Goal: Task Accomplishment & Management: Complete application form

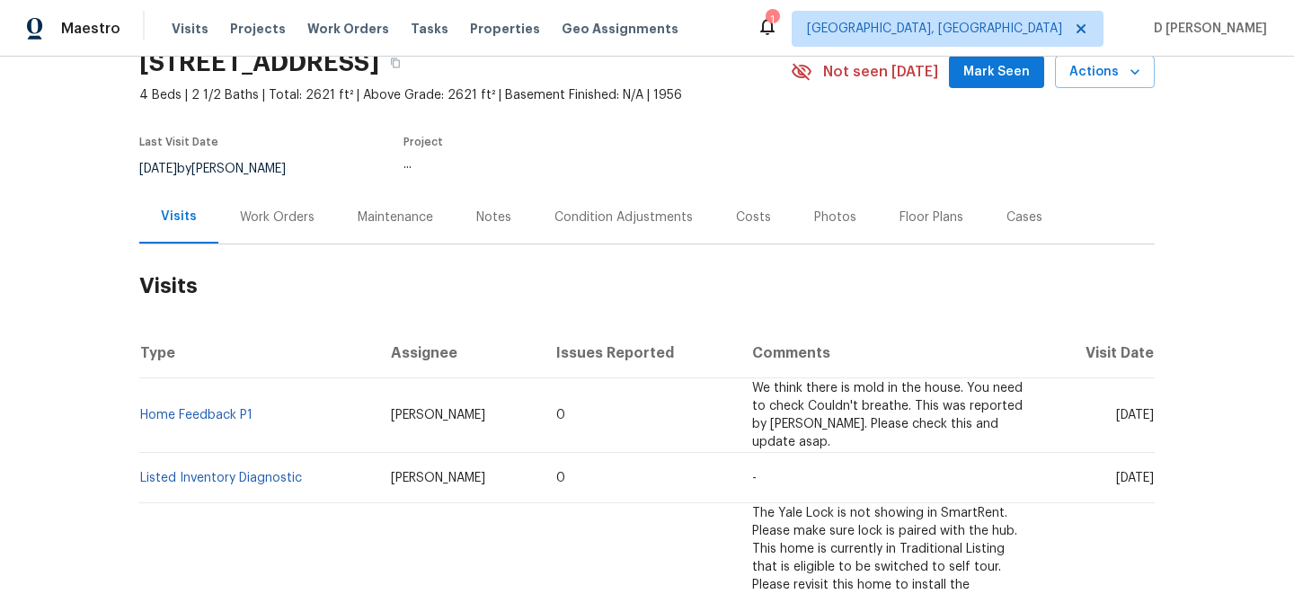
scroll to position [111, 0]
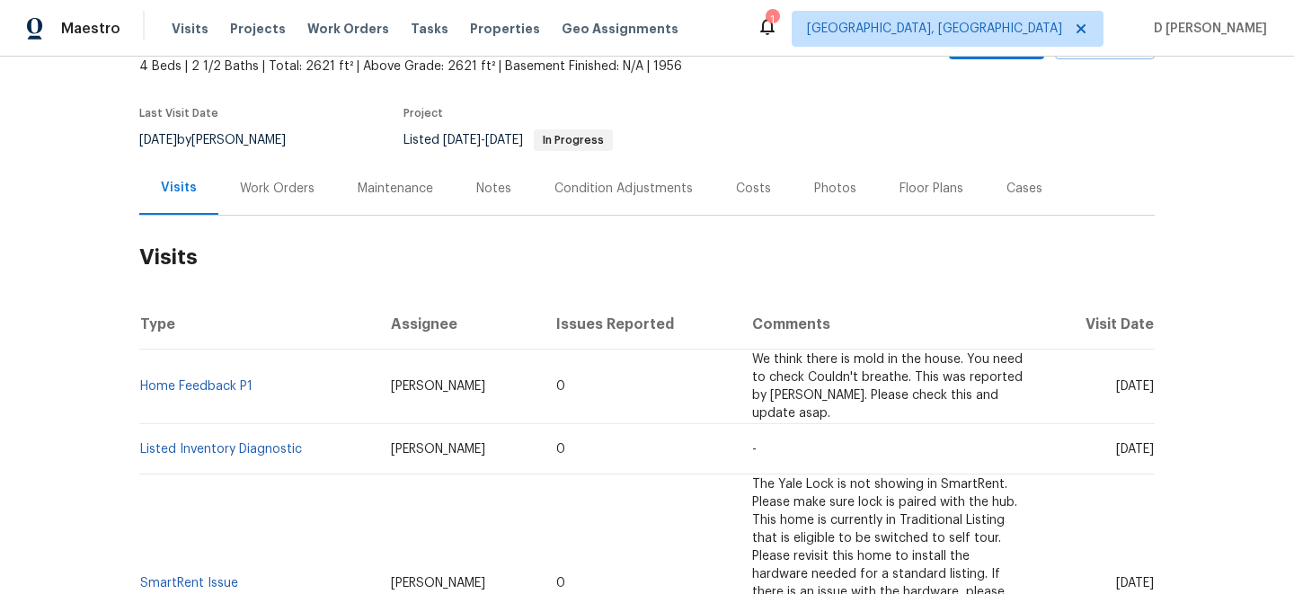
click at [278, 191] on div "Work Orders" at bounding box center [277, 189] width 75 height 18
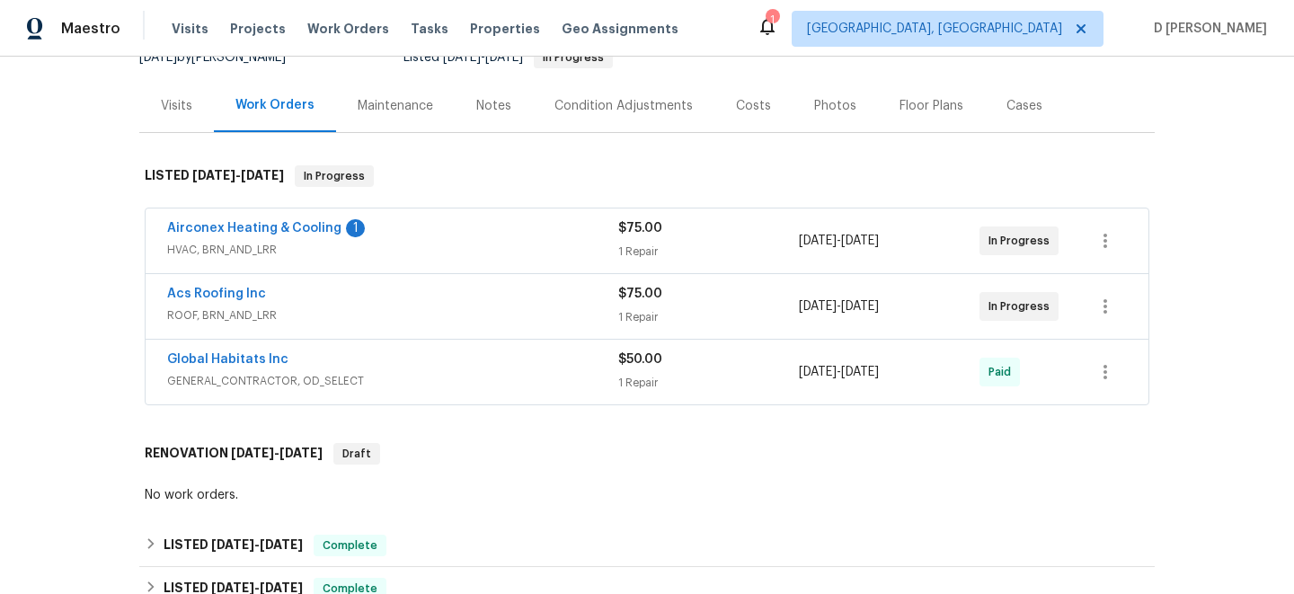
scroll to position [212, 0]
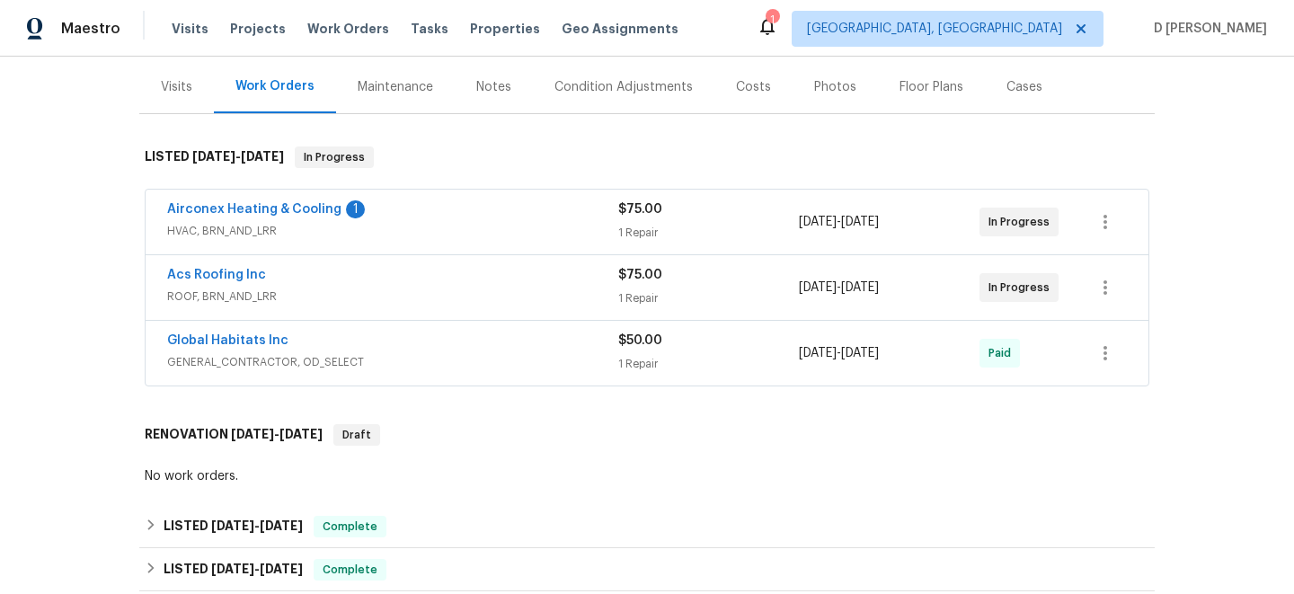
click at [385, 306] on div "Acs Roofing Inc ROOF, BRN_AND_LRR" at bounding box center [392, 287] width 451 height 43
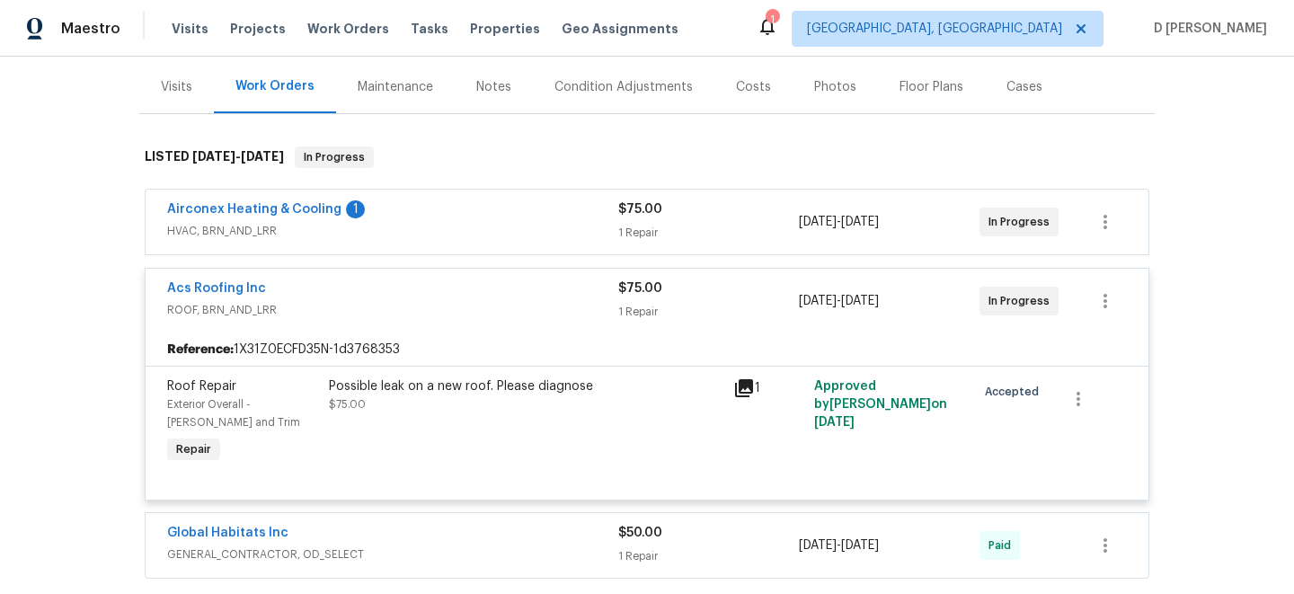
click at [422, 234] on span "HVAC, BRN_AND_LRR" at bounding box center [392, 231] width 451 height 18
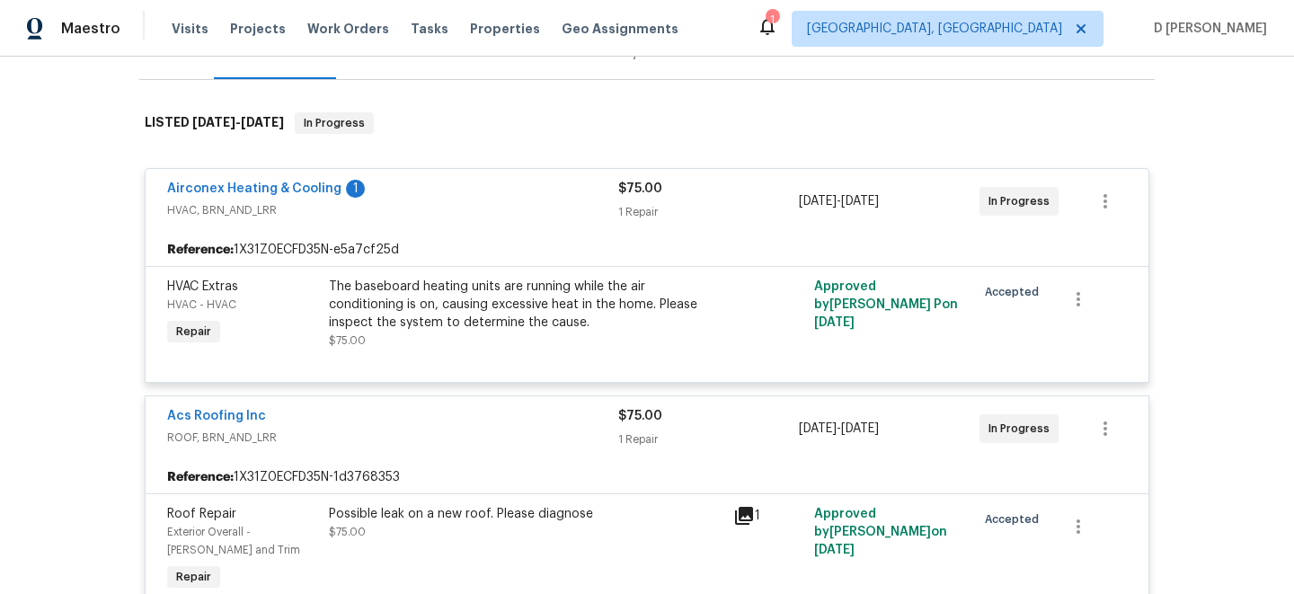
scroll to position [250, 0]
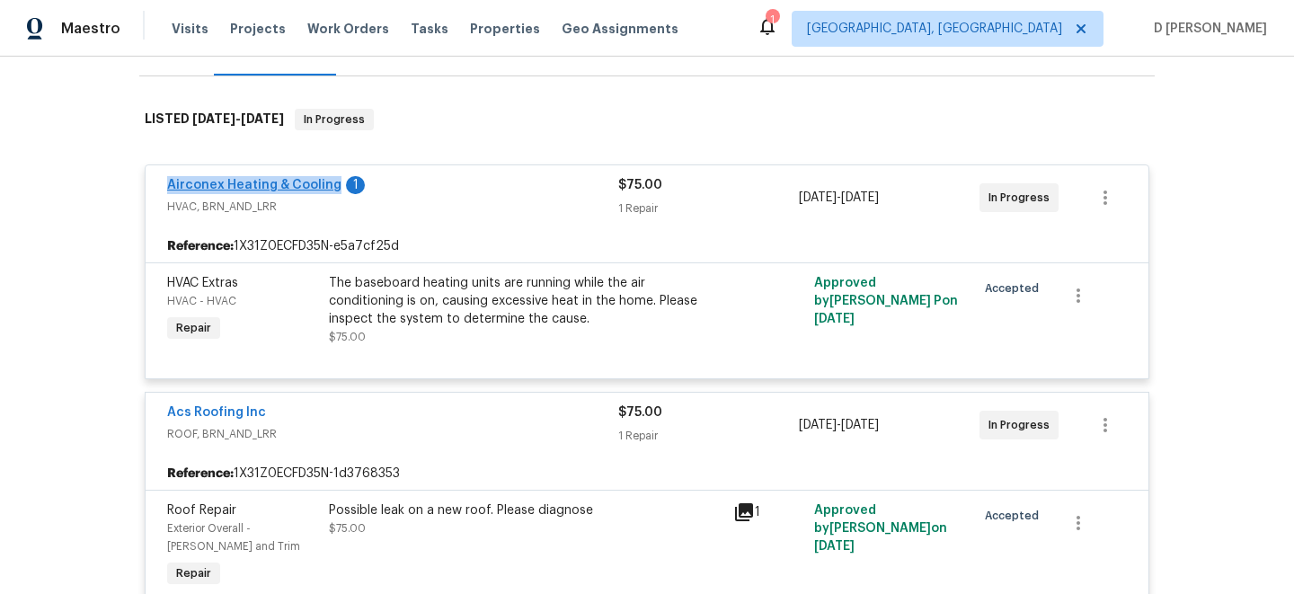
drag, startPoint x: 155, startPoint y: 185, endPoint x: 331, endPoint y: 184, distance: 176.2
click at [331, 184] on div "Airconex Heating & Cooling 1 HVAC, BRN_AND_LRR $75.00 1 Repair 8/13/2025 - 8/15…" at bounding box center [647, 197] width 1003 height 65
copy link "Airconex Heating & Cooling"
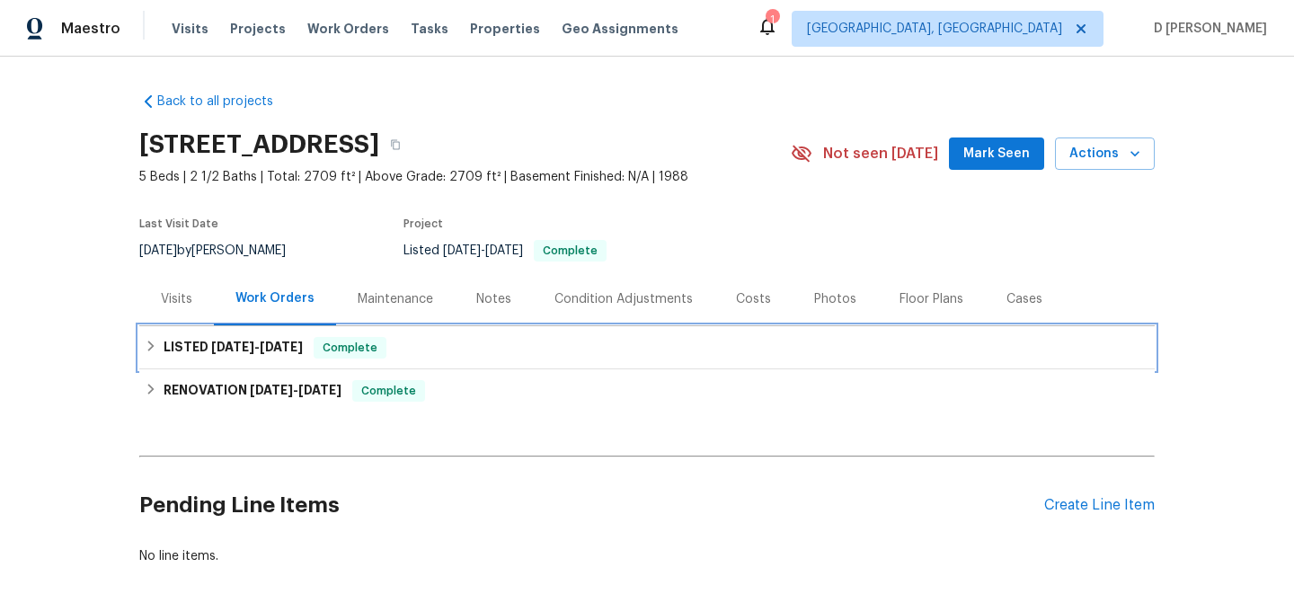
click at [155, 344] on icon at bounding box center [151, 346] width 13 height 13
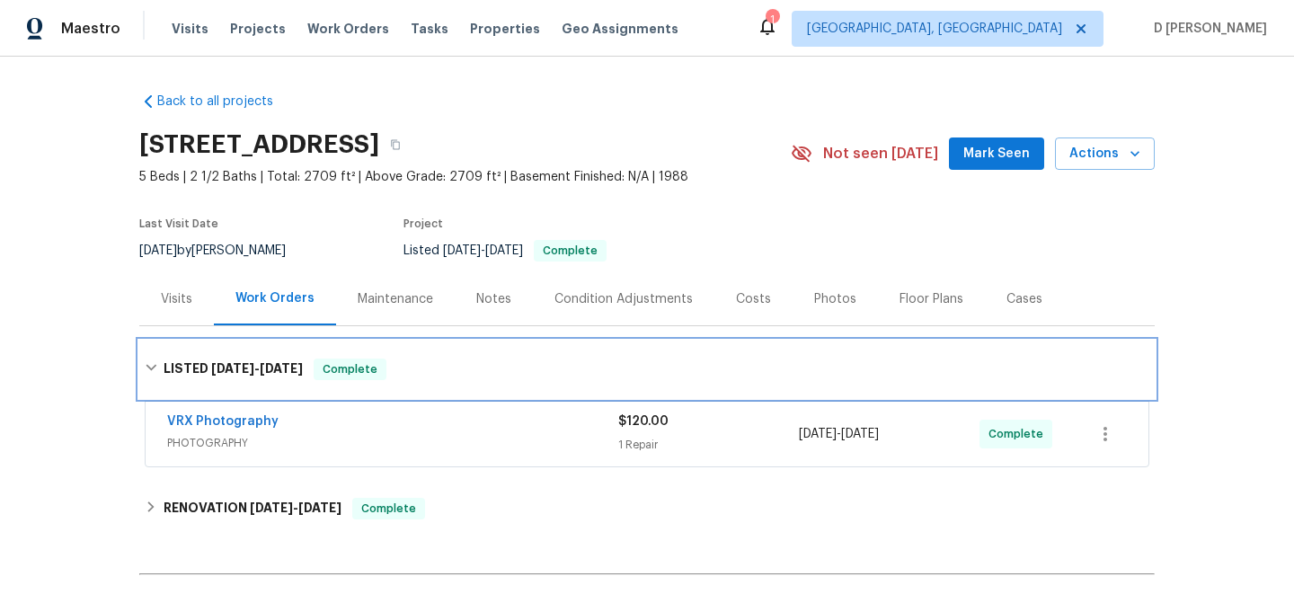
click at [155, 344] on div "LISTED 8/7/25 - 8/8/25 Complete" at bounding box center [647, 370] width 1016 height 58
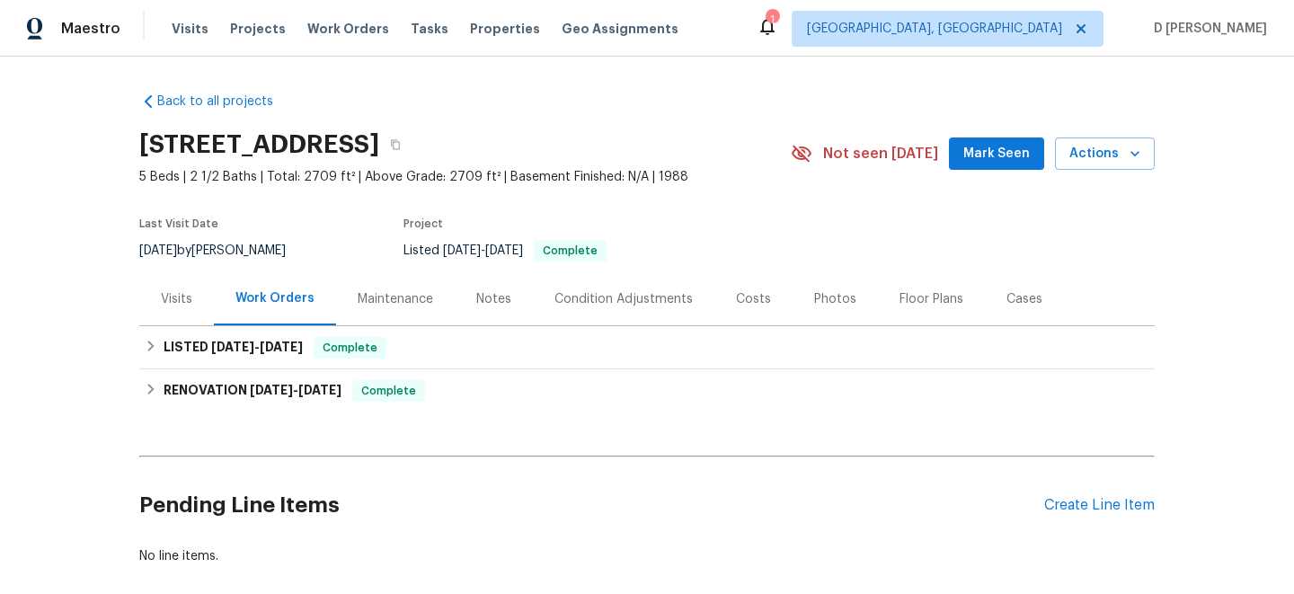
click at [178, 295] on div "Visits" at bounding box center [176, 299] width 31 height 18
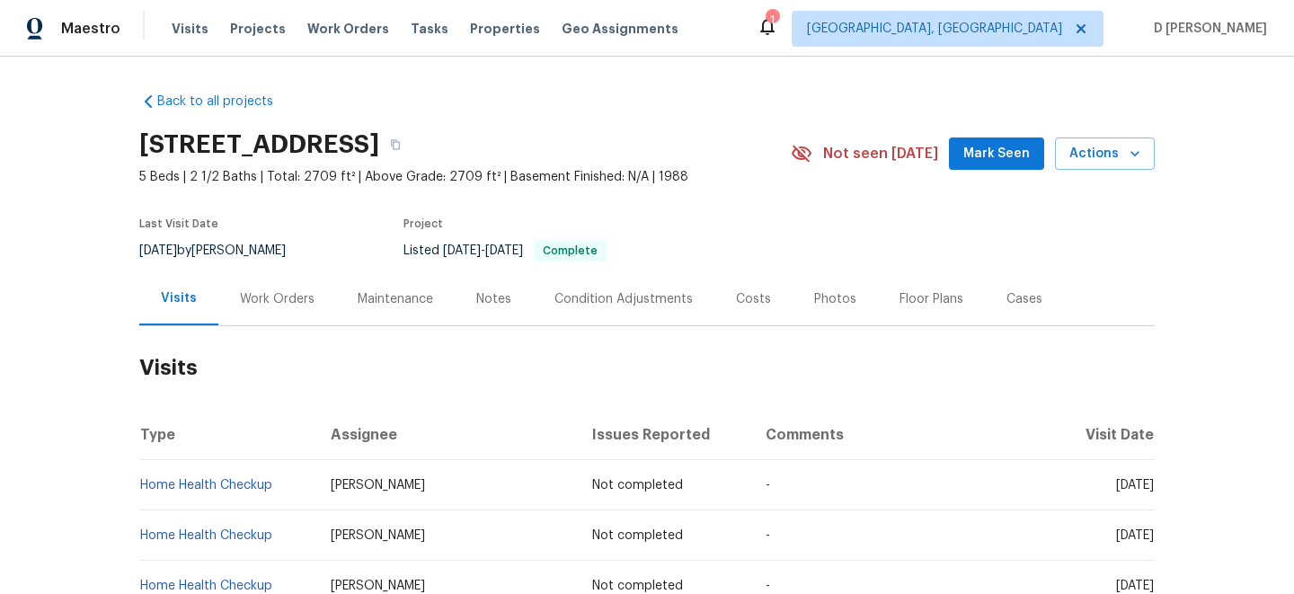
click at [278, 280] on div "Work Orders" at bounding box center [277, 298] width 118 height 53
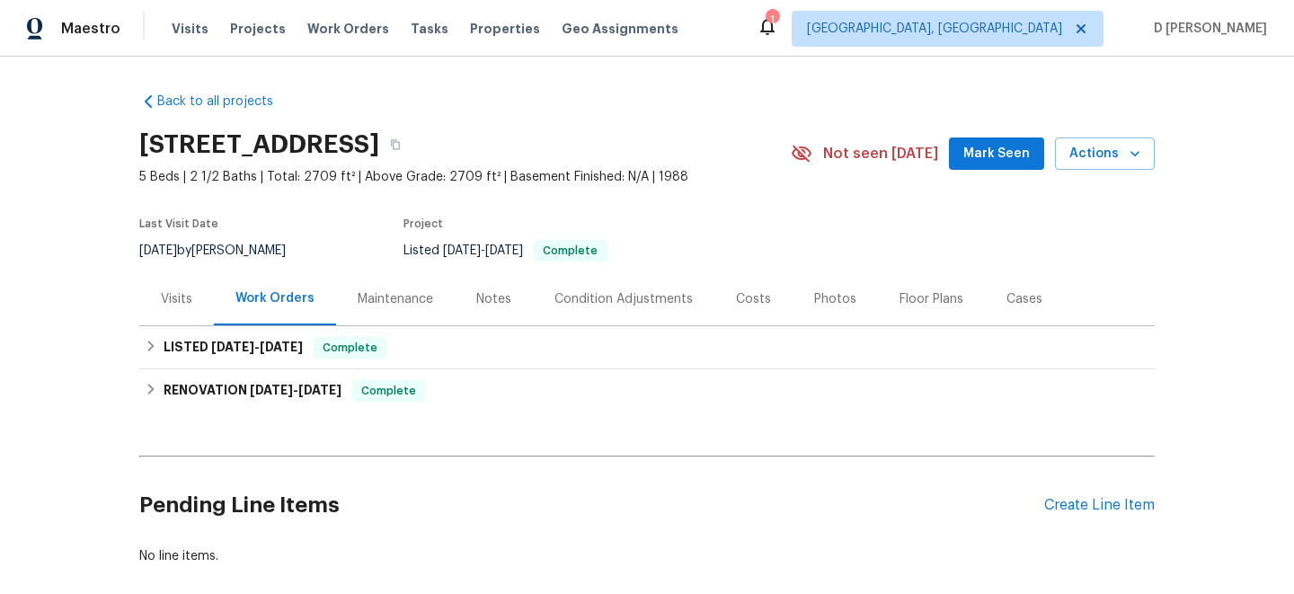
scroll to position [93, 0]
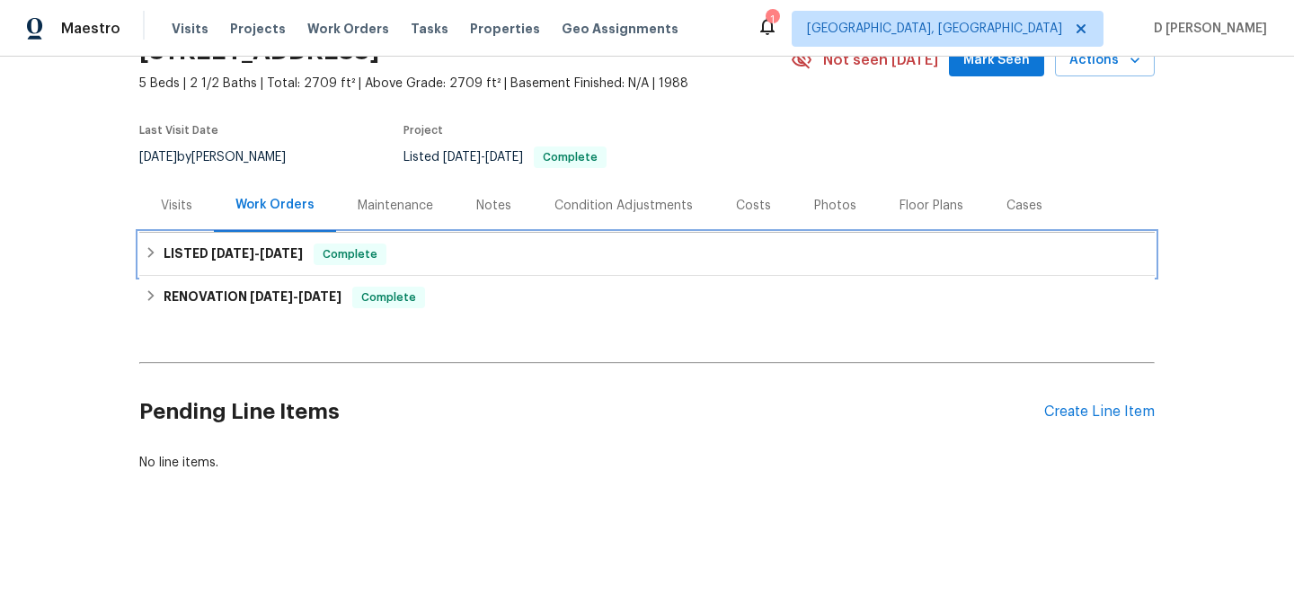
click at [158, 248] on div "LISTED 8/7/25 - 8/8/25 Complete" at bounding box center [647, 255] width 1005 height 22
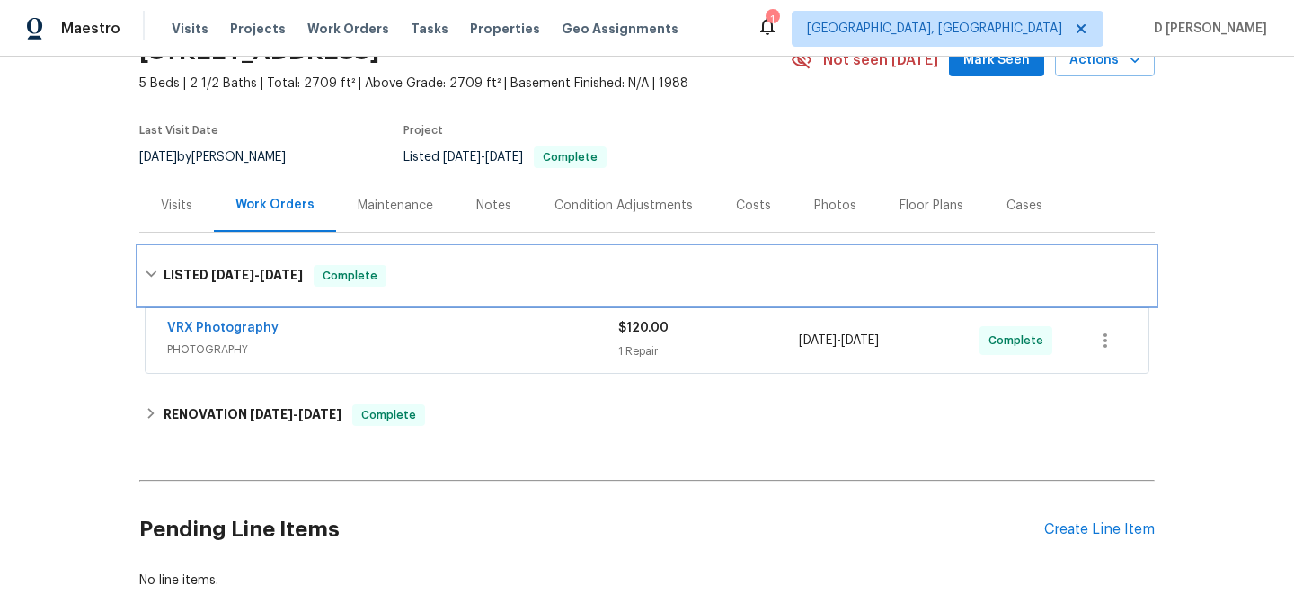
click at [158, 248] on div "LISTED 8/7/25 - 8/8/25 Complete" at bounding box center [647, 276] width 1016 height 58
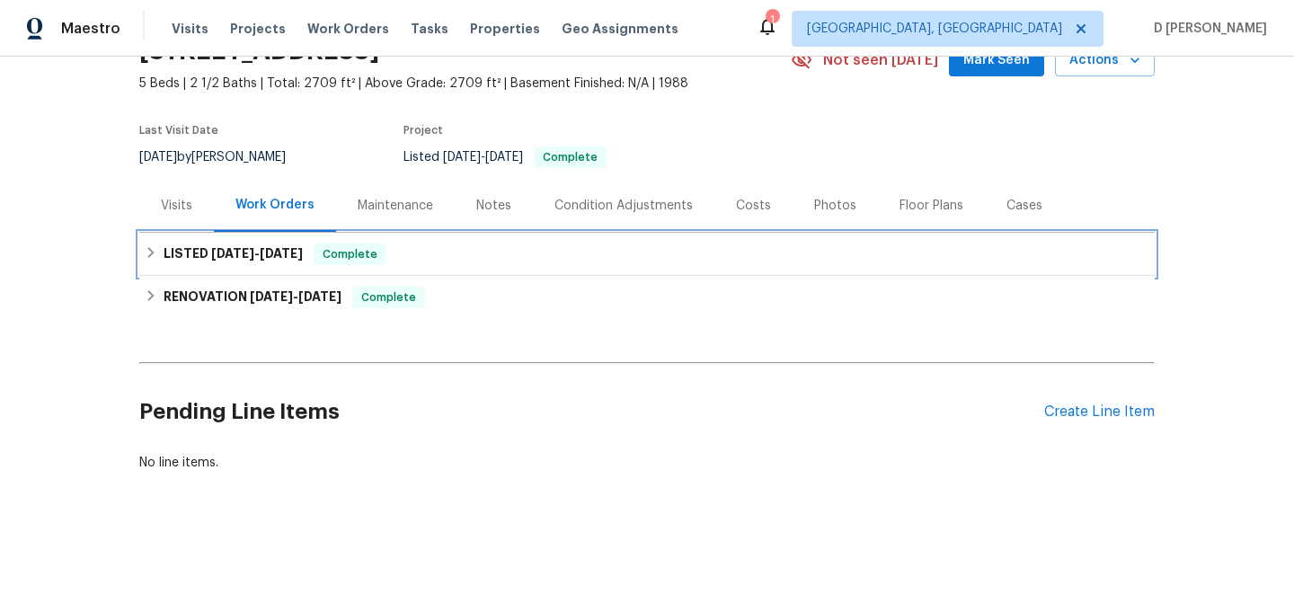
click at [158, 252] on div "LISTED 8/7/25 - 8/8/25 Complete" at bounding box center [647, 255] width 1005 height 22
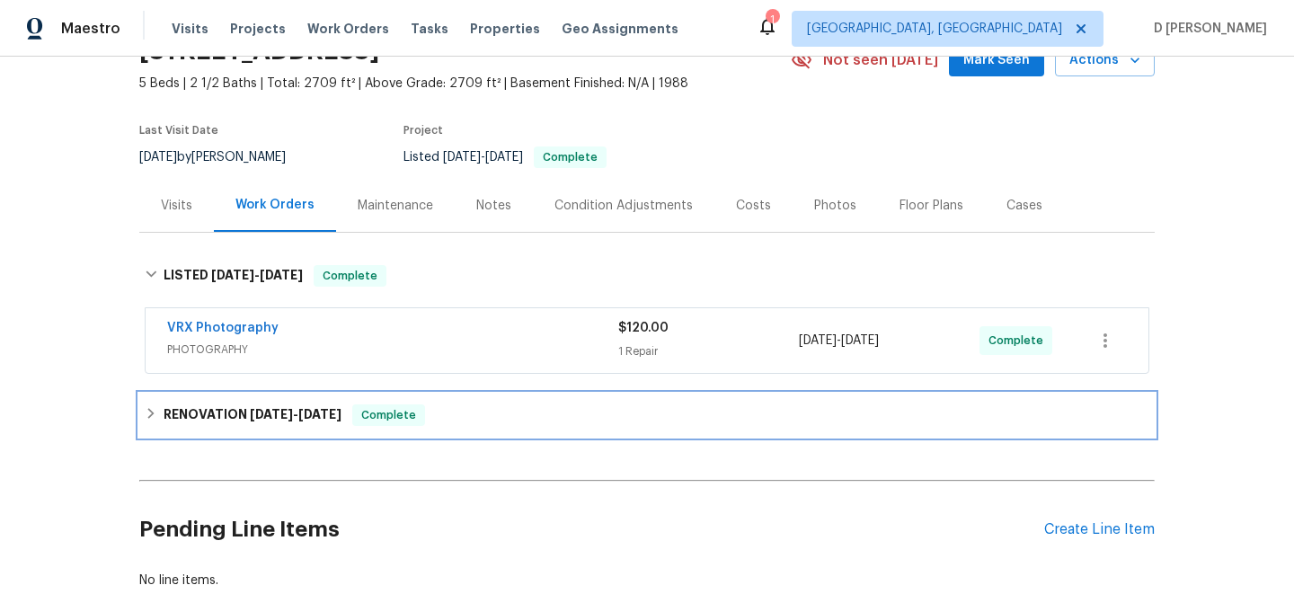
click at [139, 416] on div "RENOVATION 7/1/25 - 7/31/25 Complete" at bounding box center [647, 415] width 1016 height 43
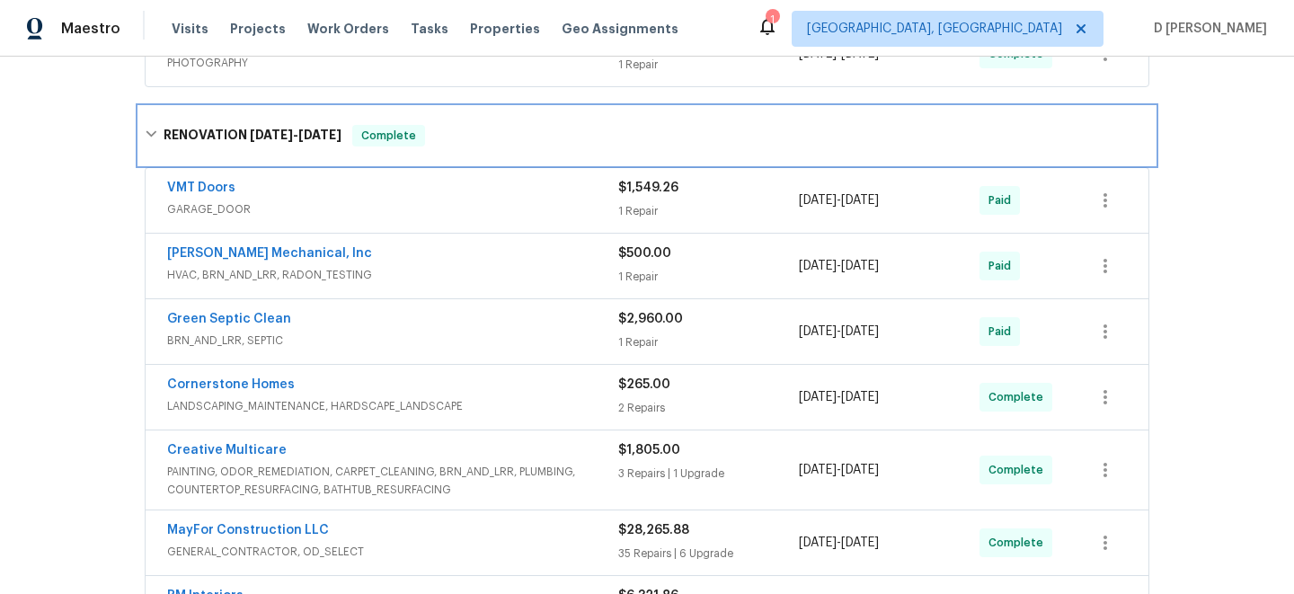
click at [147, 131] on icon at bounding box center [151, 134] width 11 height 6
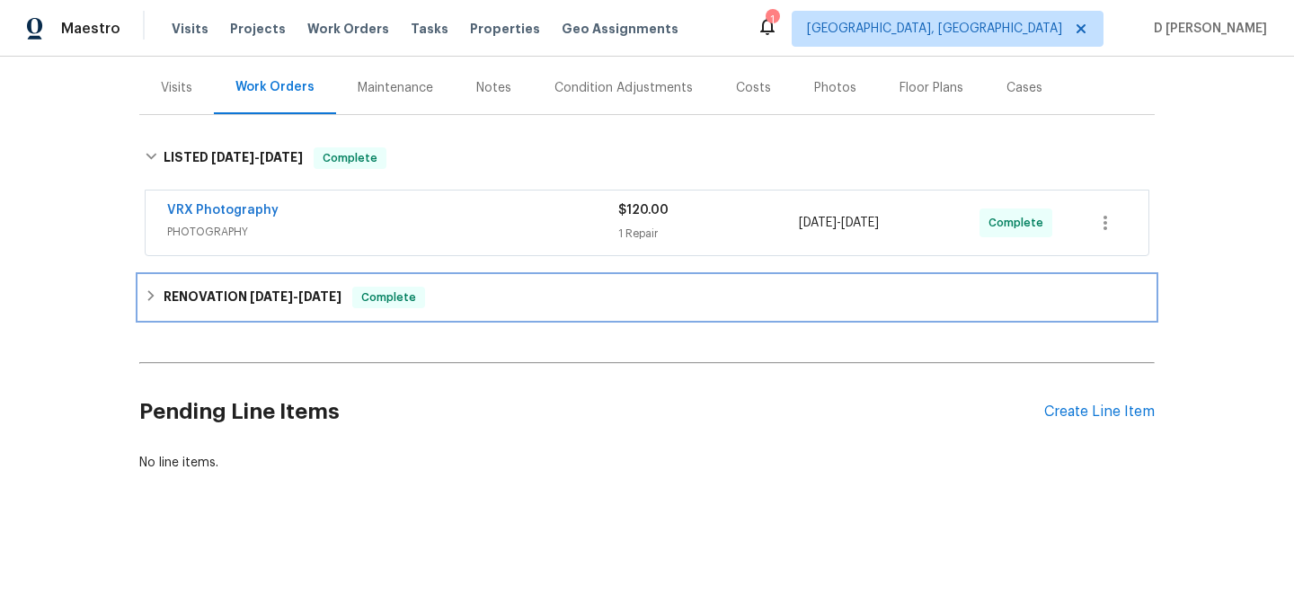
scroll to position [211, 0]
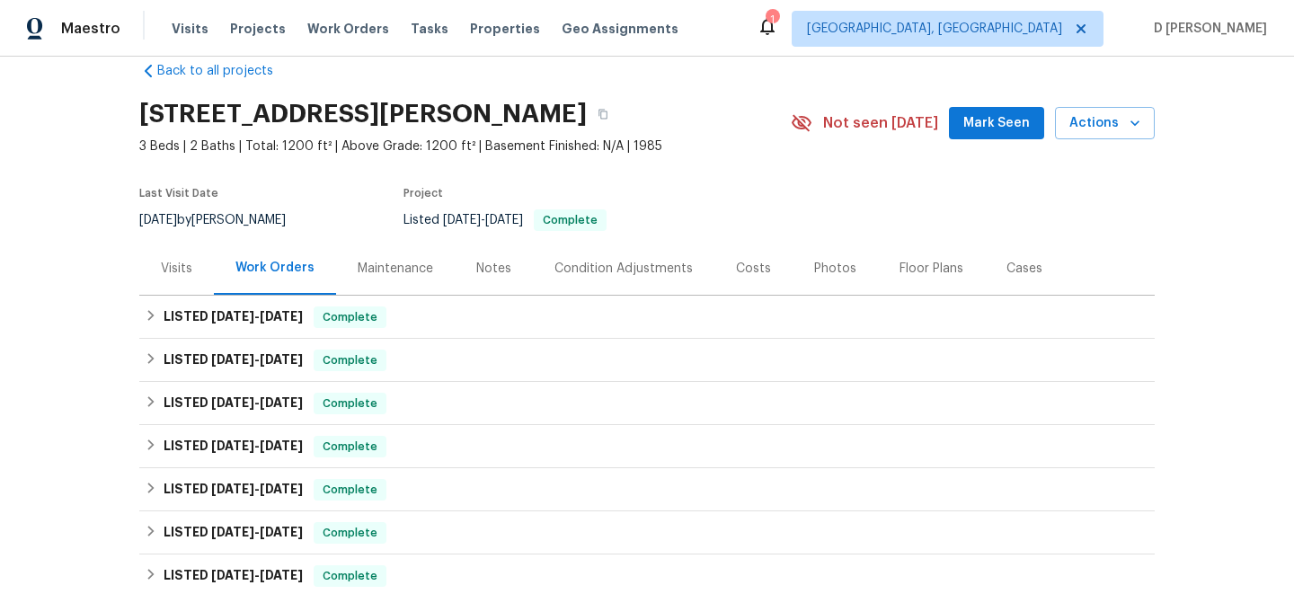
scroll to position [24, 0]
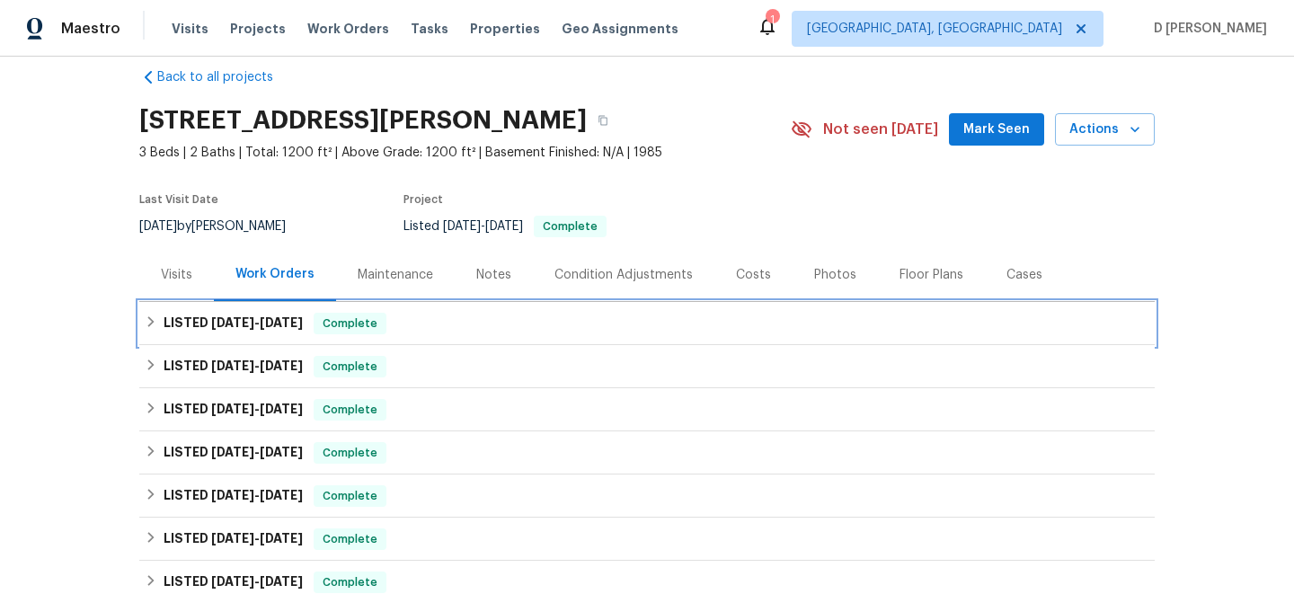
click at [153, 328] on icon at bounding box center [151, 321] width 13 height 13
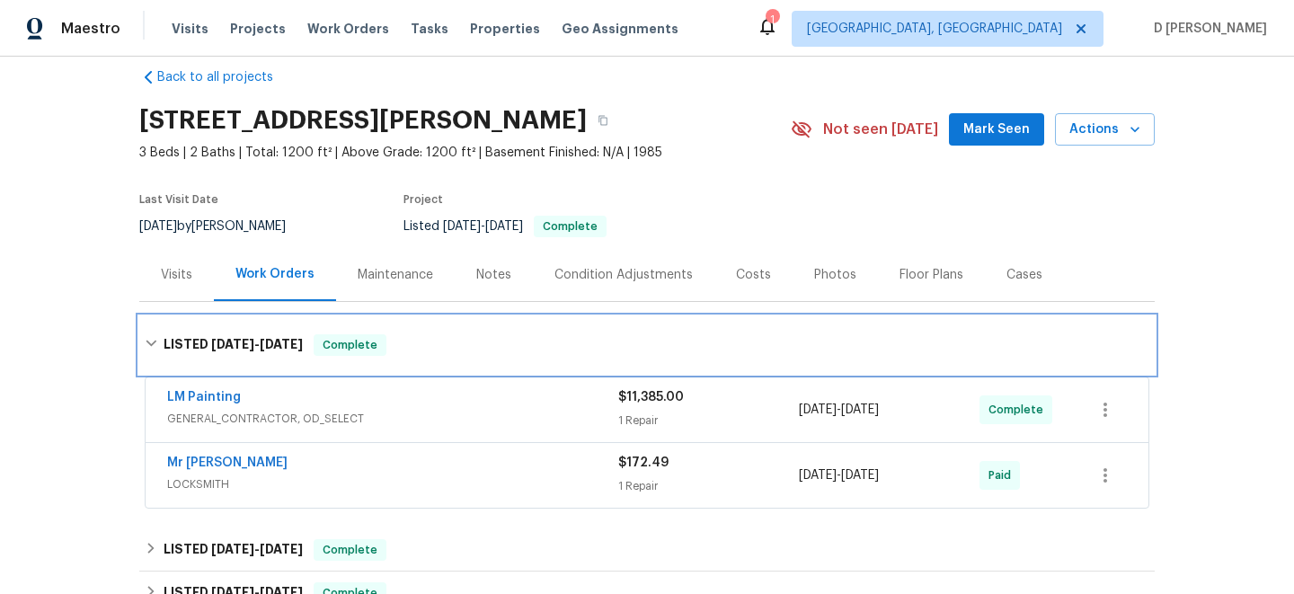
click at [155, 337] on icon at bounding box center [151, 343] width 13 height 13
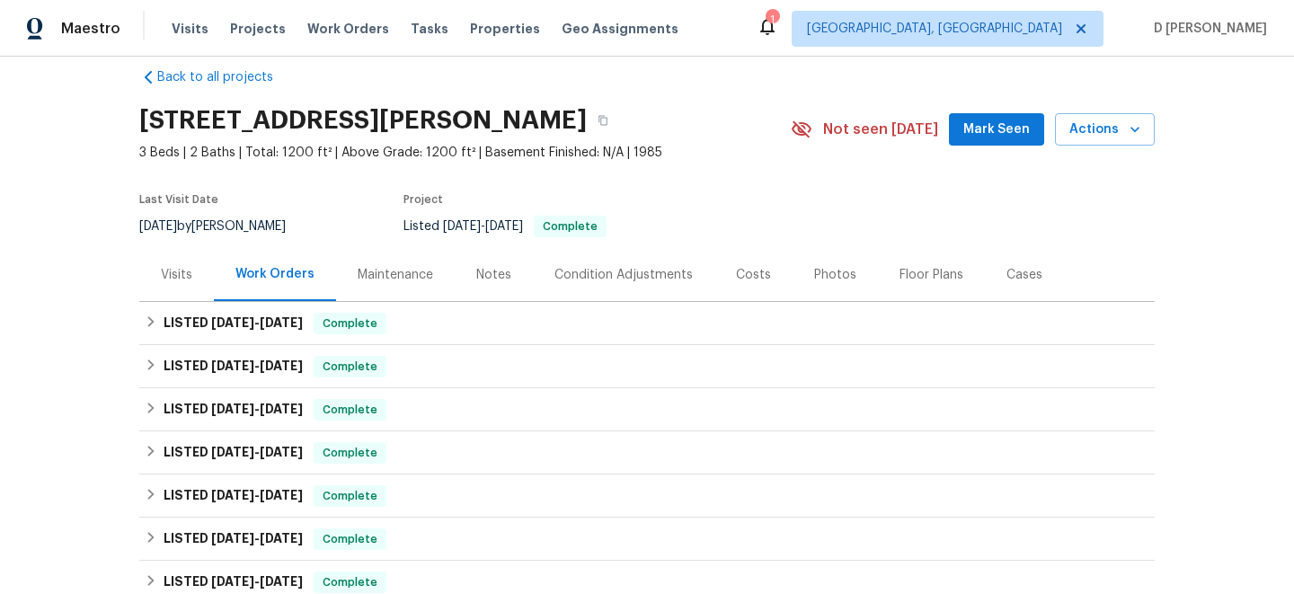
click at [182, 277] on div "Visits" at bounding box center [176, 275] width 31 height 18
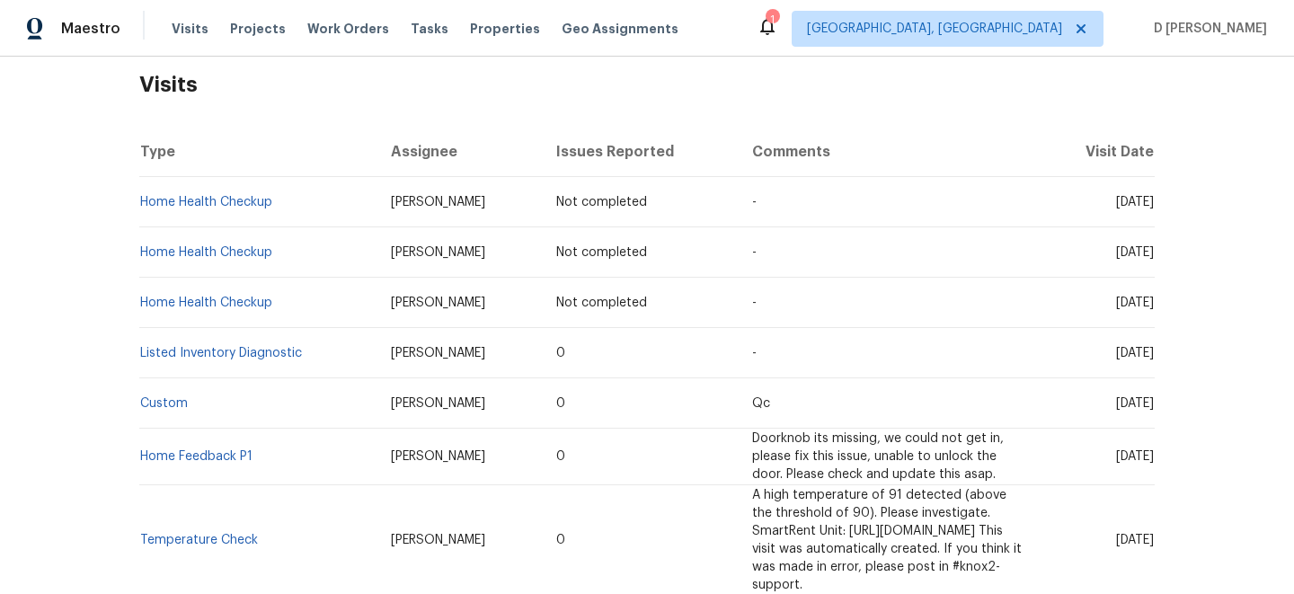
scroll to position [302, 0]
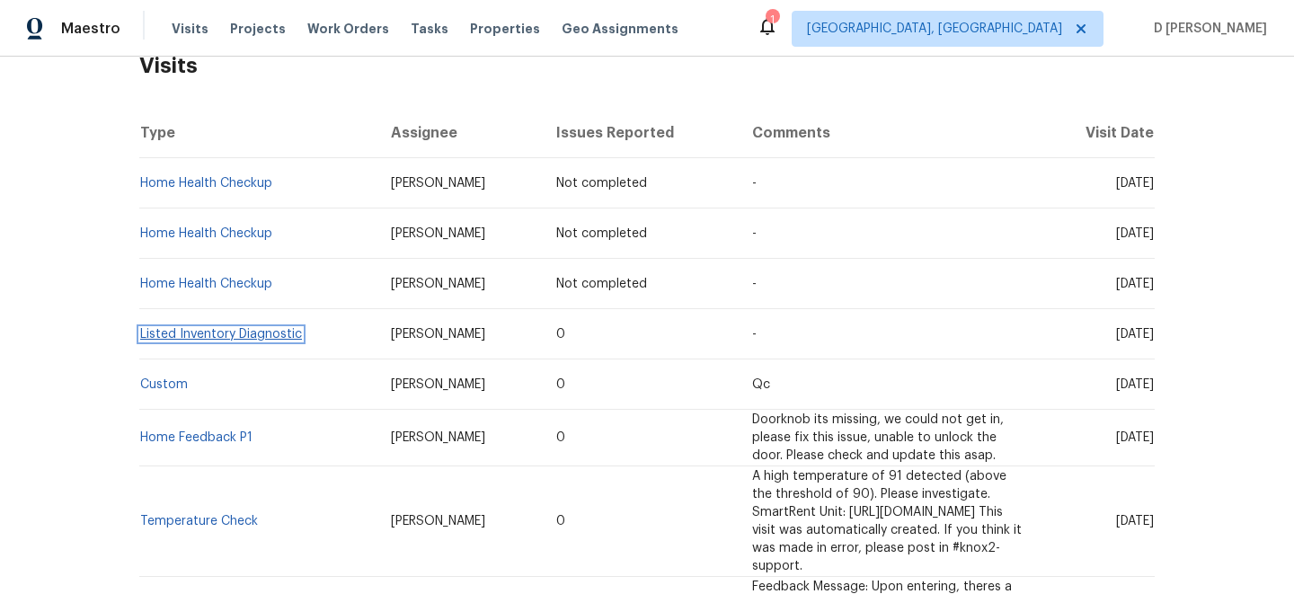
click at [233, 331] on link "Listed Inventory Diagnostic" at bounding box center [221, 334] width 162 height 13
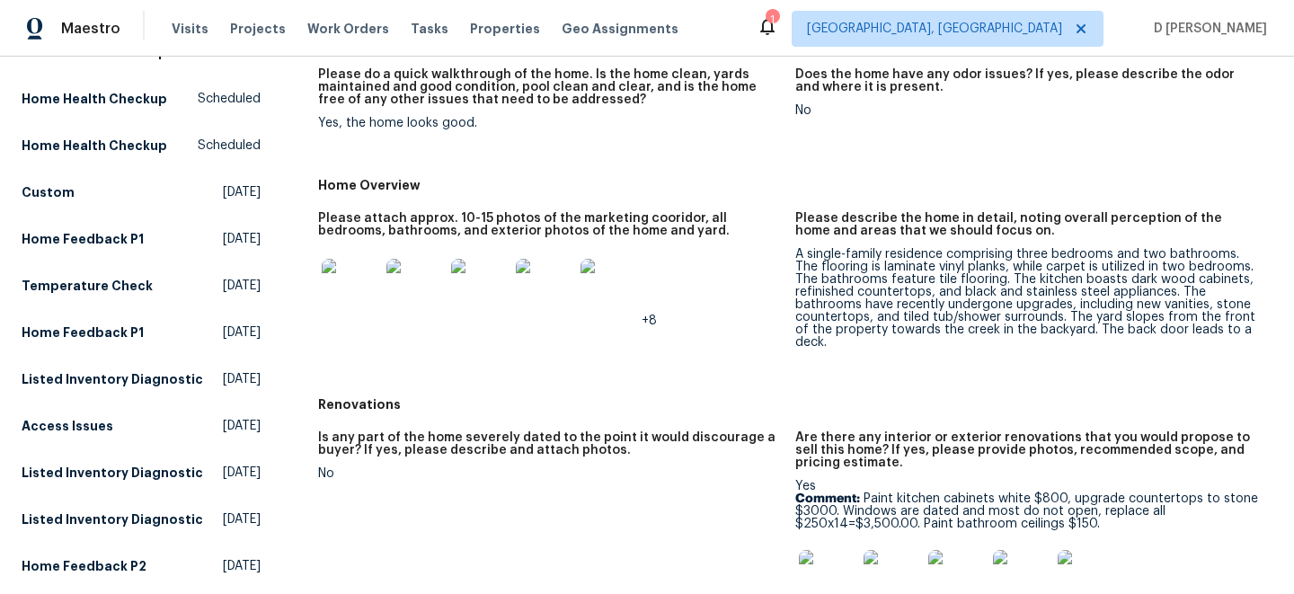
scroll to position [5, 0]
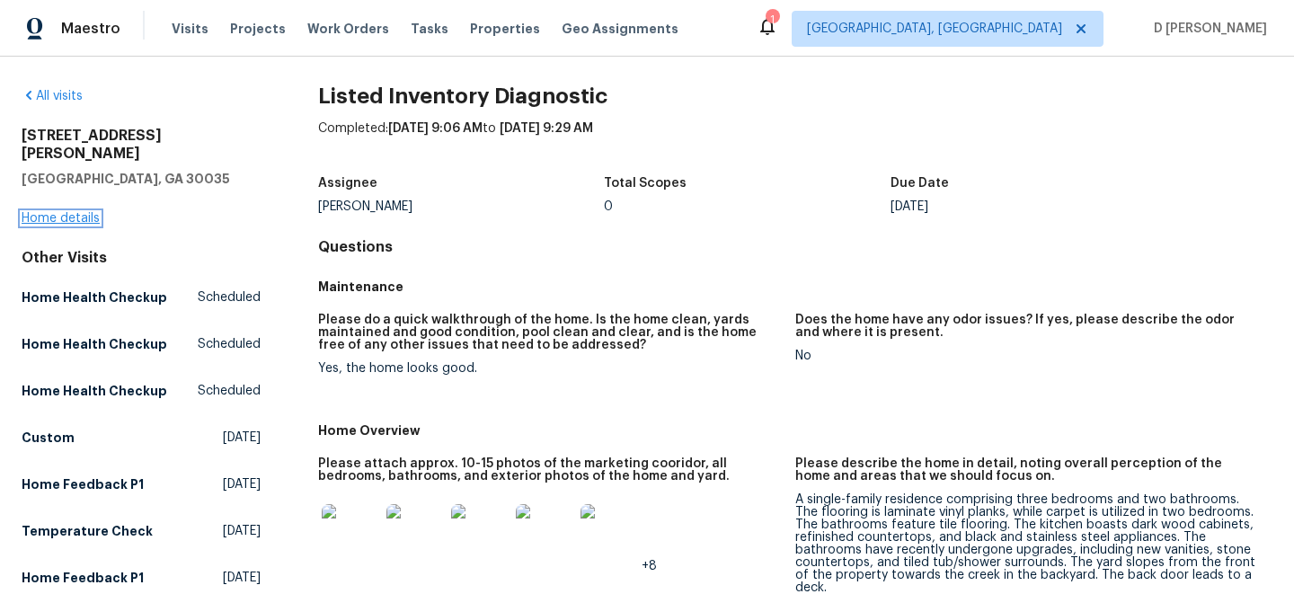
click at [81, 212] on link "Home details" at bounding box center [61, 218] width 78 height 13
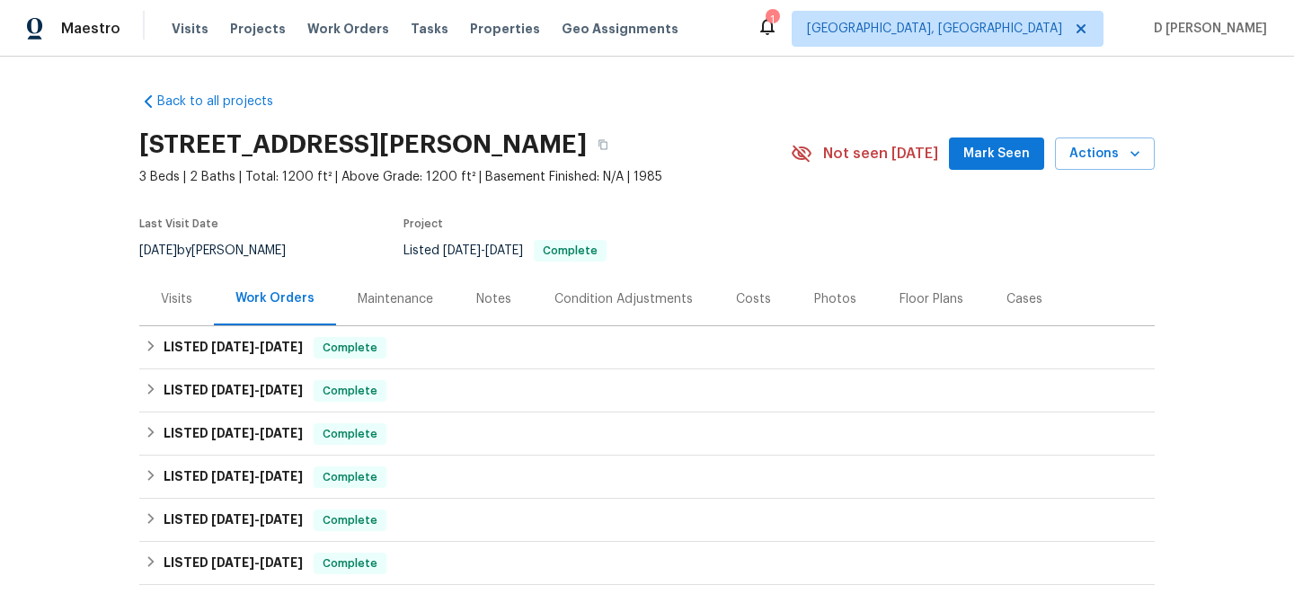
click at [168, 290] on div "Visits" at bounding box center [176, 299] width 31 height 18
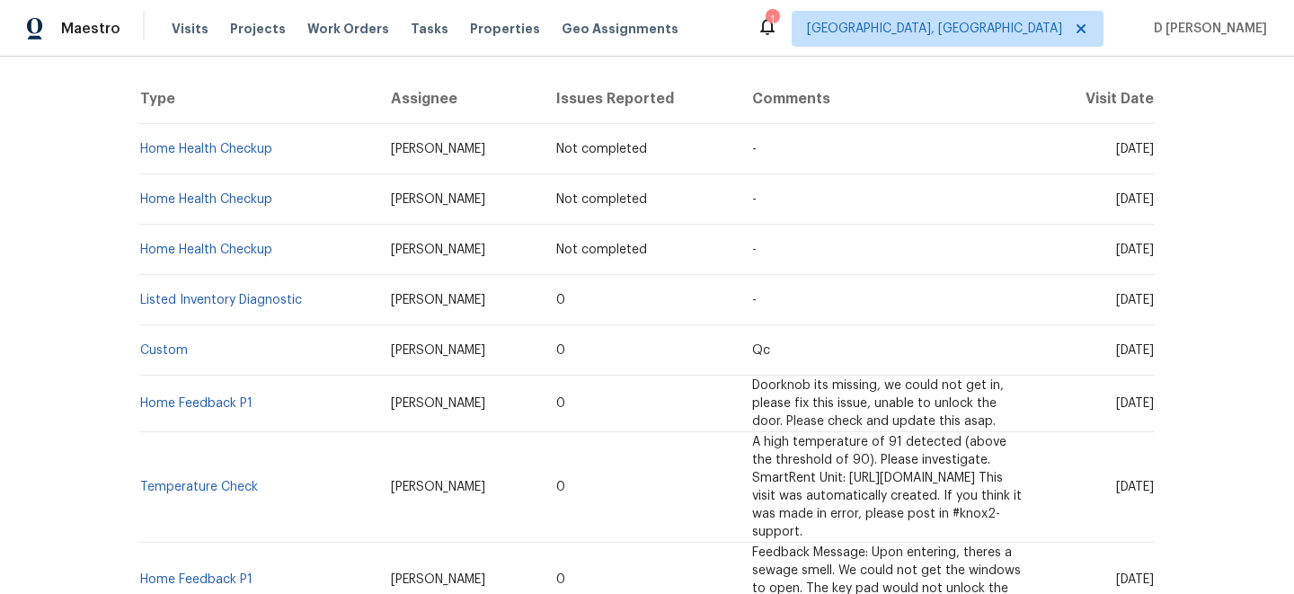
scroll to position [337, 0]
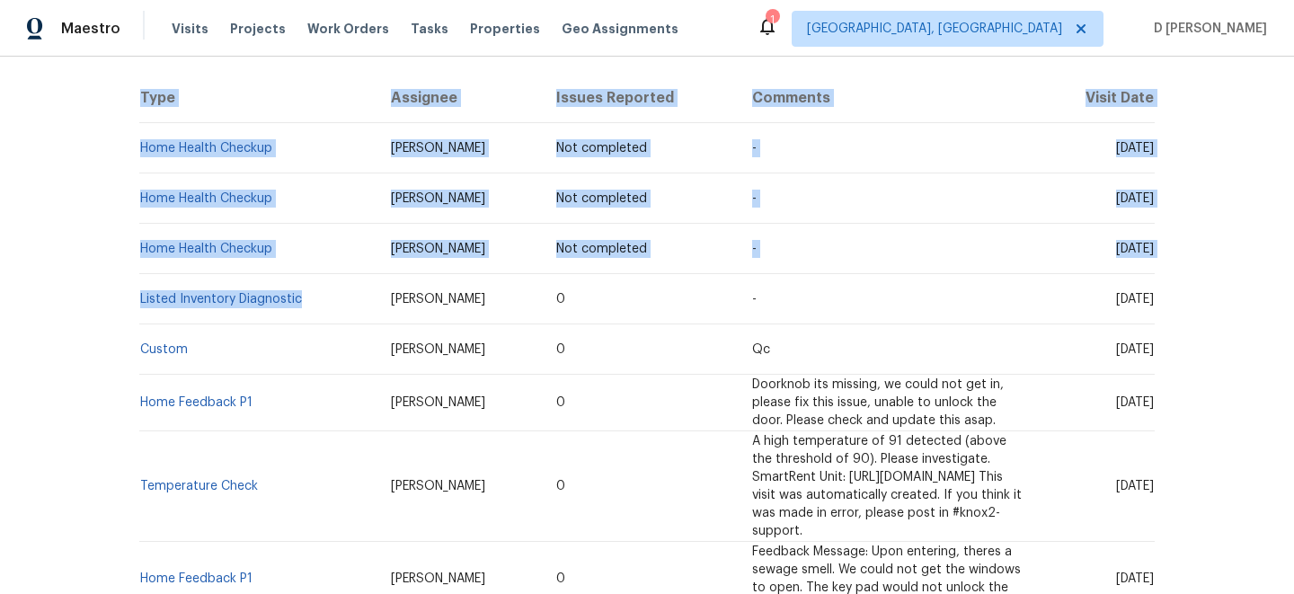
drag, startPoint x: 306, startPoint y: 297, endPoint x: 138, endPoint y: 299, distance: 167.2
click at [138, 299] on div "Back to all projects 4318 Christine Ct, Decatur, GA 30035 3 Beds | 2 Baths | To…" at bounding box center [647, 325] width 1294 height 537
click at [173, 281] on td "Listed Inventory Diagnostic" at bounding box center [257, 299] width 237 height 50
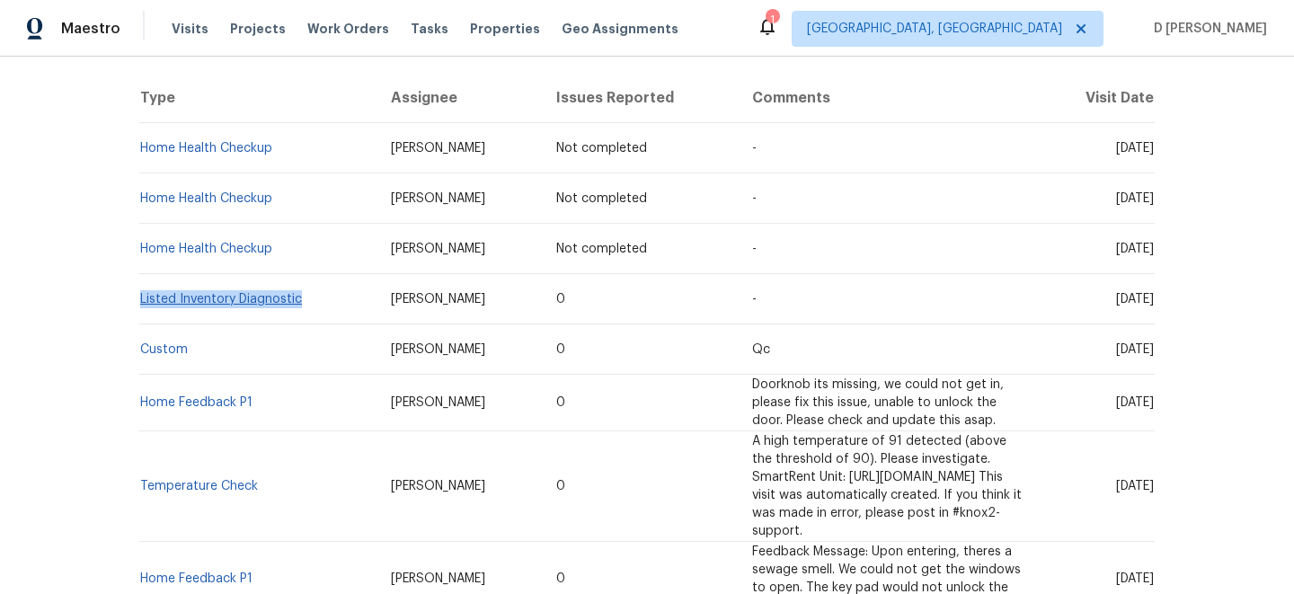
drag, startPoint x: 306, startPoint y: 300, endPoint x: 141, endPoint y: 304, distance: 164.5
click at [141, 304] on td "Listed Inventory Diagnostic" at bounding box center [257, 299] width 237 height 50
copy link "Listed Inventory Diagnostic"
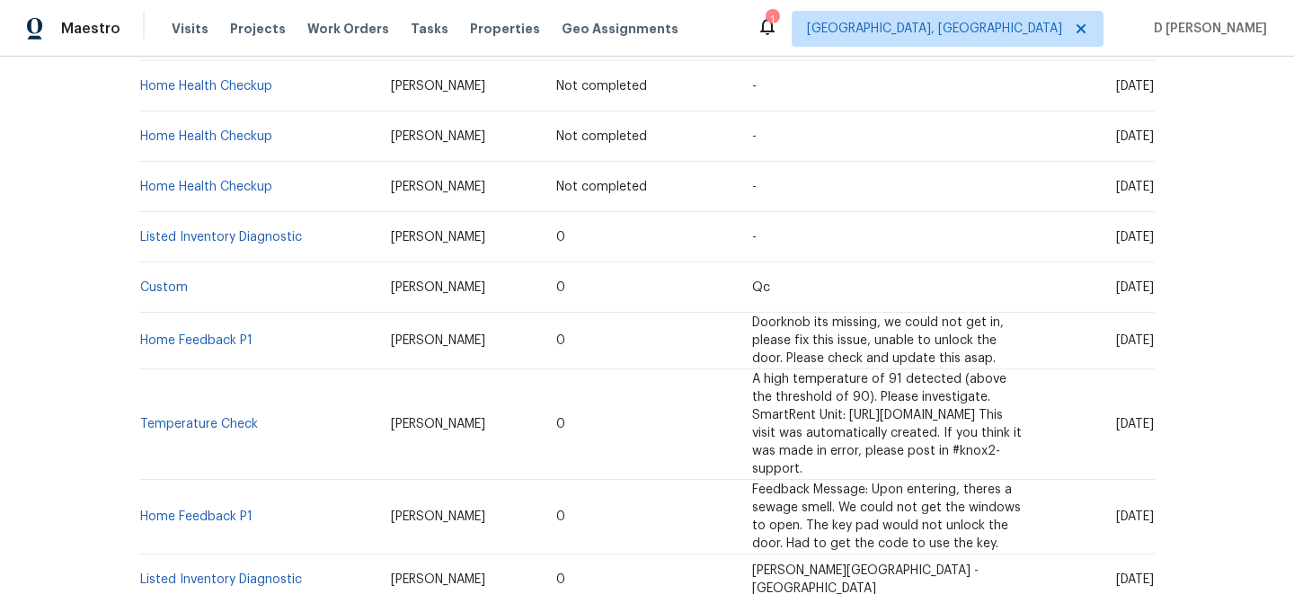
drag, startPoint x: 1082, startPoint y: 236, endPoint x: 1119, endPoint y: 236, distance: 36.8
click at [1119, 236] on span "Wed, Aug 13 2025" at bounding box center [1135, 237] width 38 height 13
copy span "Aug 13"
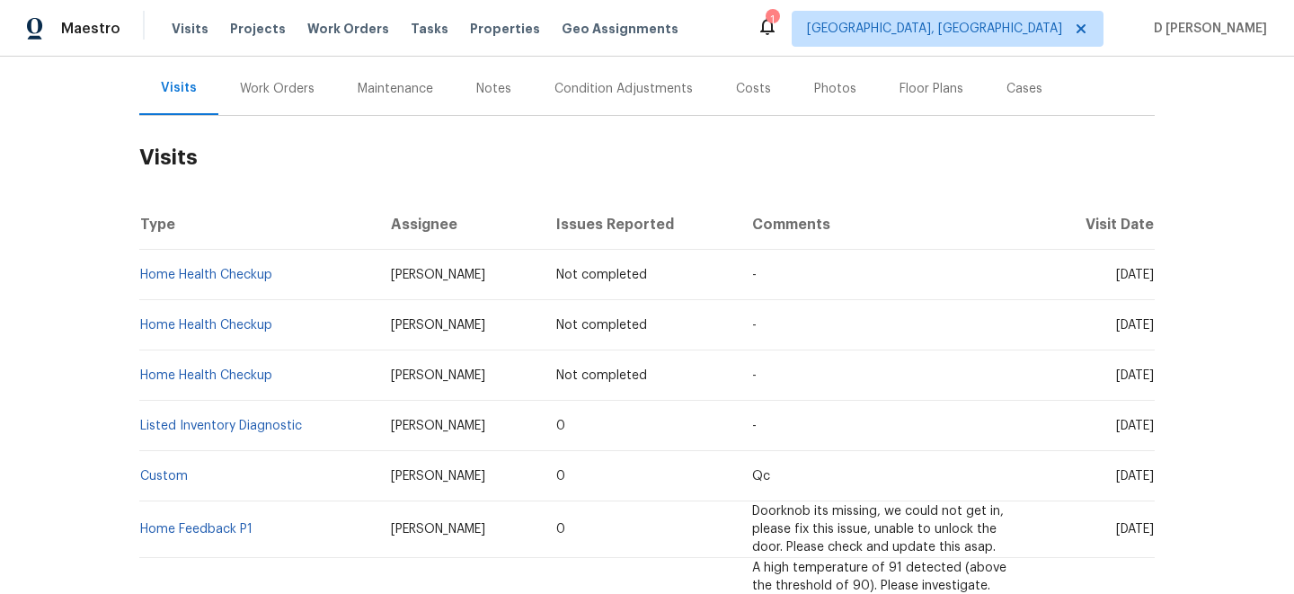
click at [287, 86] on div "Work Orders" at bounding box center [277, 89] width 75 height 18
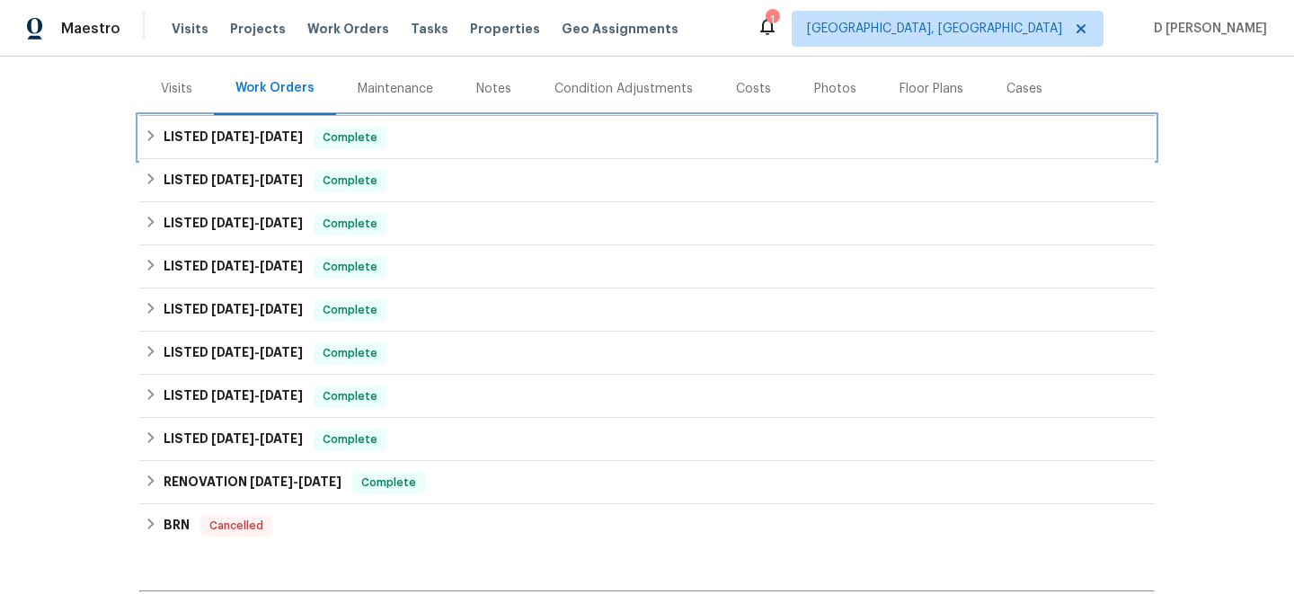
click at [155, 146] on div "LISTED 7/17/25 - 7/31/25 Complete" at bounding box center [647, 138] width 1005 height 22
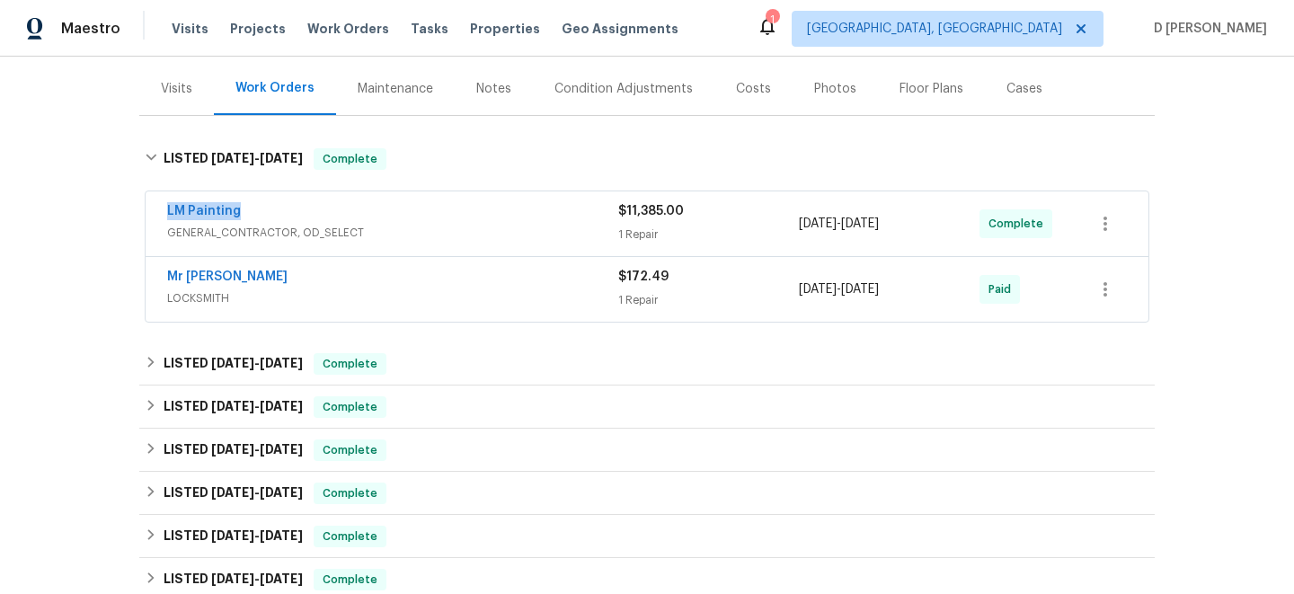
drag, startPoint x: 155, startPoint y: 213, endPoint x: 318, endPoint y: 212, distance: 162.7
click at [318, 212] on div "LM Painting GENERAL_CONTRACTOR, OD_SELECT $11,385.00 1 Repair 7/17/2025 - 7/31/…" at bounding box center [647, 223] width 1003 height 65
copy link "LM Painting"
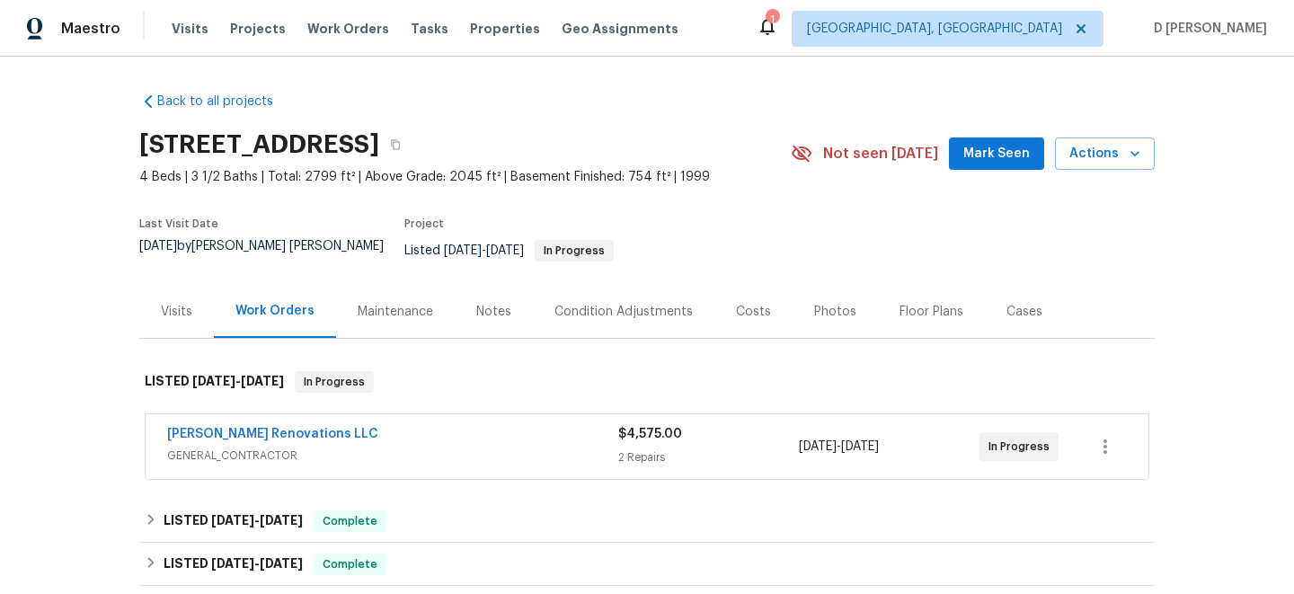
scroll to position [93, 0]
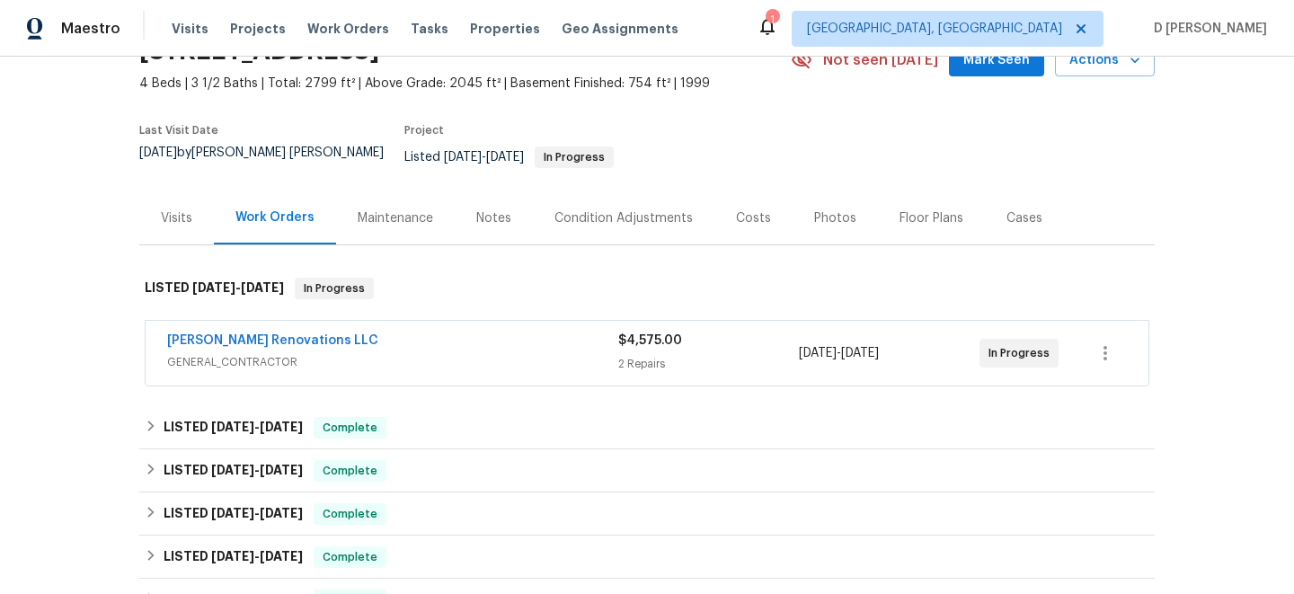
click at [390, 360] on div "[PERSON_NAME] Renovations LLC GENERAL_CONTRACTOR" at bounding box center [392, 353] width 451 height 43
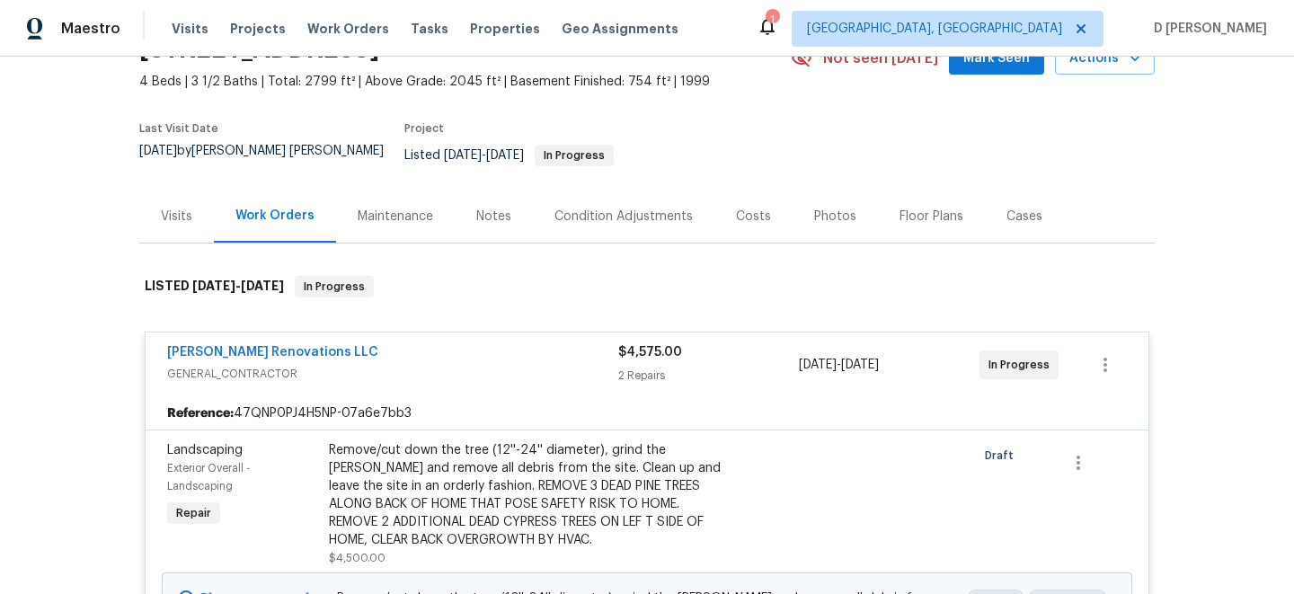
scroll to position [50, 0]
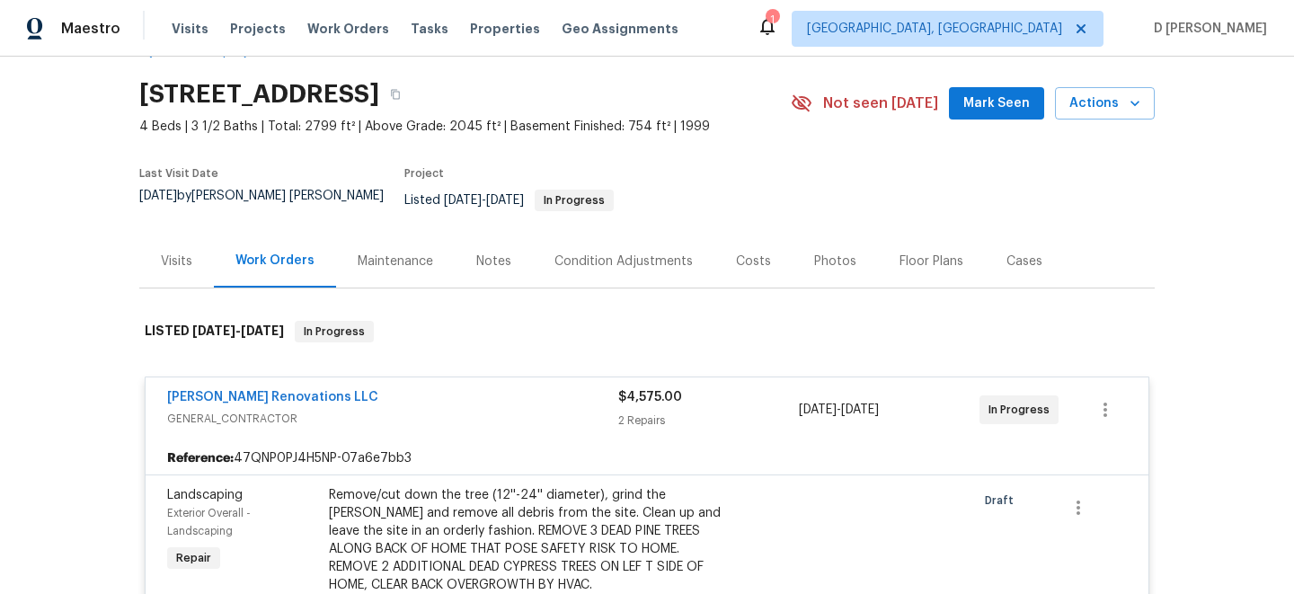
click at [181, 253] on div "Visits" at bounding box center [176, 262] width 31 height 18
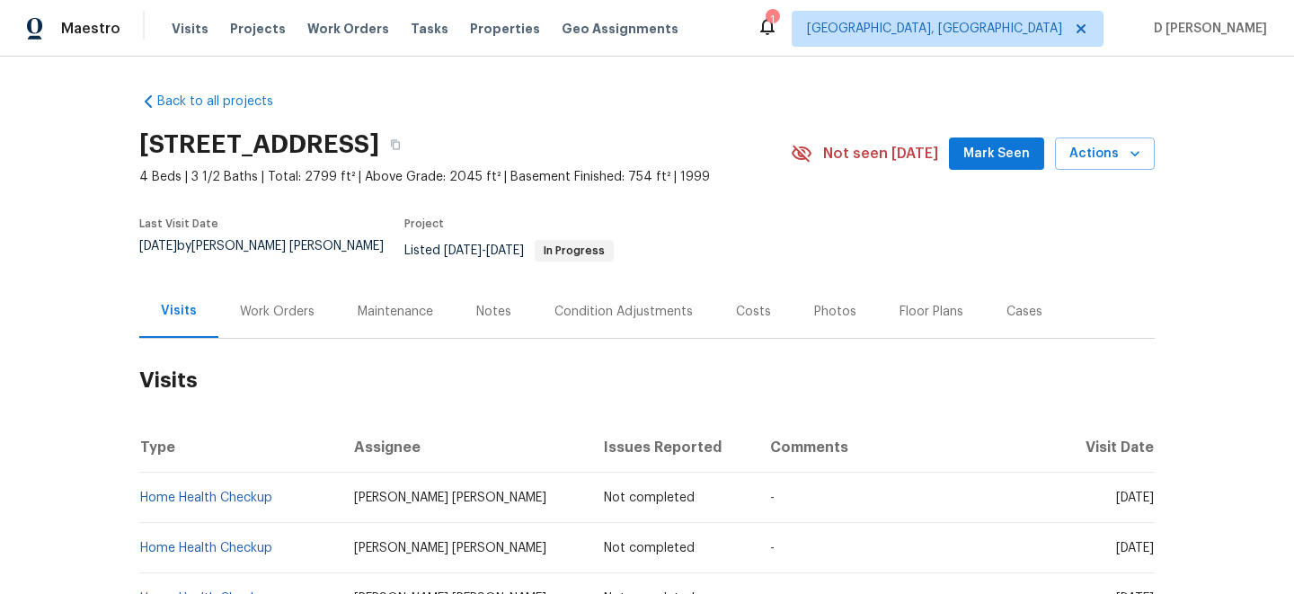
click at [262, 303] on div "Work Orders" at bounding box center [277, 312] width 75 height 18
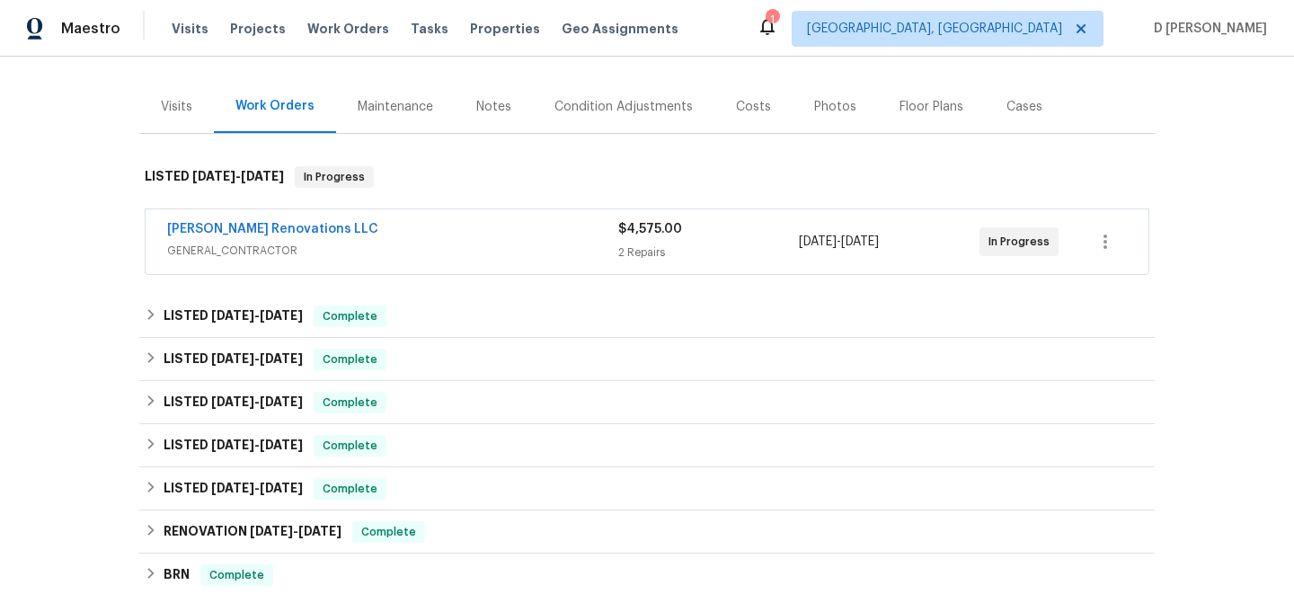
scroll to position [208, 0]
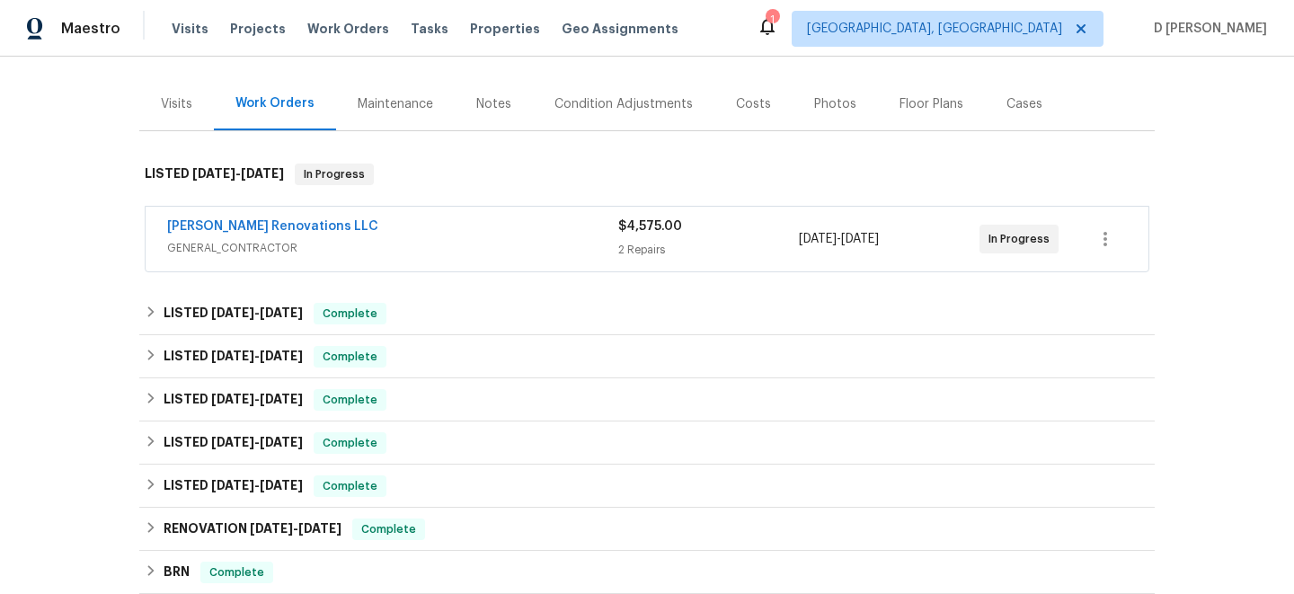
click at [360, 225] on div "[PERSON_NAME] Renovations LLC" at bounding box center [392, 229] width 451 height 22
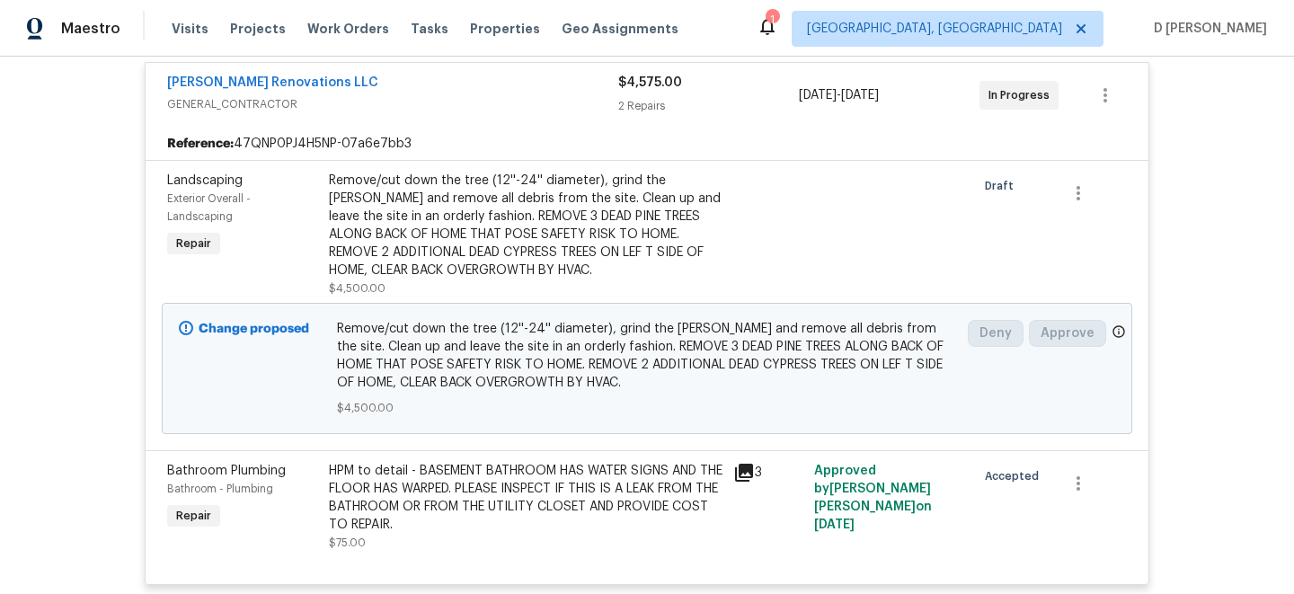
scroll to position [338, 0]
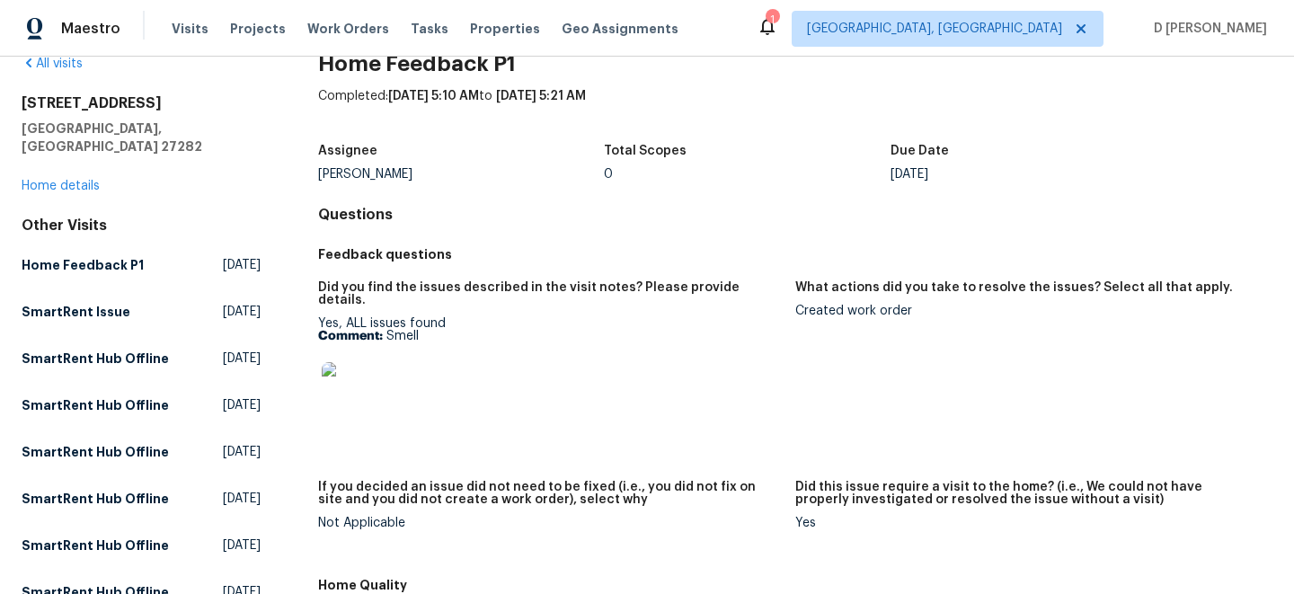
scroll to position [59, 0]
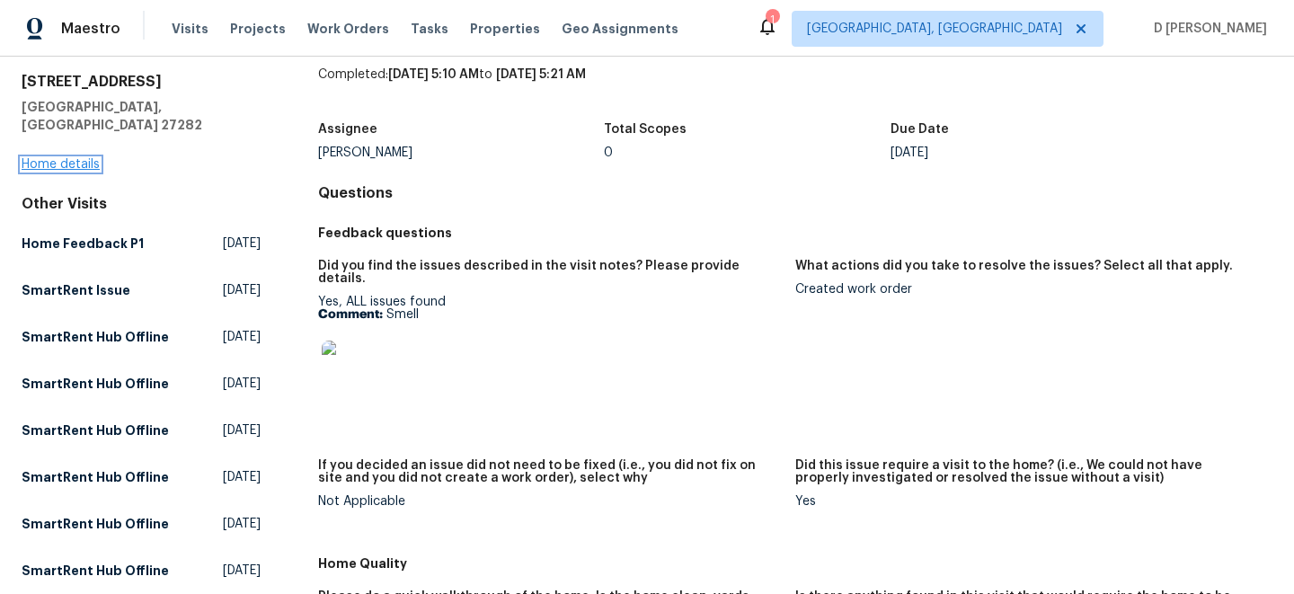
click at [81, 158] on link "Home details" at bounding box center [61, 164] width 78 height 13
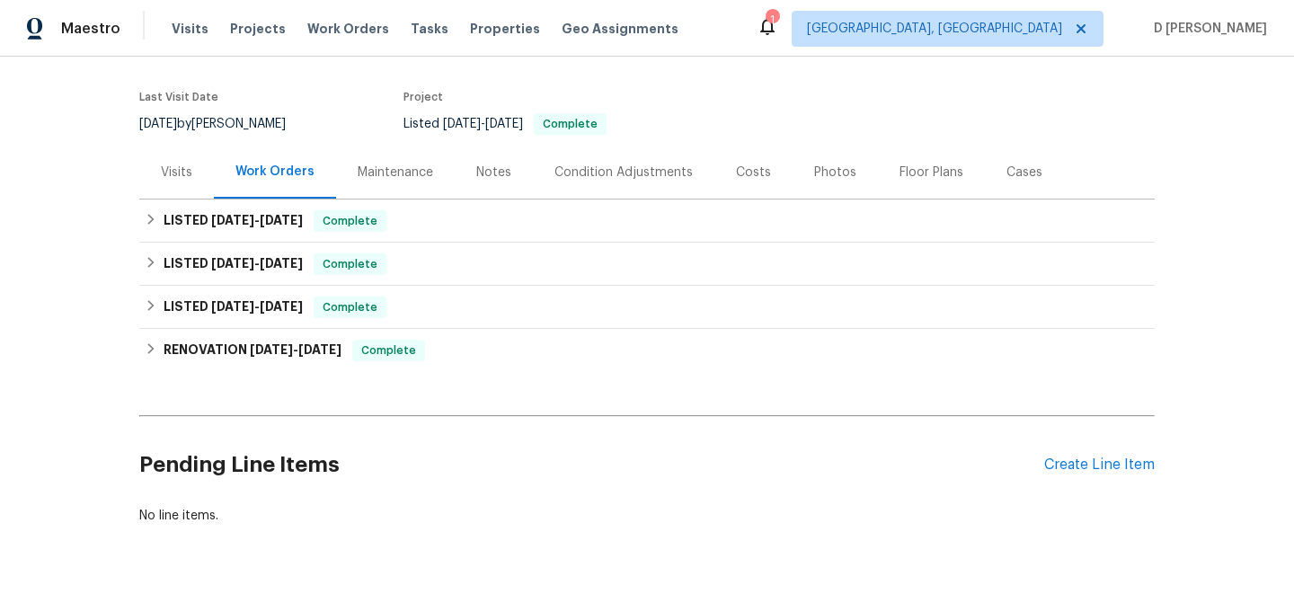
scroll to position [130, 0]
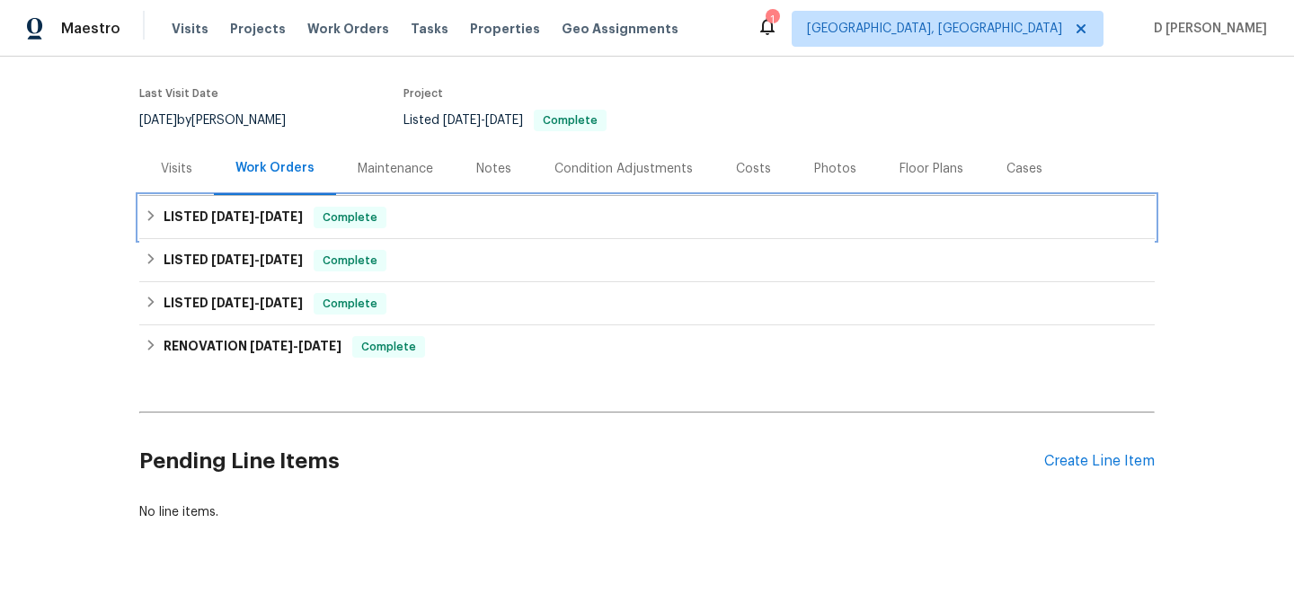
click at [154, 208] on div "LISTED 8/5/25 - 8/13/25 Complete" at bounding box center [647, 218] width 1005 height 22
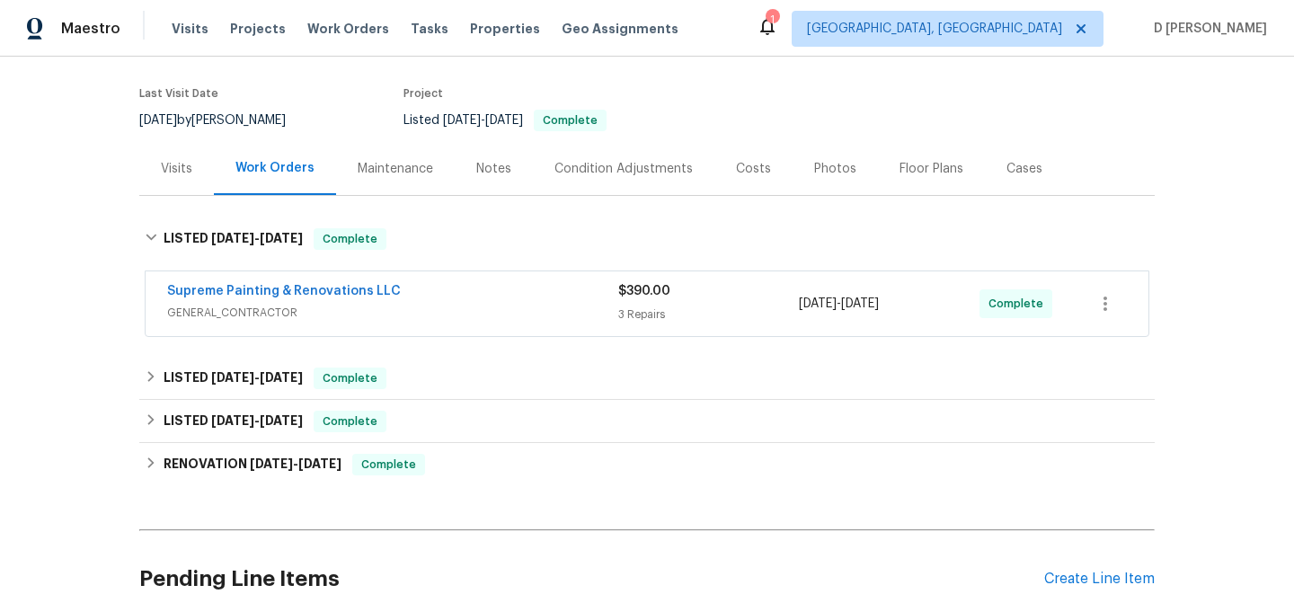
click at [282, 315] on span "GENERAL_CONTRACTOR" at bounding box center [392, 313] width 451 height 18
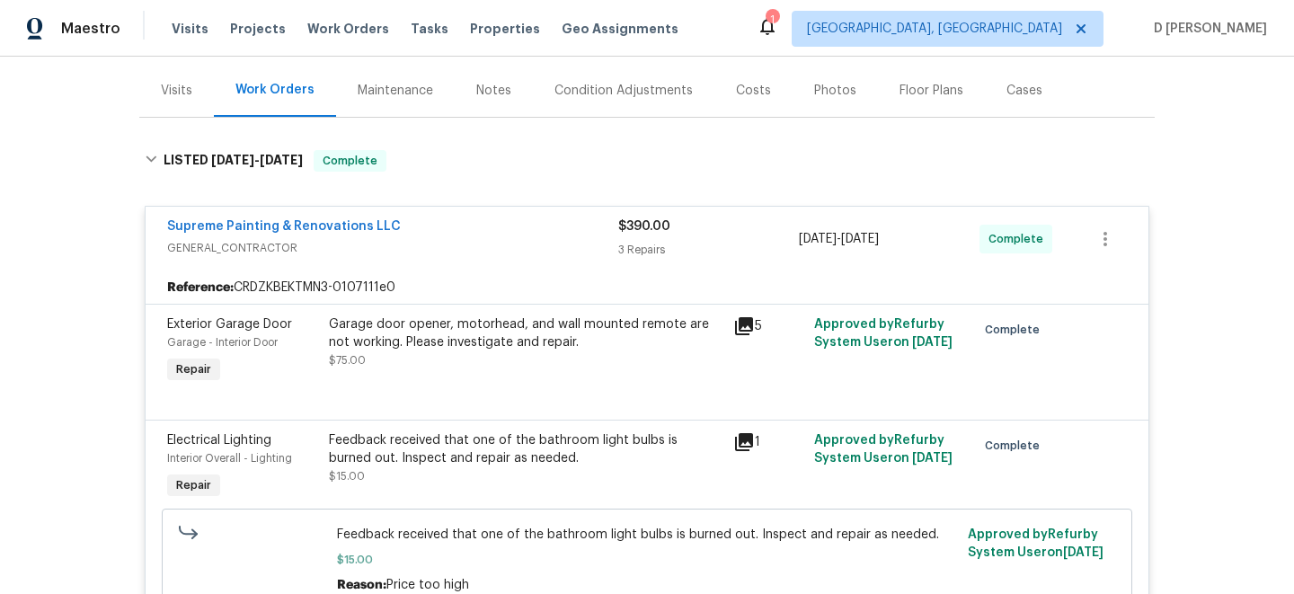
scroll to position [148, 0]
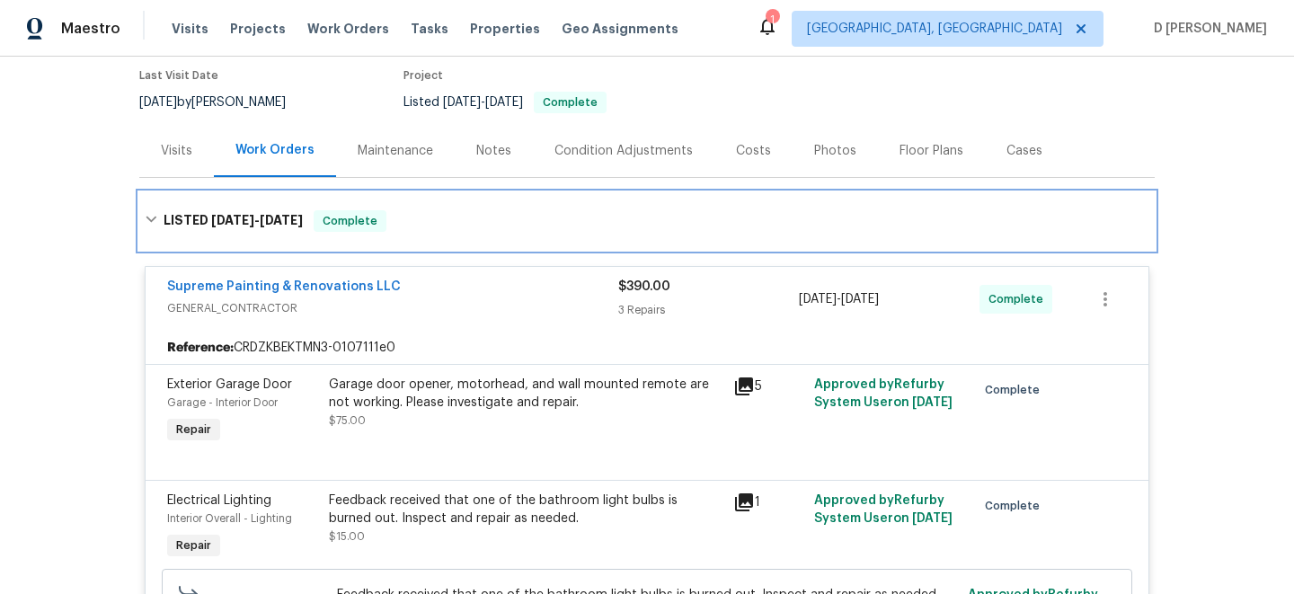
click at [164, 221] on h6 "LISTED 8/5/25 - 8/13/25" at bounding box center [233, 221] width 139 height 22
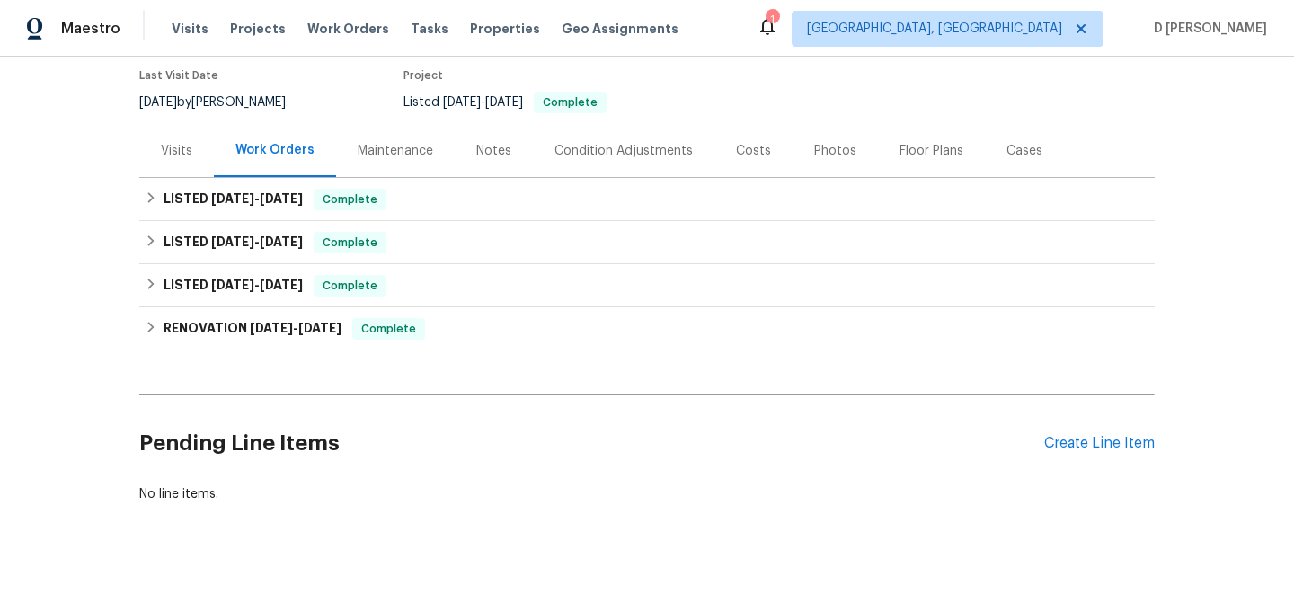
click at [176, 164] on div "Visits" at bounding box center [176, 150] width 75 height 53
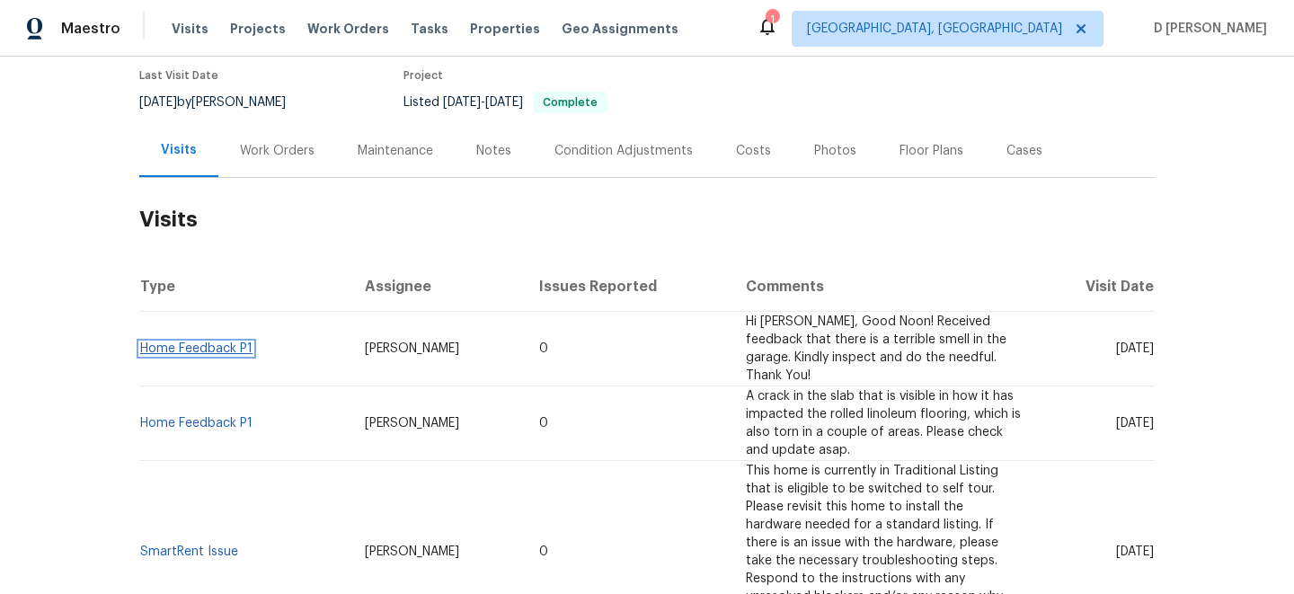
click at [226, 342] on link "Home Feedback P1" at bounding box center [196, 348] width 112 height 13
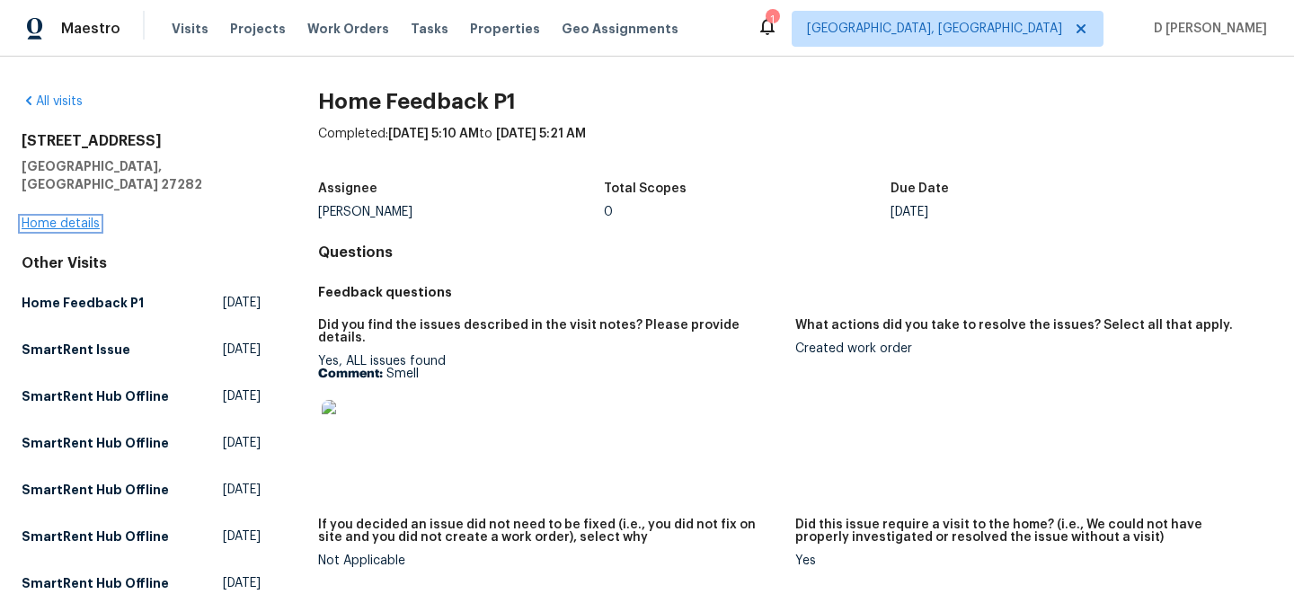
click at [94, 218] on link "Home details" at bounding box center [61, 224] width 78 height 13
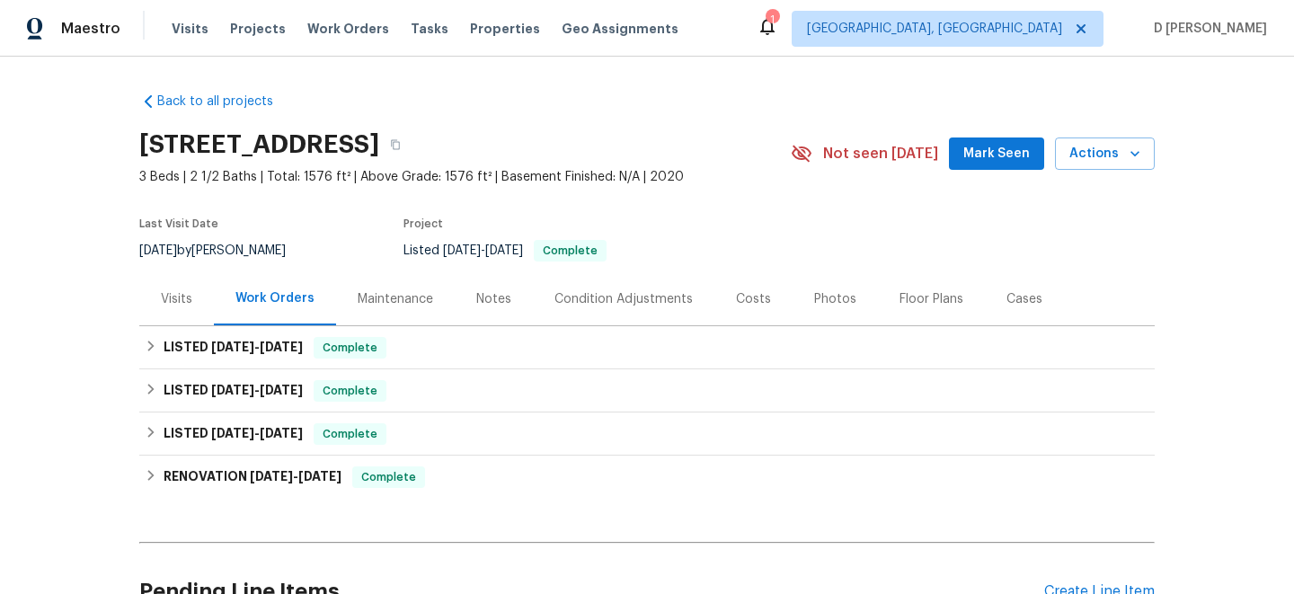
click at [166, 304] on div "Visits" at bounding box center [176, 299] width 31 height 18
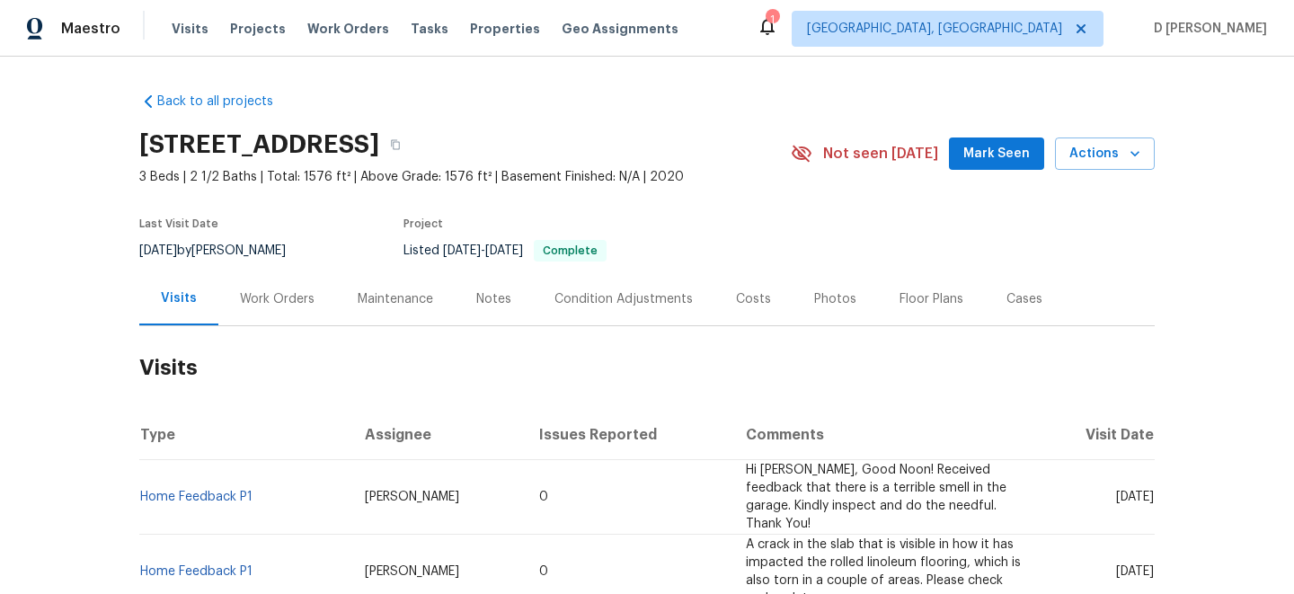
click at [259, 306] on div "Work Orders" at bounding box center [277, 299] width 75 height 18
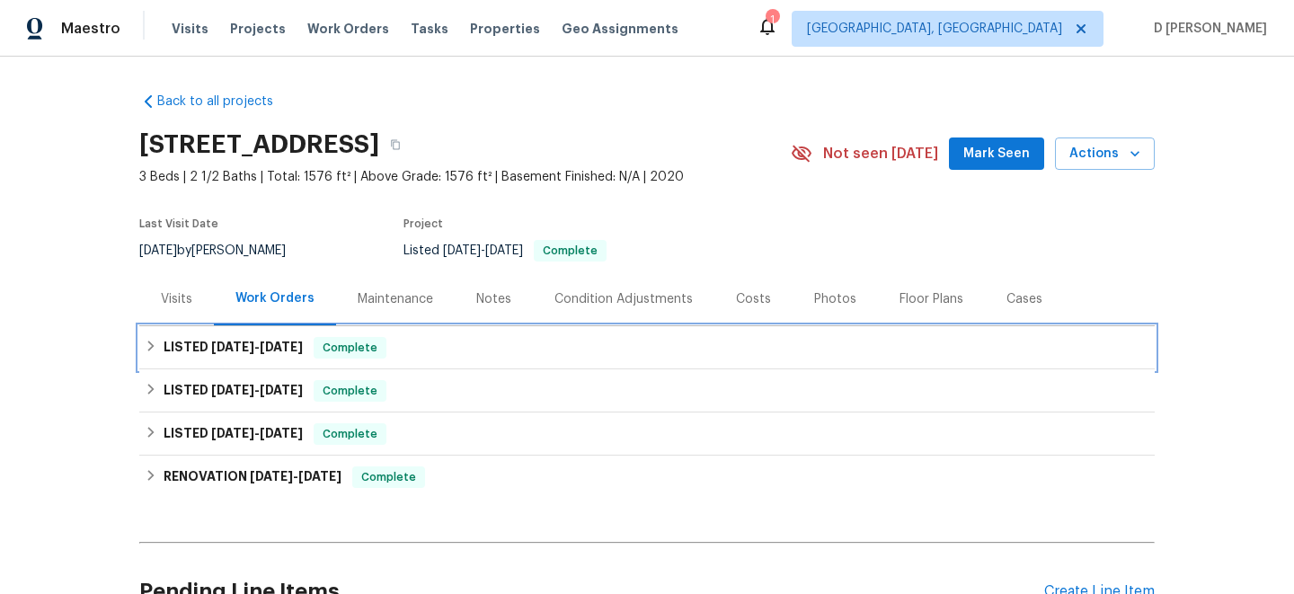
click at [157, 342] on icon at bounding box center [151, 346] width 13 height 13
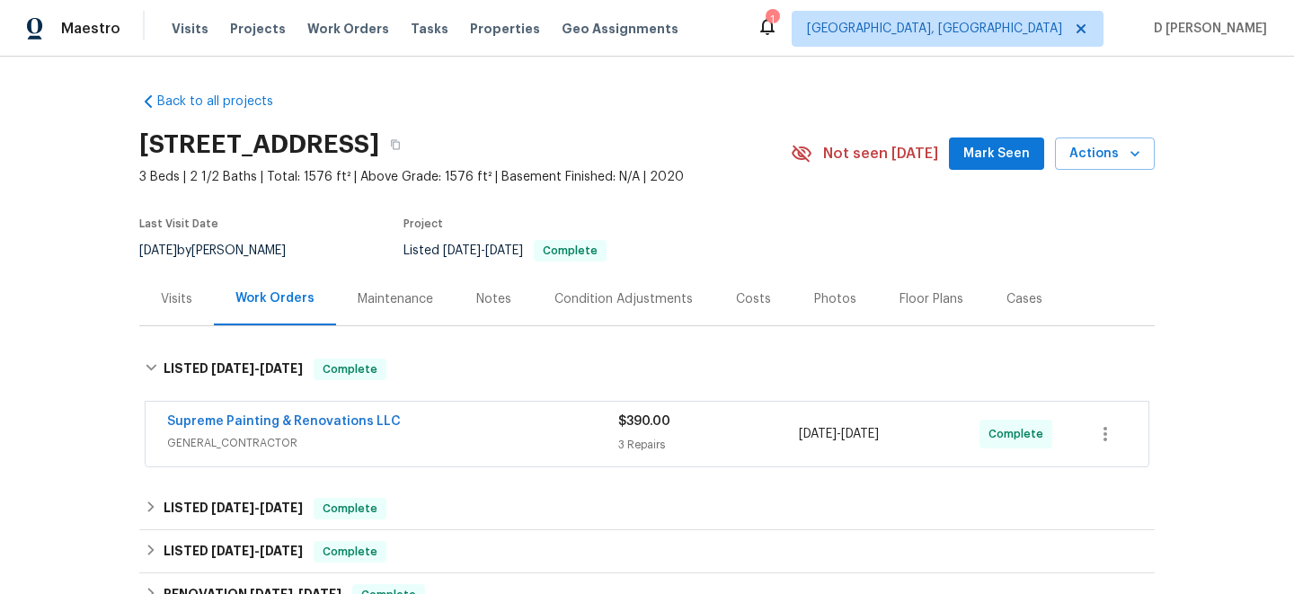
click at [487, 427] on div "Supreme Painting & Renovations LLC" at bounding box center [392, 424] width 451 height 22
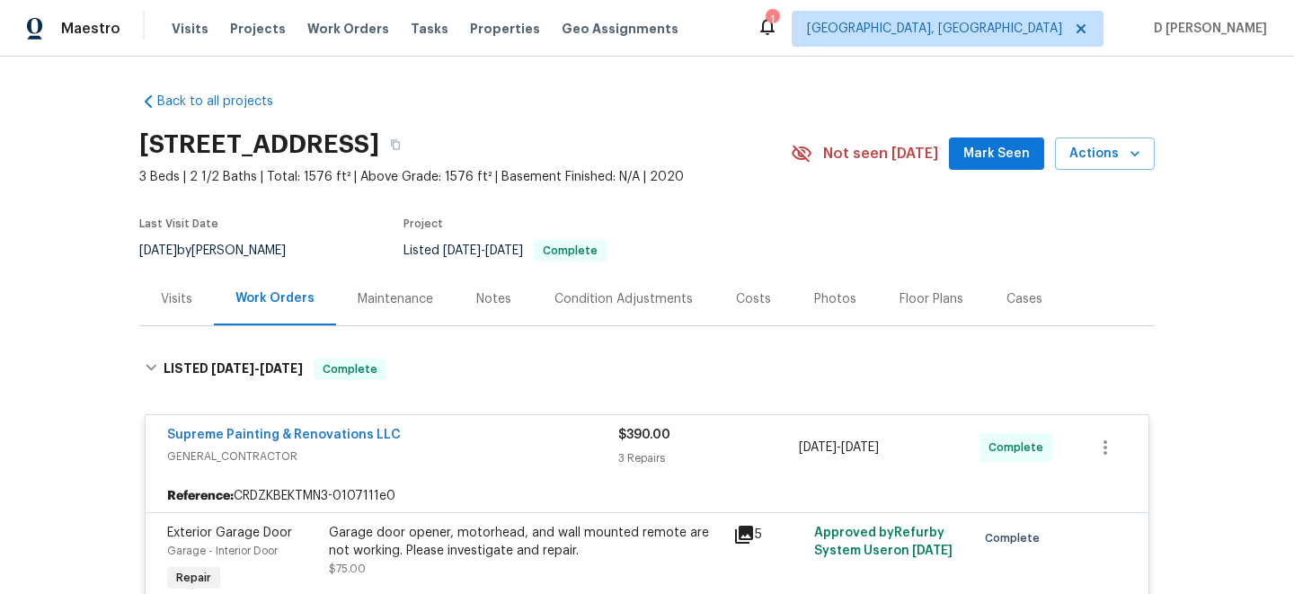
click at [166, 295] on div "Visits" at bounding box center [176, 299] width 31 height 18
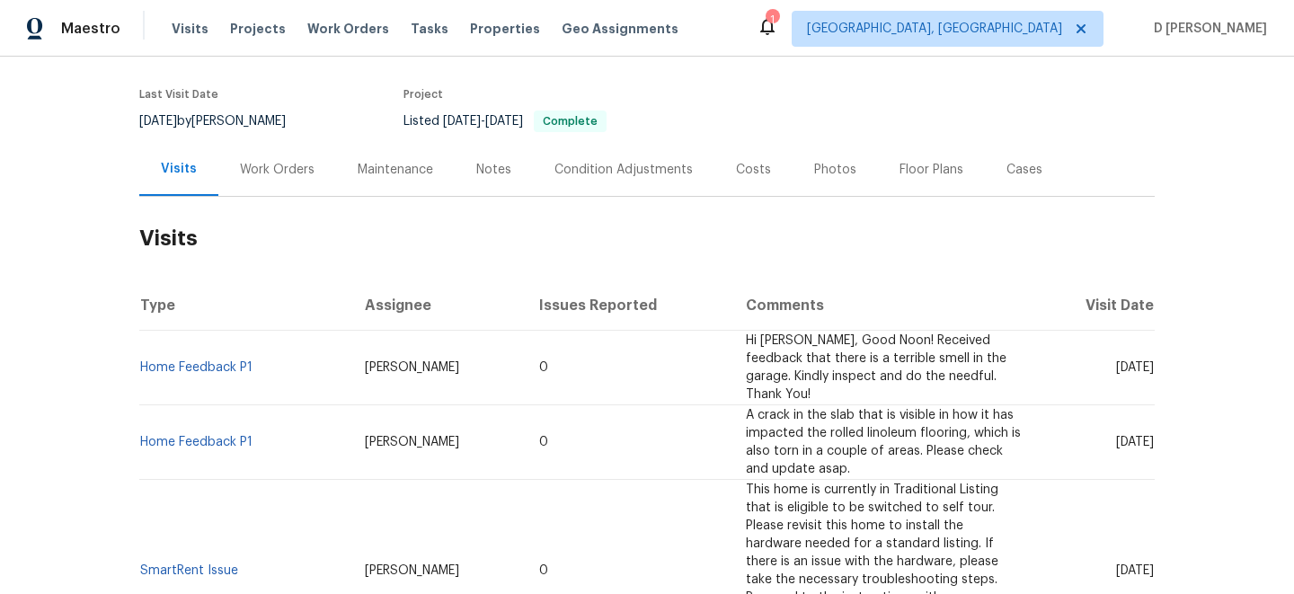
scroll to position [150, 0]
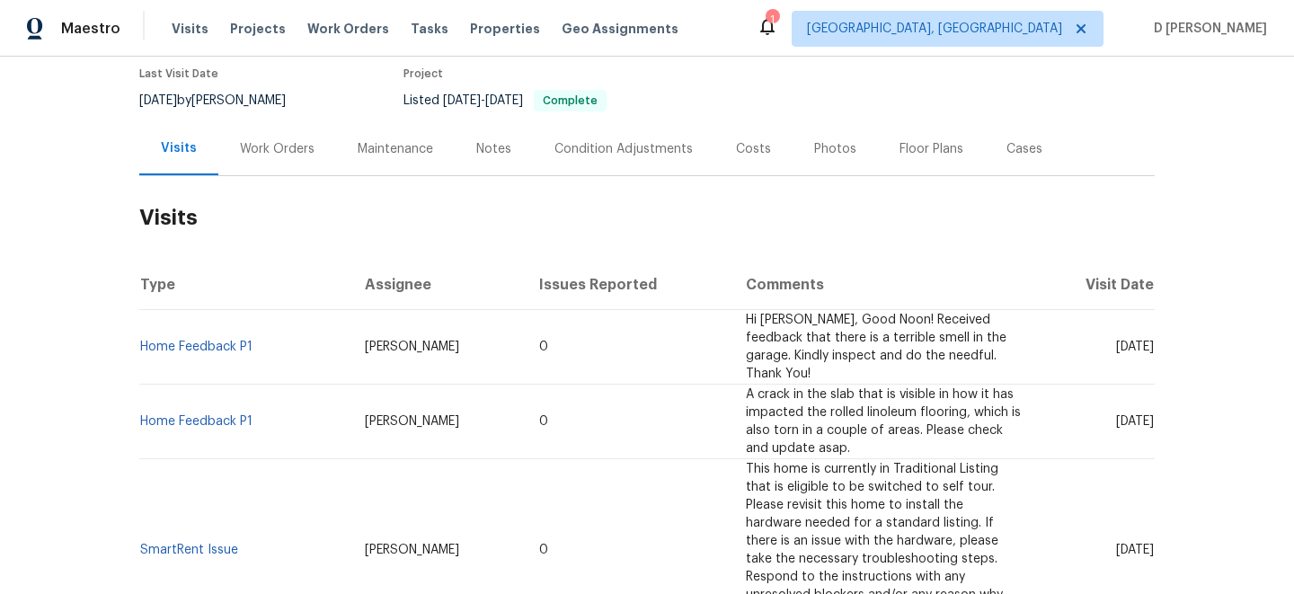
click at [208, 331] on td "Home Feedback P1" at bounding box center [244, 347] width 211 height 75
click at [208, 341] on link "Home Feedback P1" at bounding box center [196, 347] width 112 height 13
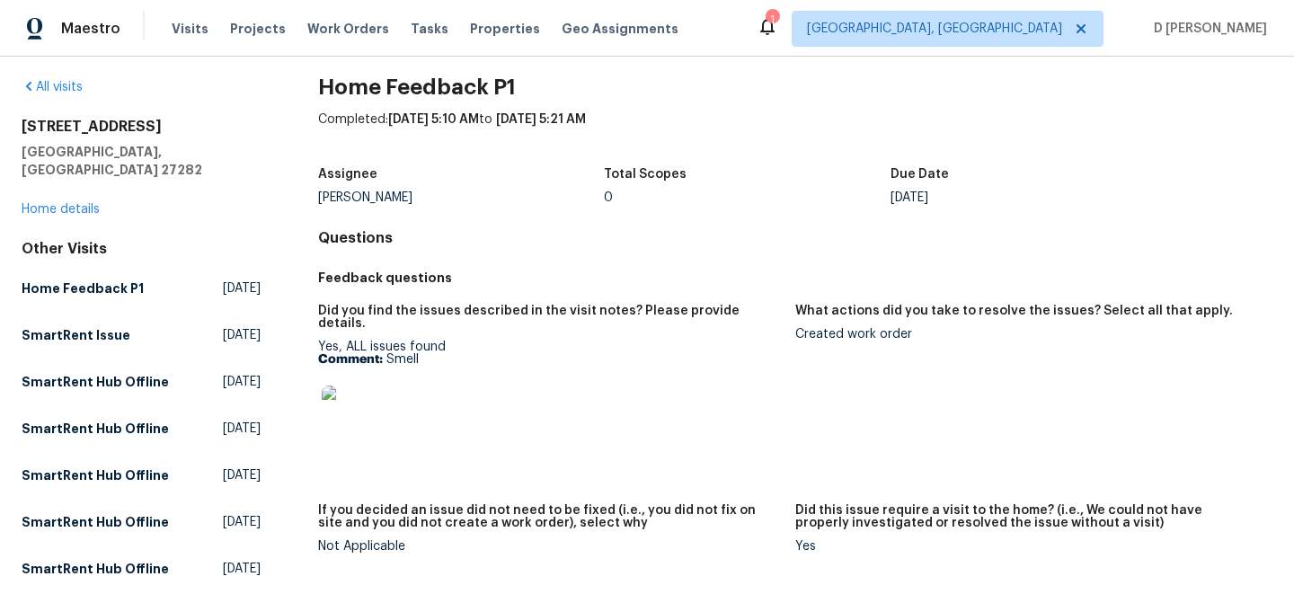
scroll to position [9, 0]
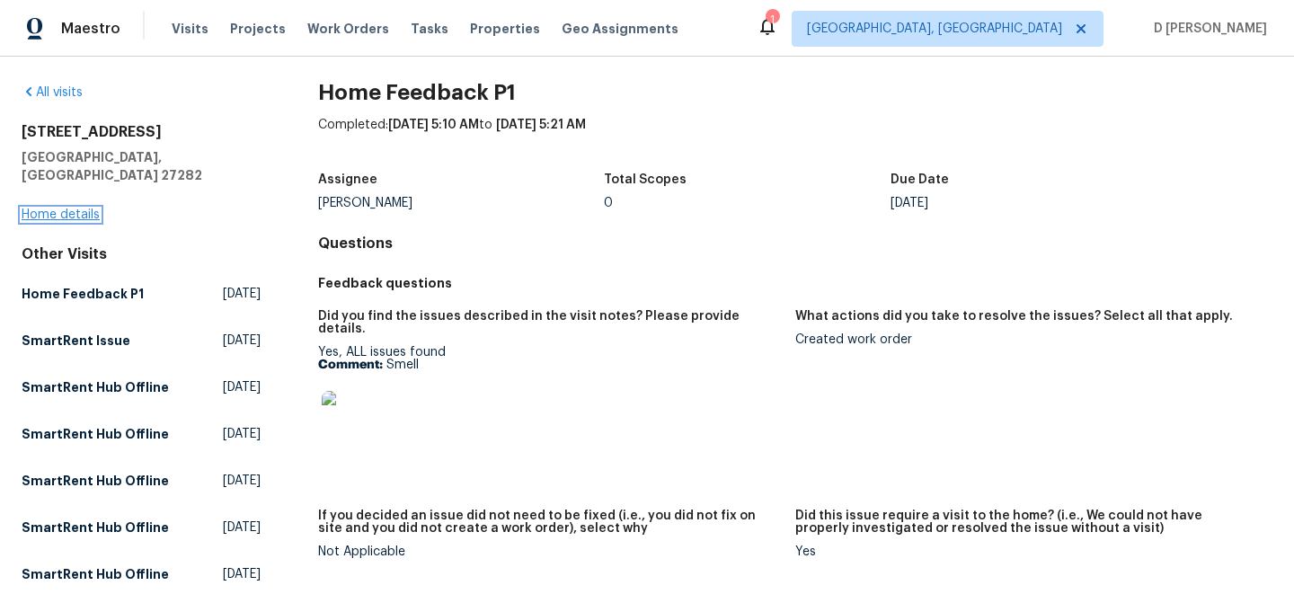
click at [81, 209] on link "Home details" at bounding box center [61, 215] width 78 height 13
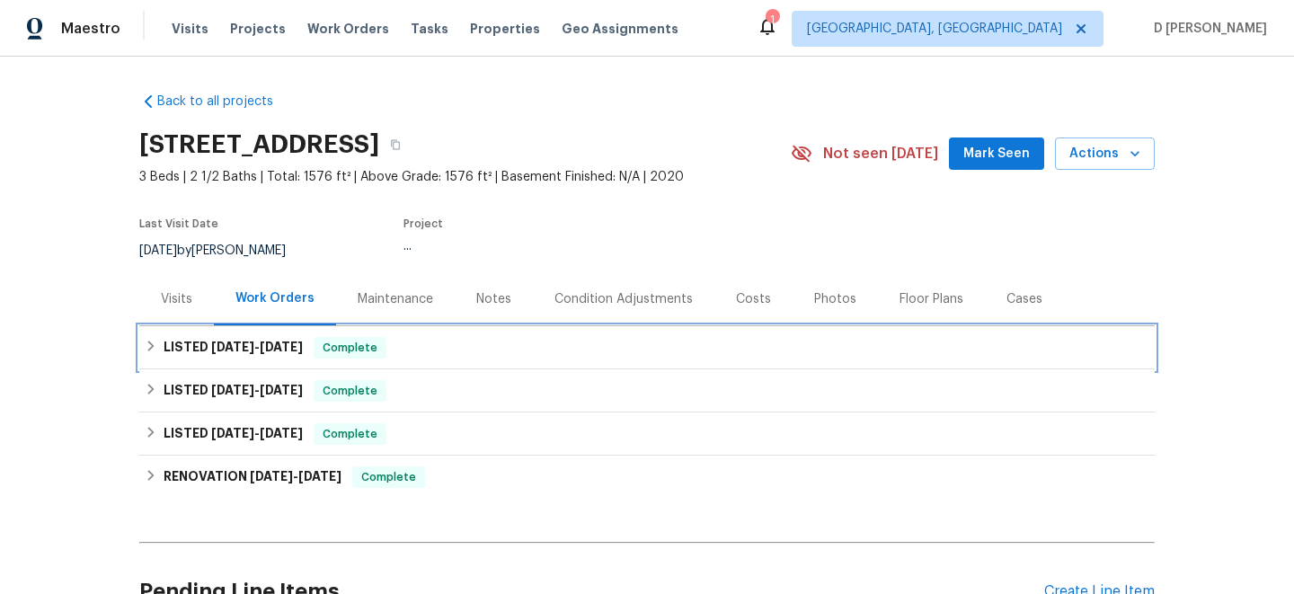
click at [162, 347] on div "LISTED 8/5/25 - 8/13/25 Complete" at bounding box center [647, 348] width 1005 height 22
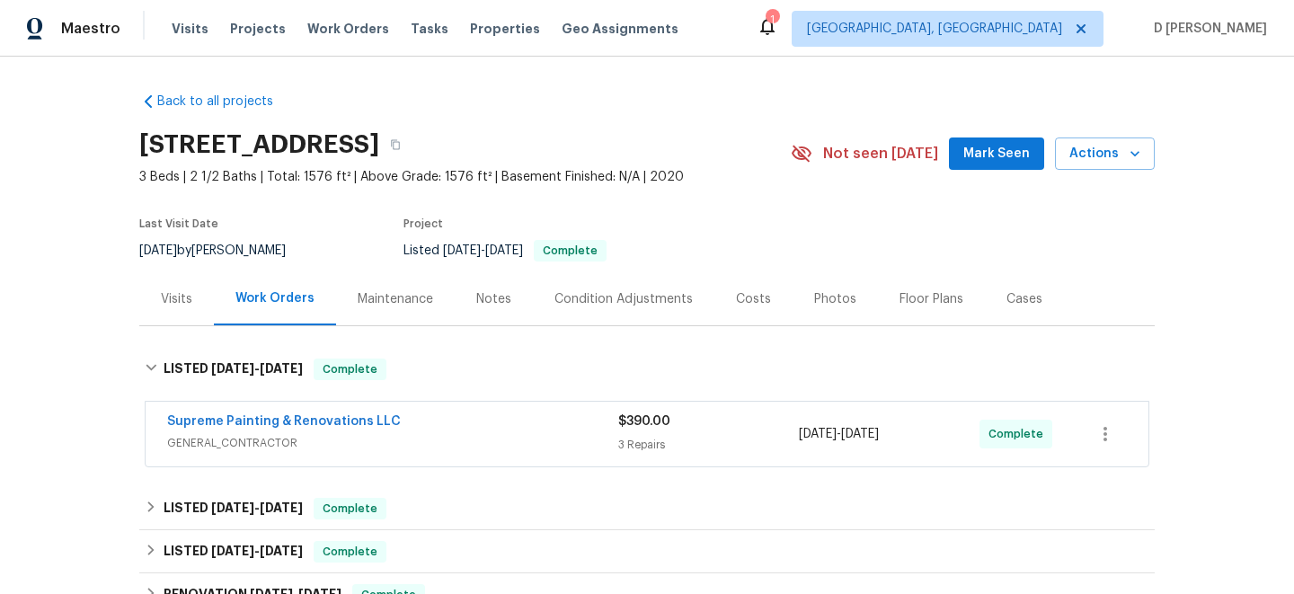
click at [406, 441] on span "GENERAL_CONTRACTOR" at bounding box center [392, 443] width 451 height 18
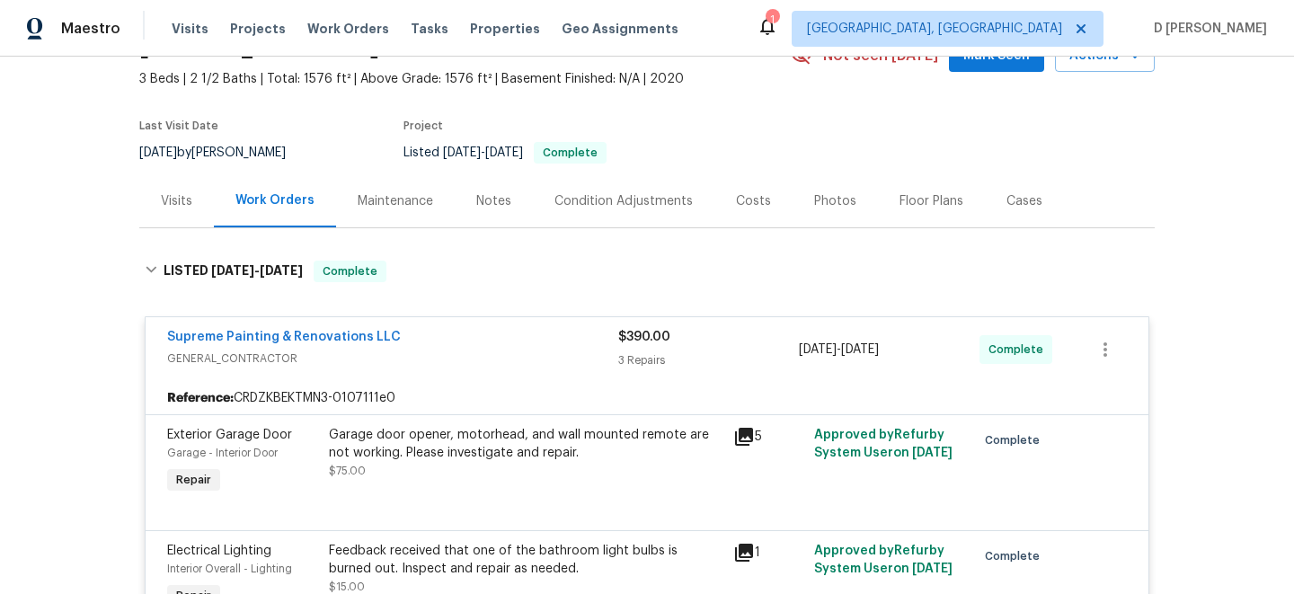
scroll to position [165, 0]
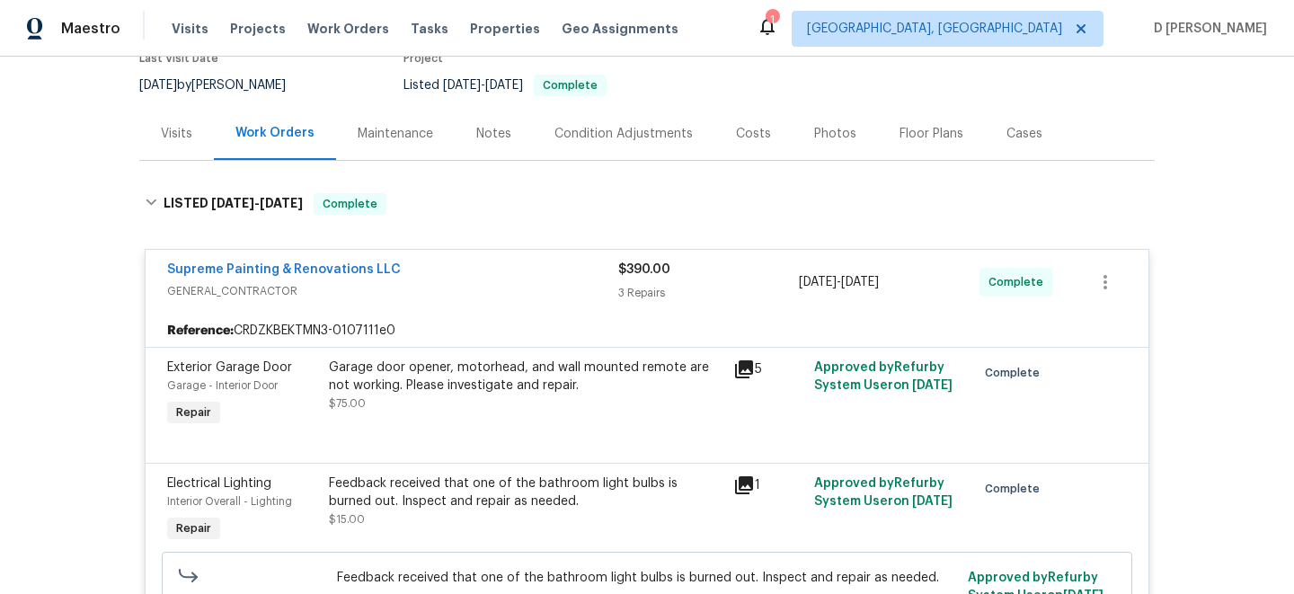
click at [161, 136] on div "Visits" at bounding box center [176, 134] width 31 height 18
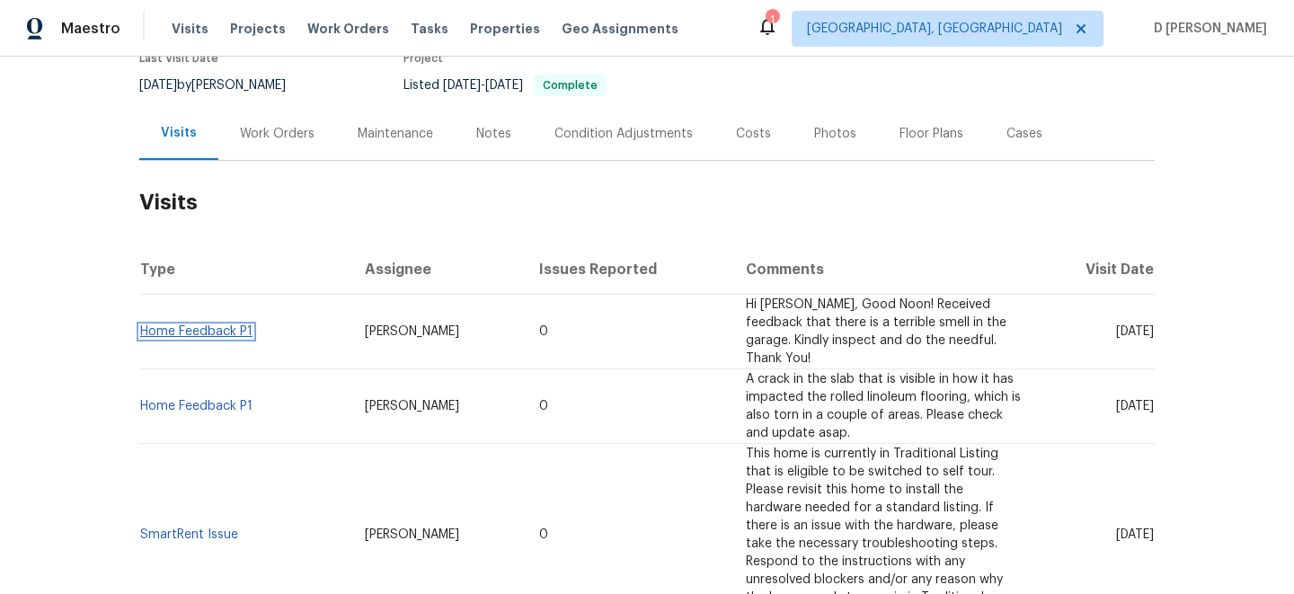
click at [209, 325] on link "Home Feedback P1" at bounding box center [196, 331] width 112 height 13
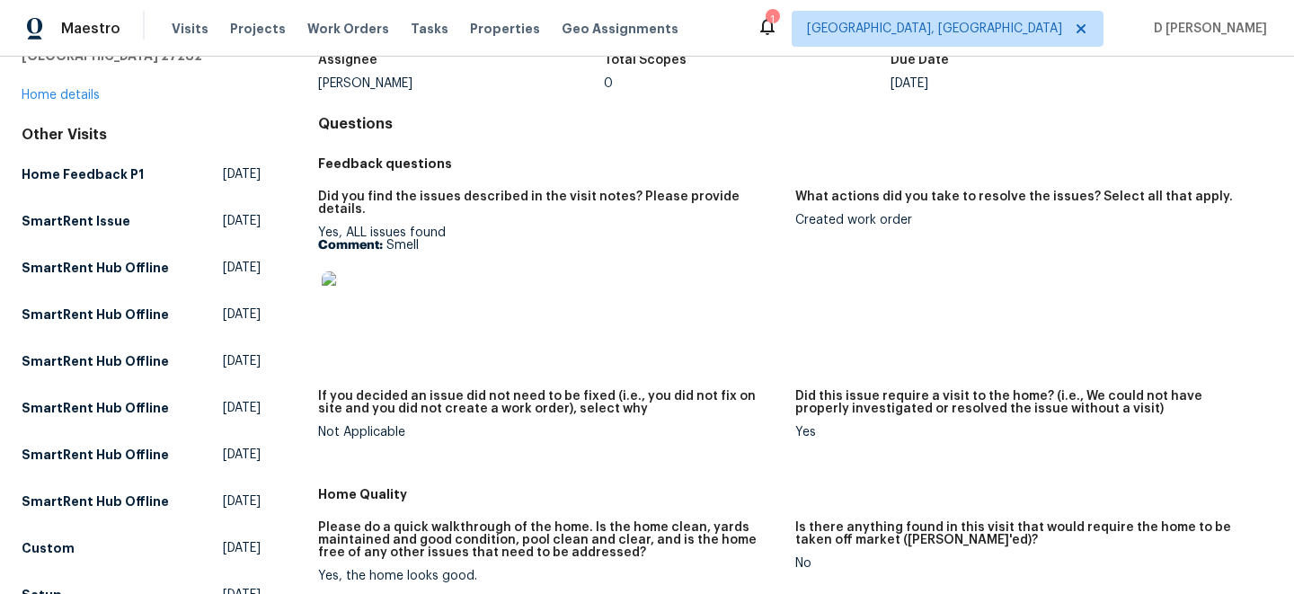
scroll to position [129, 0]
drag, startPoint x: 919, startPoint y: 81, endPoint x: 994, endPoint y: 89, distance: 75.9
click at [994, 89] on div "Assignee Terry Tullar Total Scopes 0 Due Date Tue, Aug 12" at bounding box center [795, 71] width 954 height 58
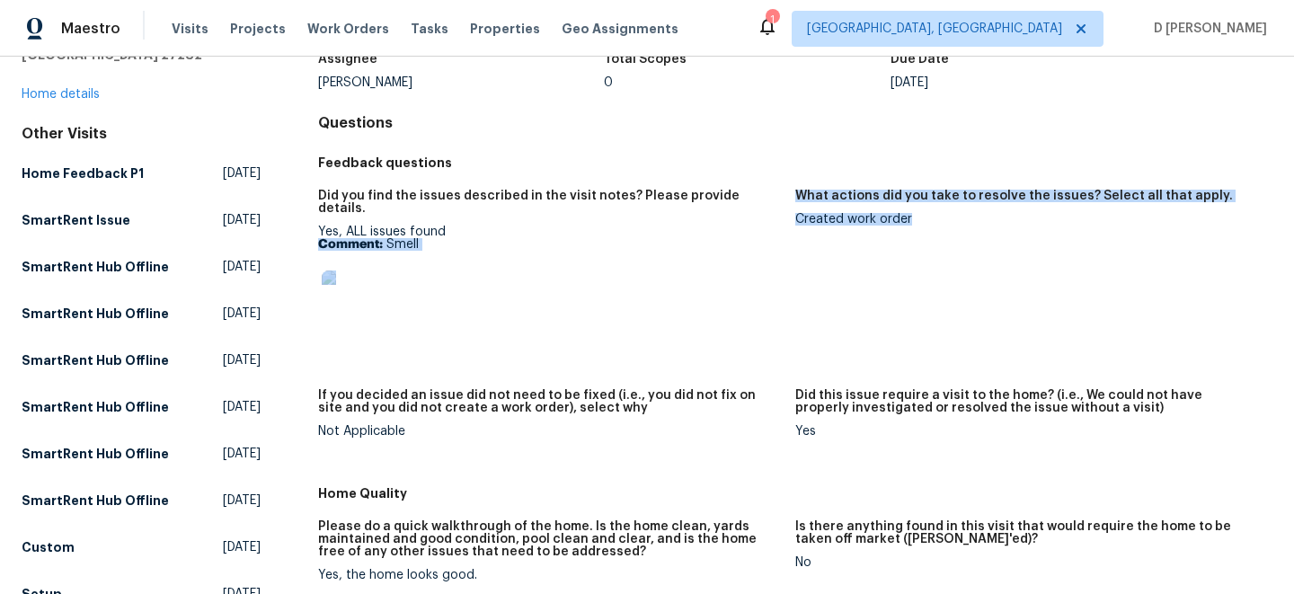
drag, startPoint x: 789, startPoint y: 214, endPoint x: 961, endPoint y: 217, distance: 171.7
click at [961, 217] on div "Did you find the issues described in the visit notes? Please provide details. Y…" at bounding box center [795, 328] width 954 height 298
click at [63, 88] on link "Home details" at bounding box center [61, 94] width 78 height 13
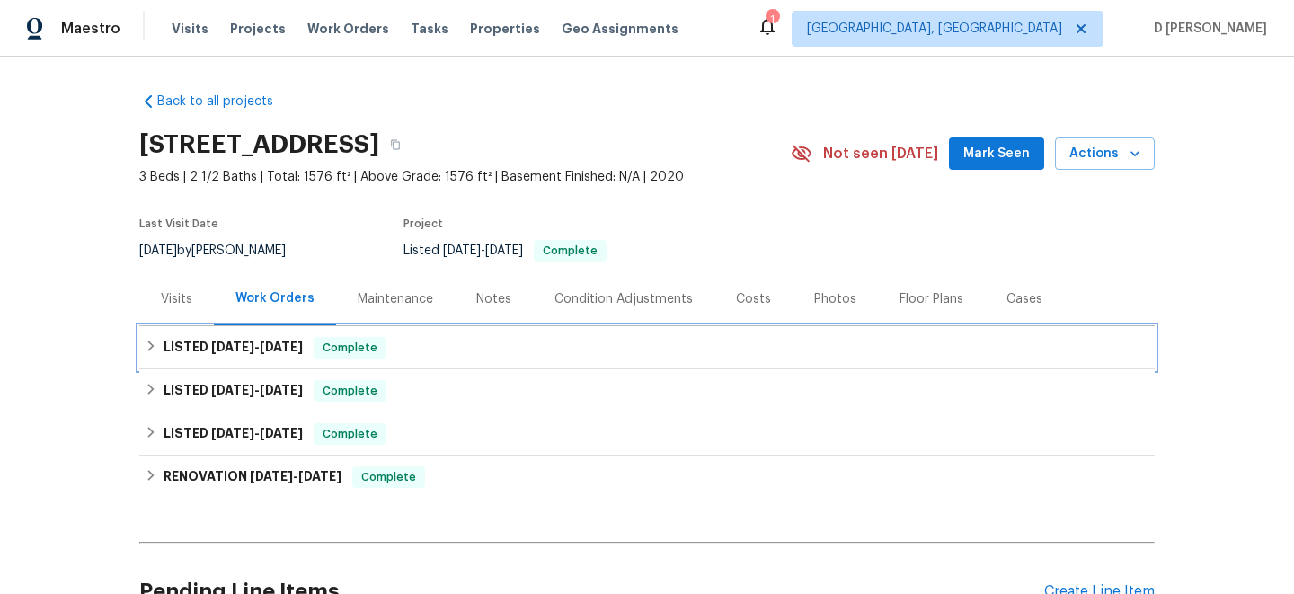
click at [150, 338] on div "LISTED 8/5/25 - 8/13/25 Complete" at bounding box center [647, 348] width 1005 height 22
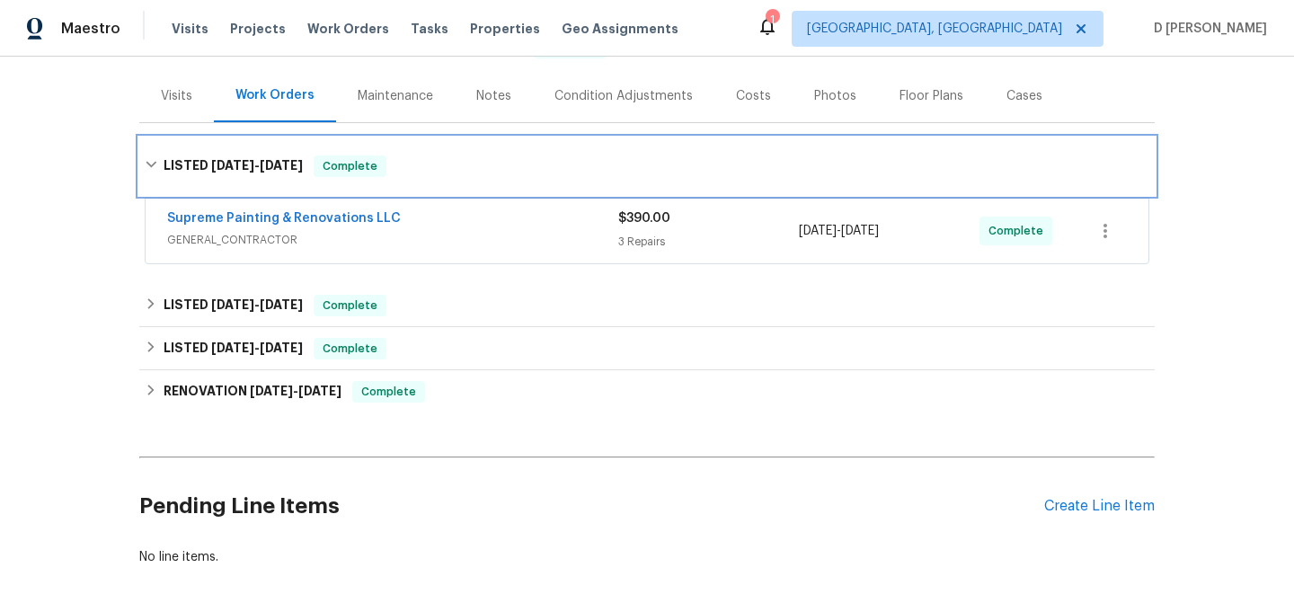
scroll to position [232, 0]
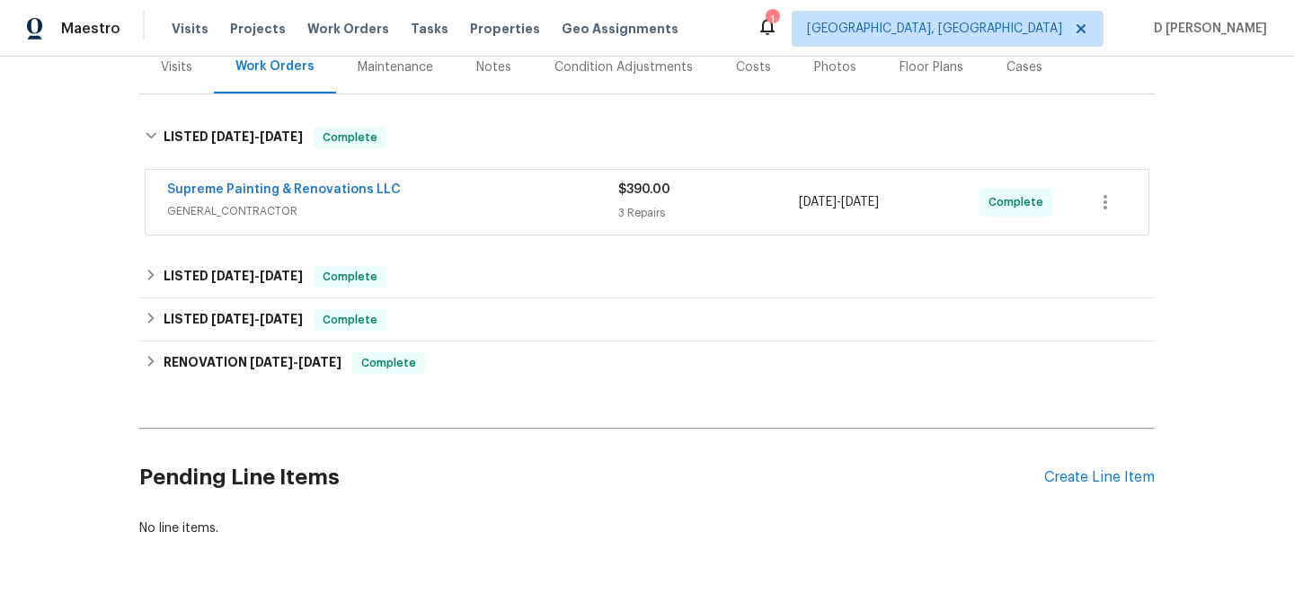
click at [404, 229] on div "Supreme Painting & Renovations LLC GENERAL_CONTRACTOR $390.00 3 Repairs 8/12/20…" at bounding box center [647, 202] width 1003 height 65
click at [506, 202] on span "GENERAL_CONTRACTOR" at bounding box center [392, 211] width 451 height 18
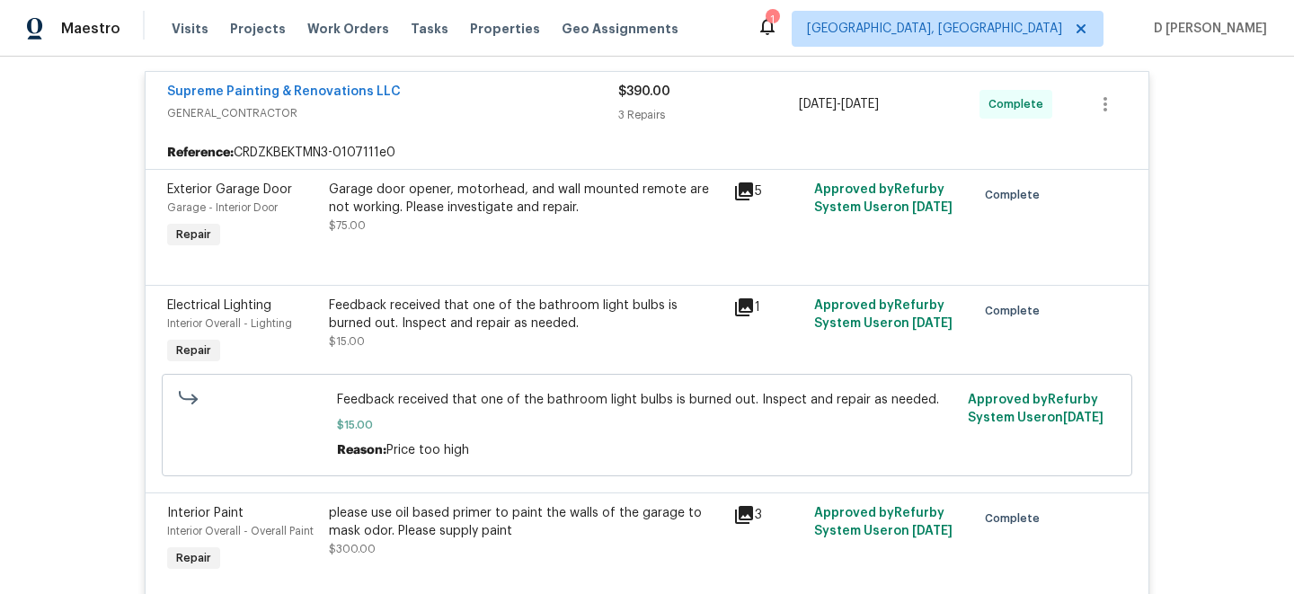
scroll to position [364, 0]
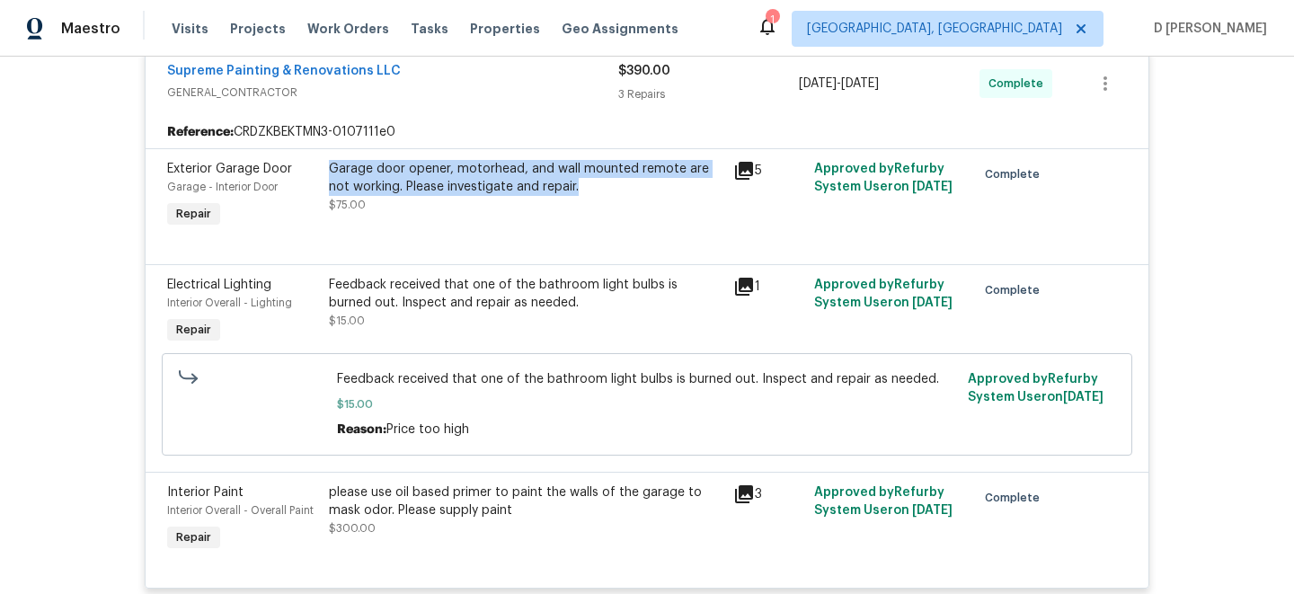
drag, startPoint x: 324, startPoint y: 158, endPoint x: 602, endPoint y: 193, distance: 280.8
click at [602, 193] on div "Garage door opener, motorhead, and wall mounted remote are not working. Please …" at bounding box center [526, 196] width 404 height 83
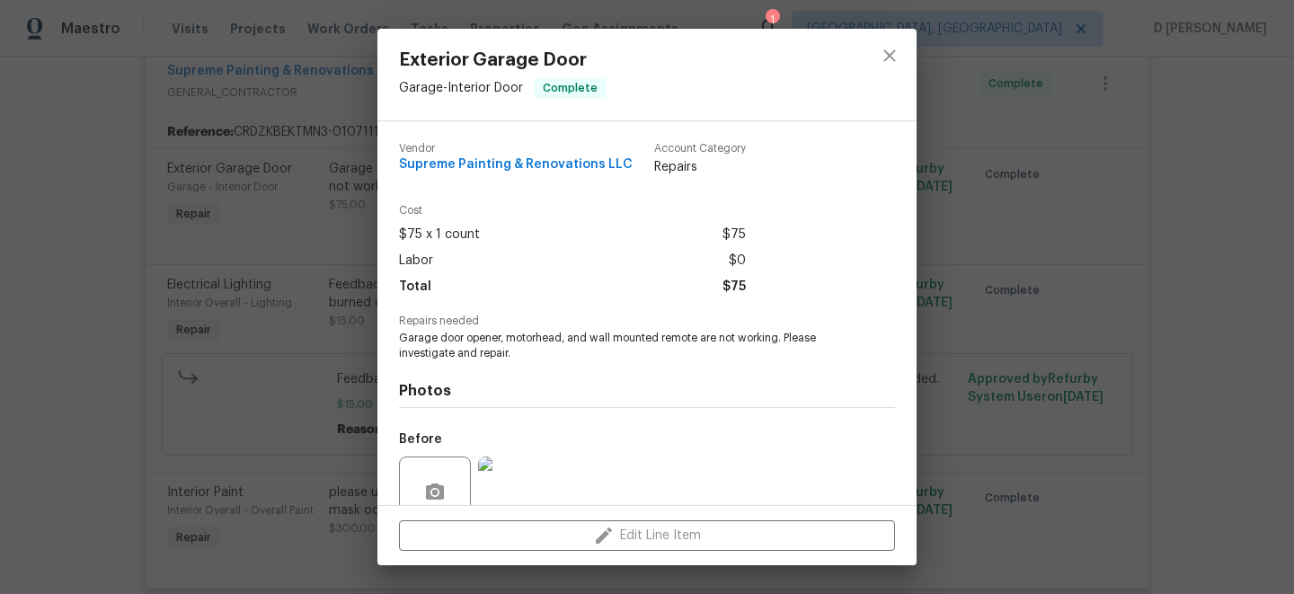
click at [303, 264] on div "Exterior Garage Door Garage - Interior Door Complete Vendor Supreme Painting & …" at bounding box center [647, 297] width 1294 height 594
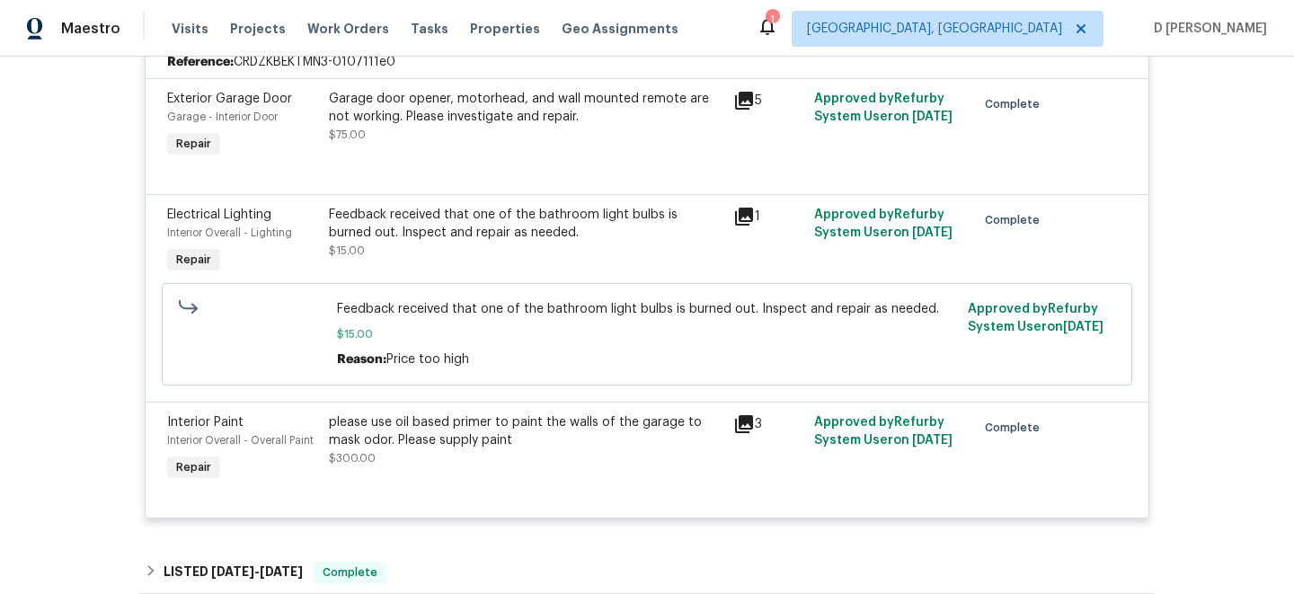
scroll to position [293, 0]
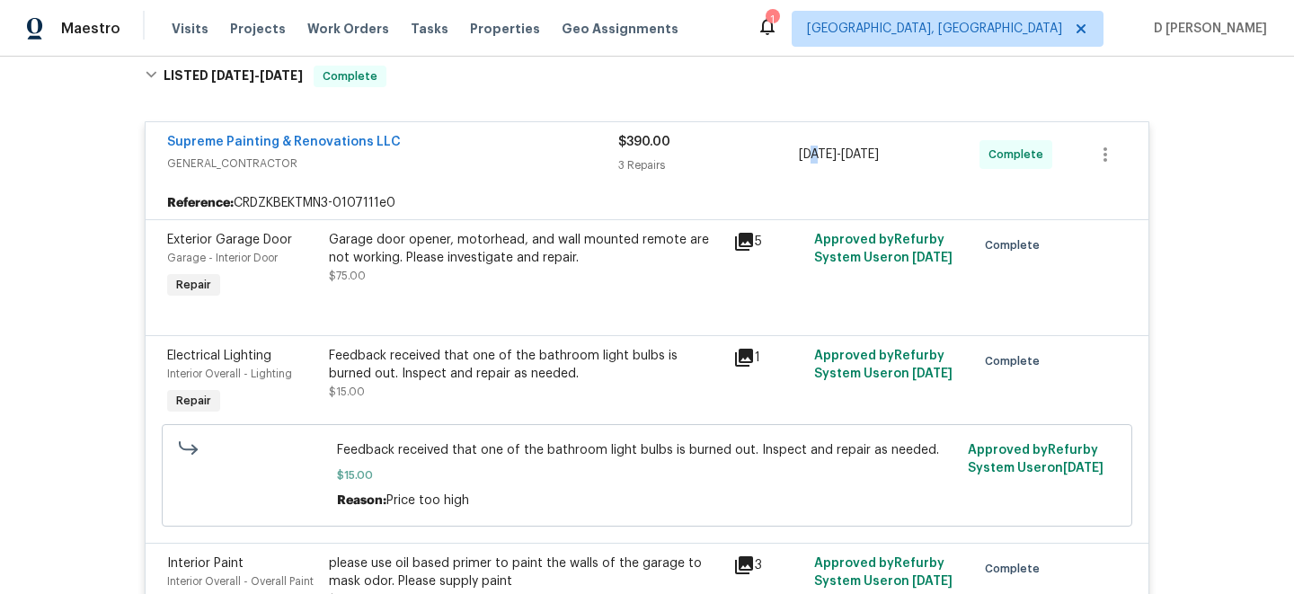
click at [818, 155] on span "[DATE]" at bounding box center [818, 154] width 38 height 13
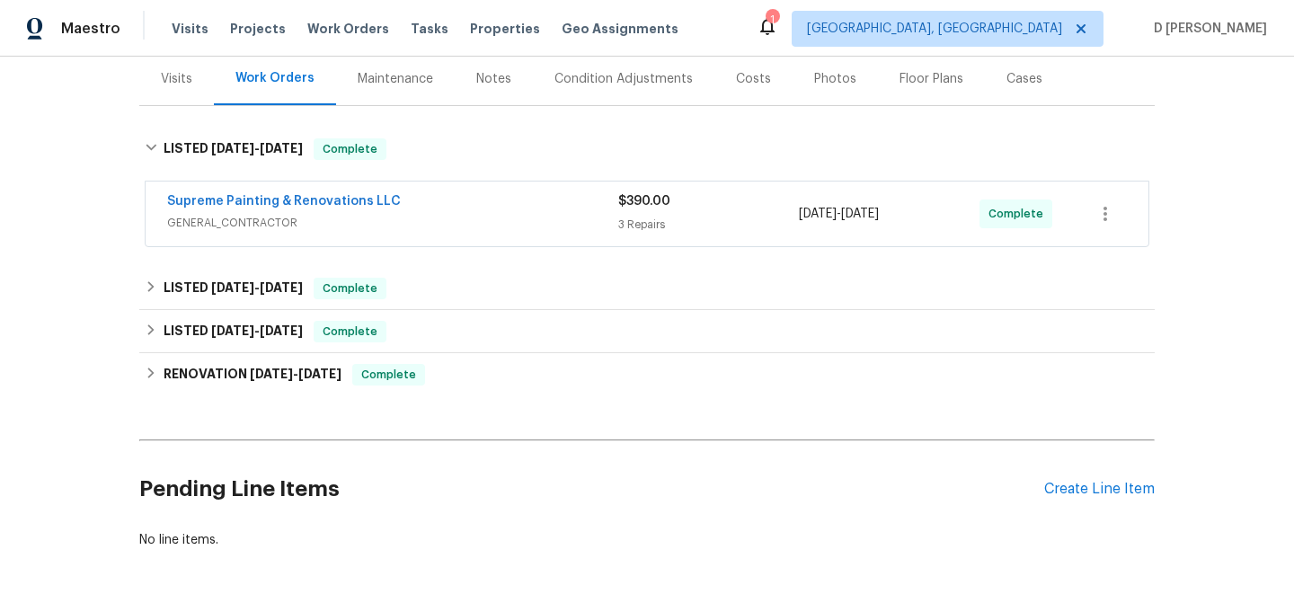
click at [191, 83] on div "Visits" at bounding box center [176, 79] width 31 height 18
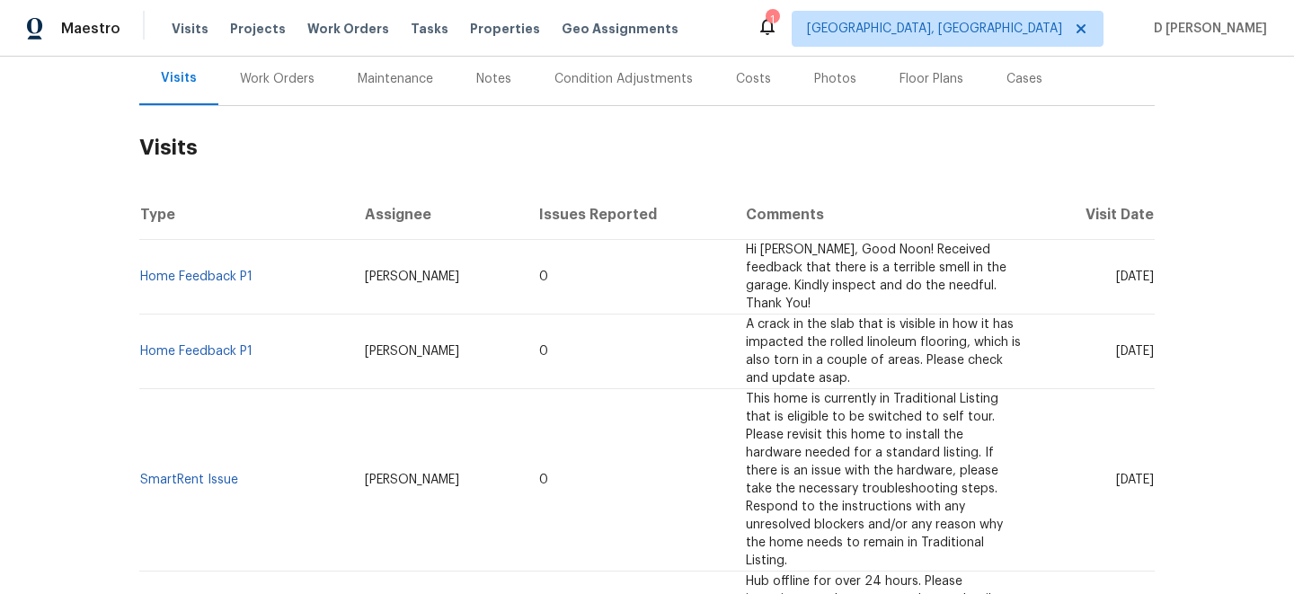
scroll to position [219, 0]
click at [207, 271] on link "Home Feedback P1" at bounding box center [196, 277] width 112 height 13
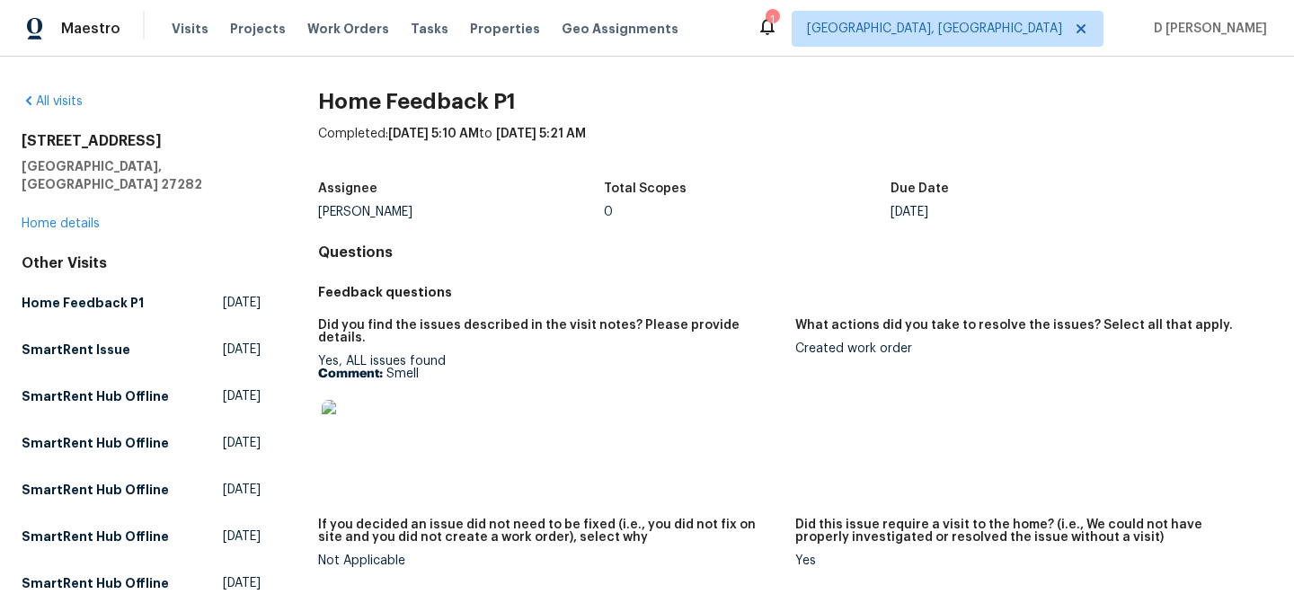
drag, startPoint x: 918, startPoint y: 215, endPoint x: 977, endPoint y: 215, distance: 59.3
click at [977, 215] on div "Tue, Aug 12" at bounding box center [1034, 212] width 287 height 13
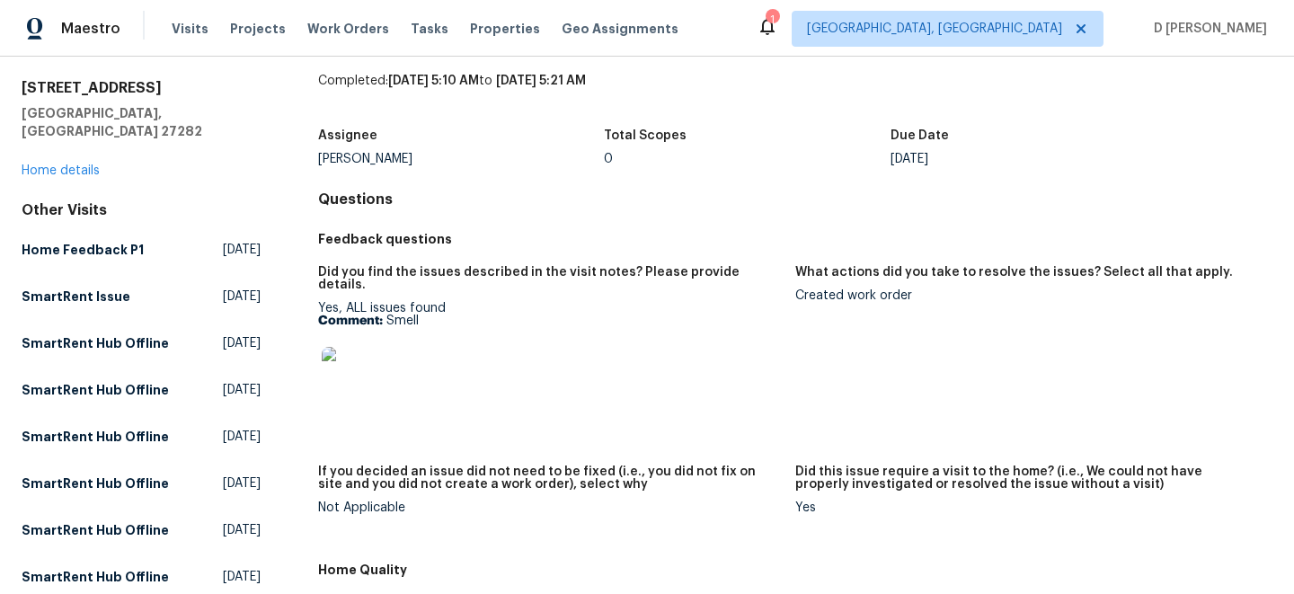
scroll to position [55, 0]
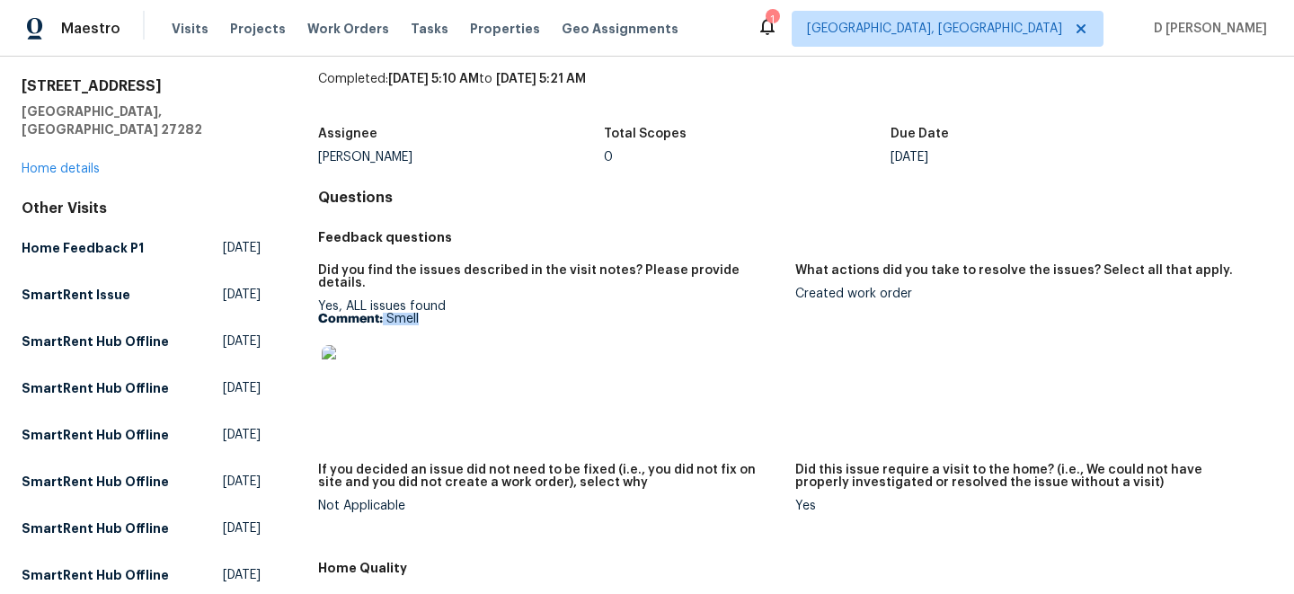
drag, startPoint x: 433, startPoint y: 310, endPoint x: 379, endPoint y: 305, distance: 54.2
click at [379, 313] on p "Comment: Smell" at bounding box center [549, 319] width 463 height 13
click at [73, 163] on link "Home details" at bounding box center [61, 169] width 78 height 13
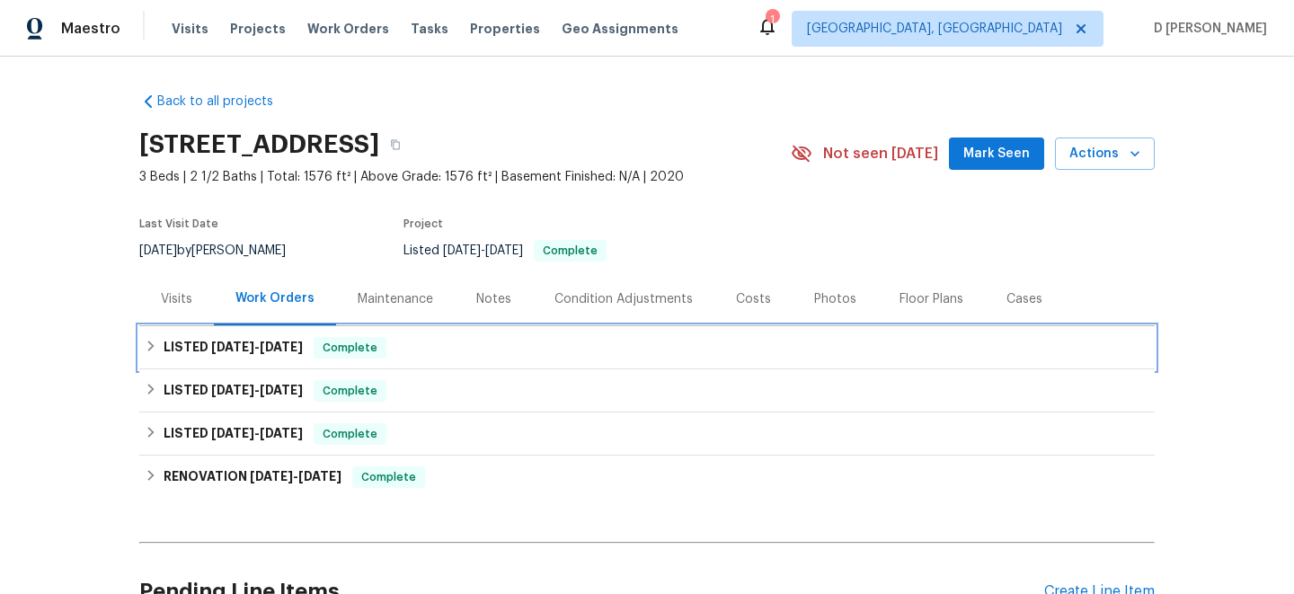
click at [151, 344] on icon at bounding box center [151, 346] width 6 height 11
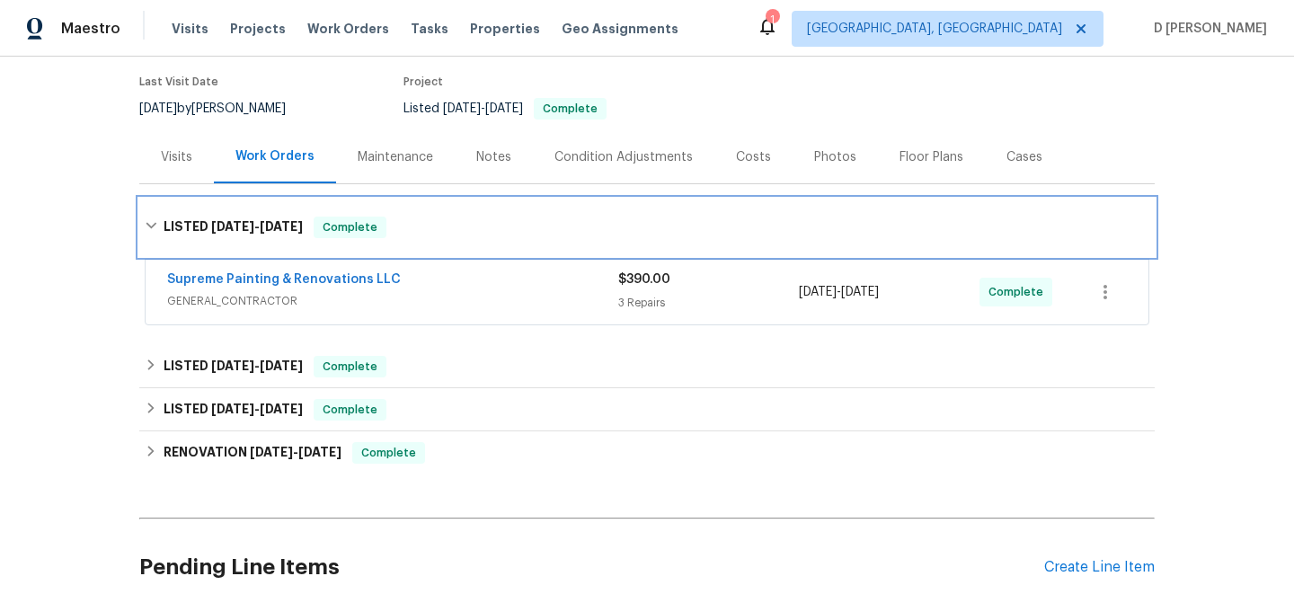
scroll to position [171, 0]
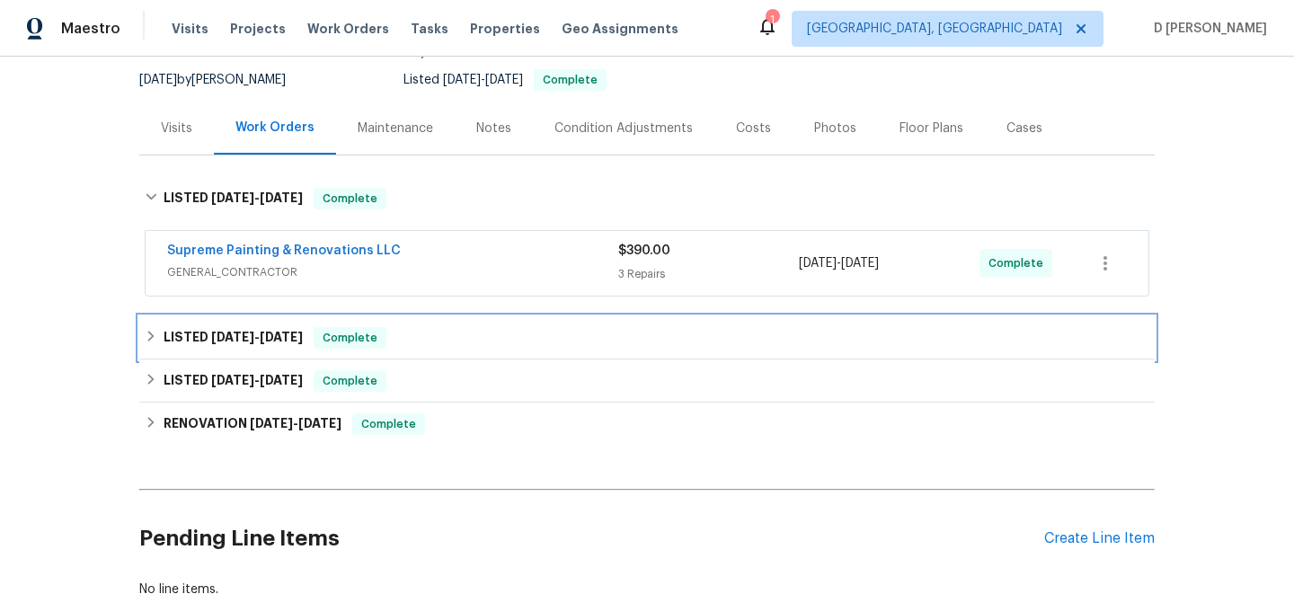
click at [157, 342] on div "LISTED 7/22/25 - 7/26/25 Complete" at bounding box center [647, 338] width 1005 height 22
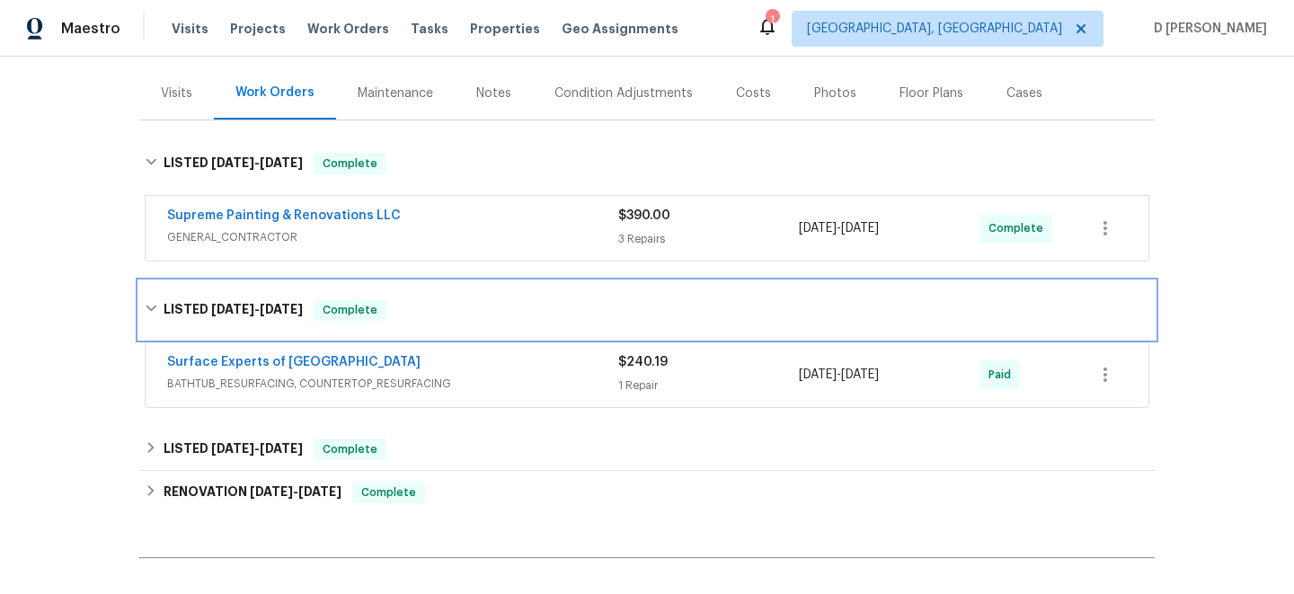
scroll to position [211, 0]
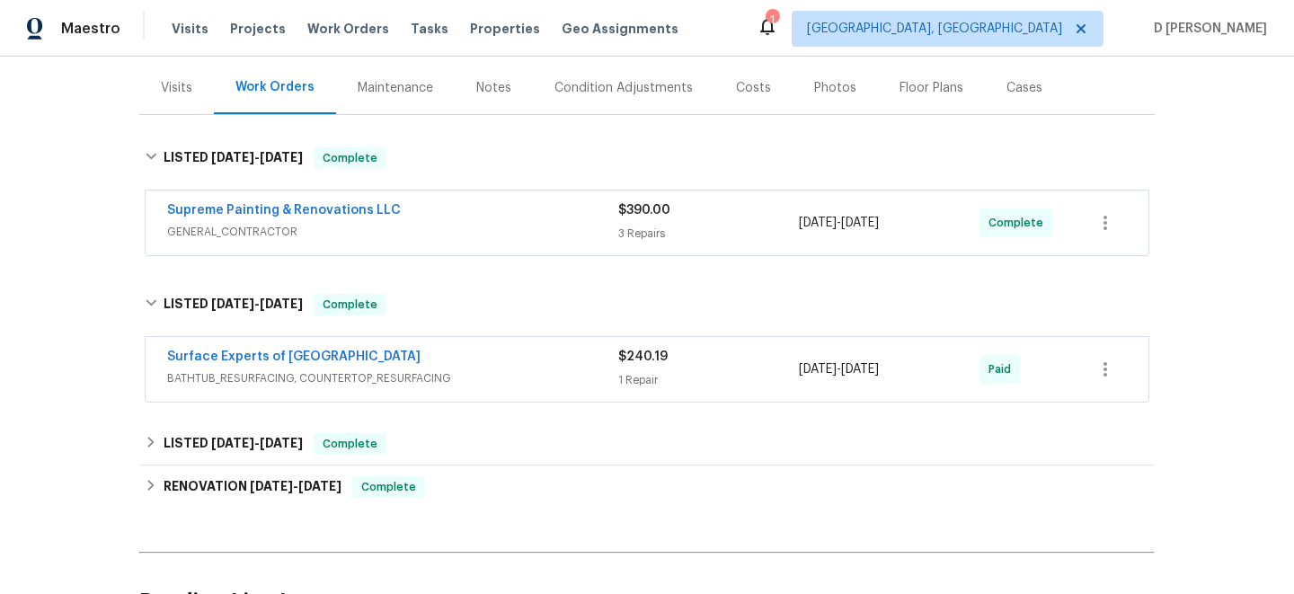
click at [391, 231] on span "GENERAL_CONTRACTOR" at bounding box center [392, 232] width 451 height 18
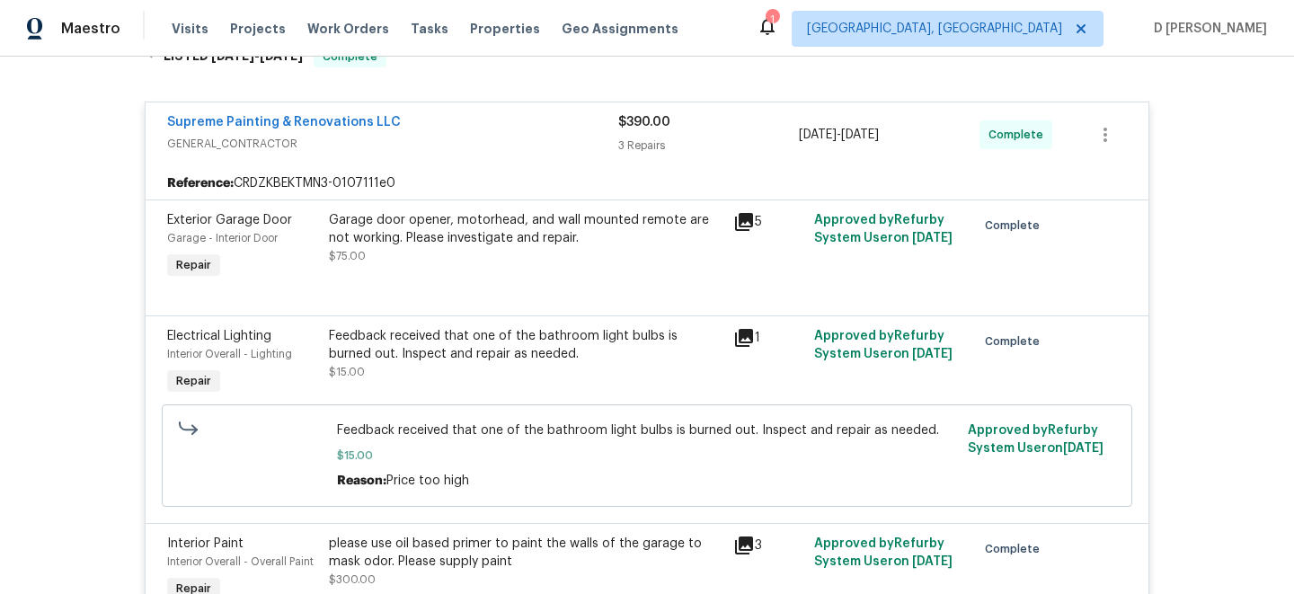
scroll to position [310, 0]
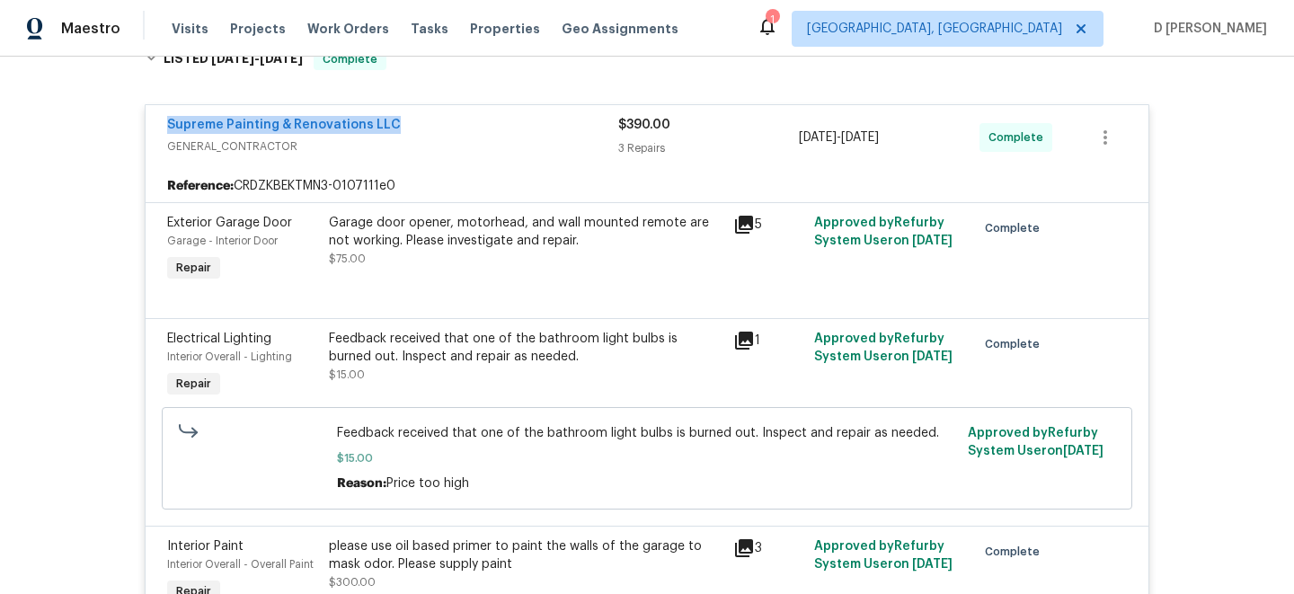
drag, startPoint x: 156, startPoint y: 122, endPoint x: 476, endPoint y: 132, distance: 320.1
click at [476, 132] on div "Supreme Painting & Renovations LLC GENERAL_CONTRACTOR $390.00 3 Repairs 8/12/20…" at bounding box center [647, 137] width 1003 height 65
copy link "Supreme Painting & Renovations LLC"
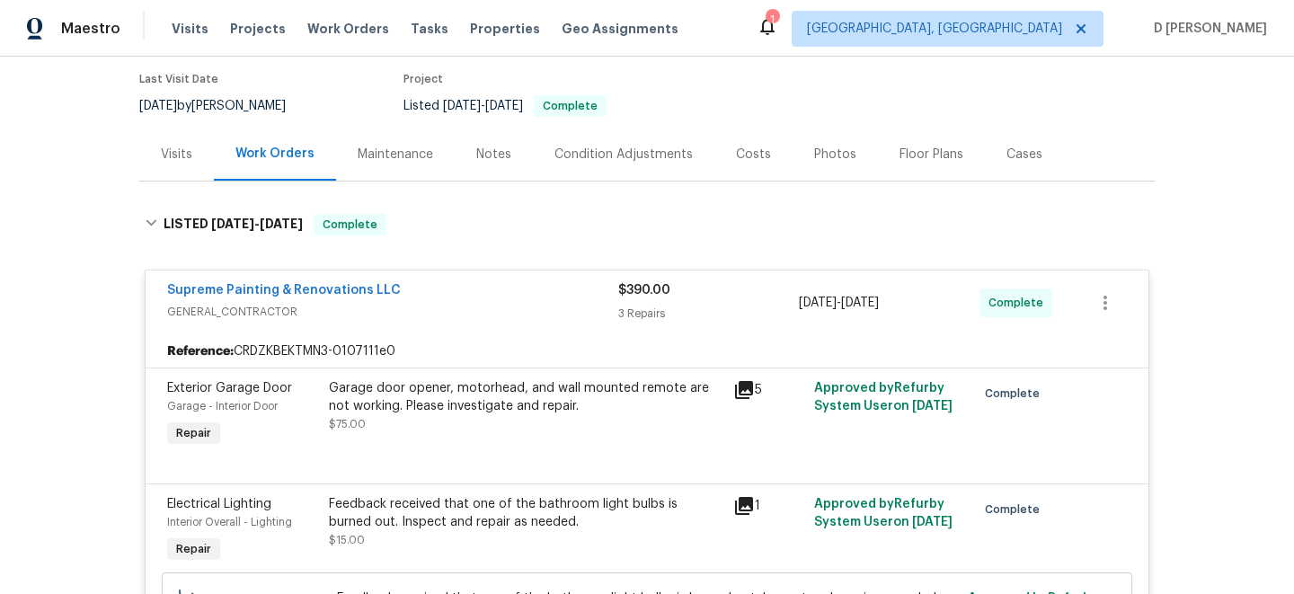
click at [175, 148] on div "Visits" at bounding box center [176, 155] width 31 height 18
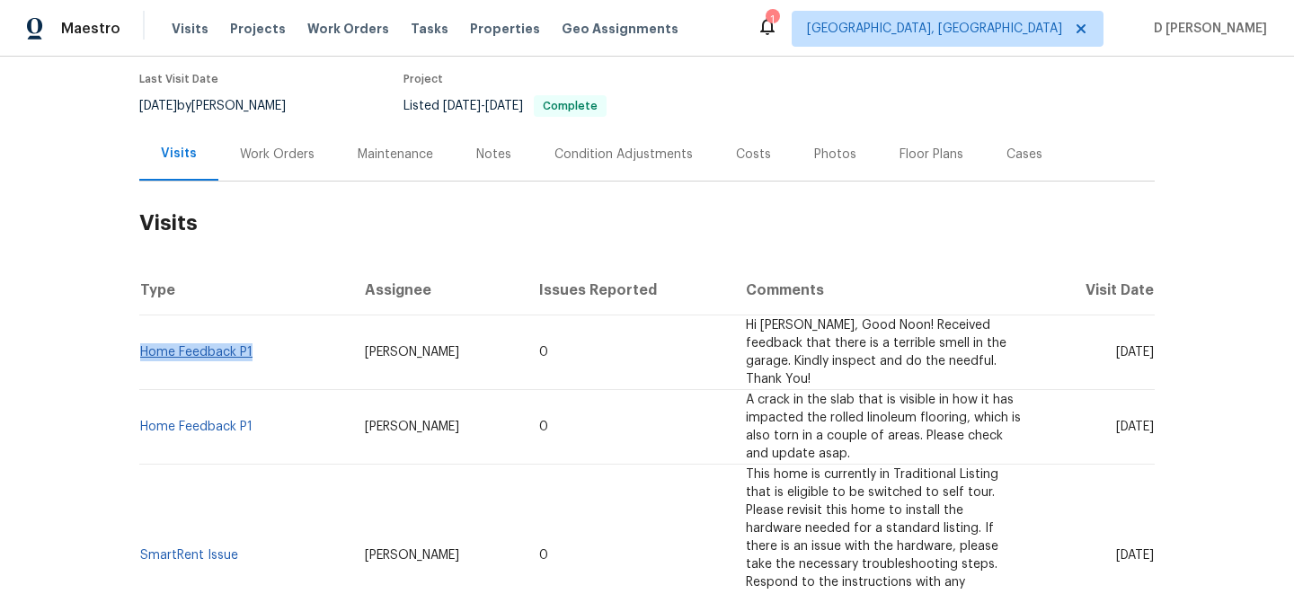
drag, startPoint x: 255, startPoint y: 345, endPoint x: 143, endPoint y: 344, distance: 112.4
click at [143, 344] on td "Home Feedback P1" at bounding box center [244, 352] width 211 height 75
copy link "Home Feedback P1"
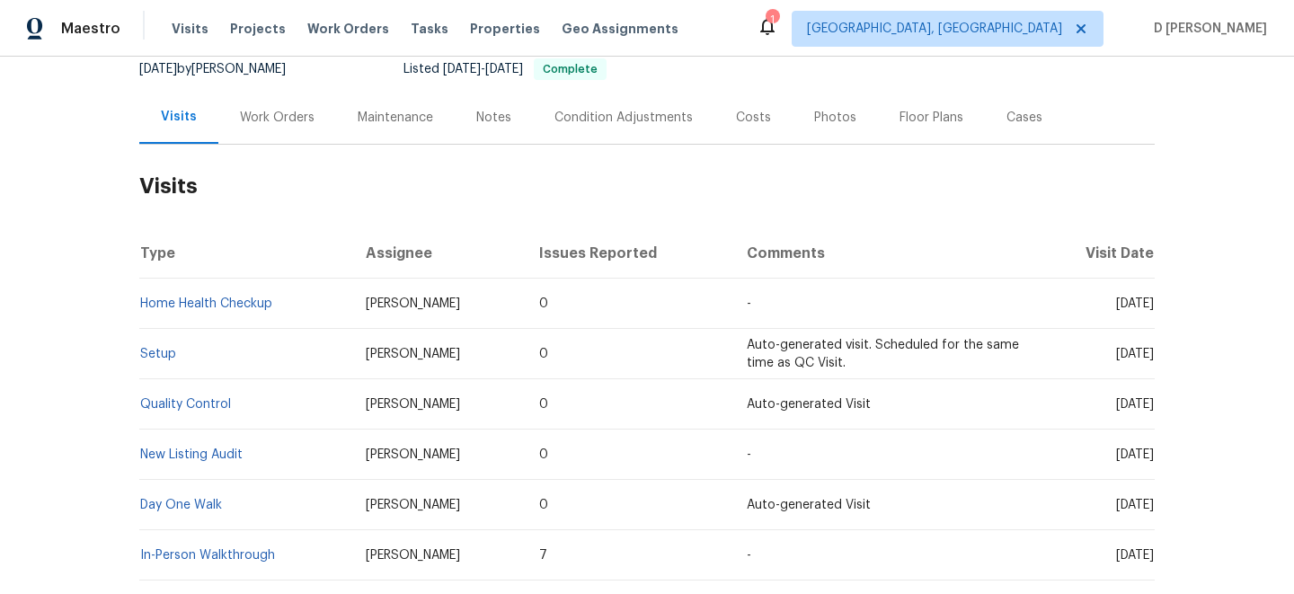
scroll to position [185, 0]
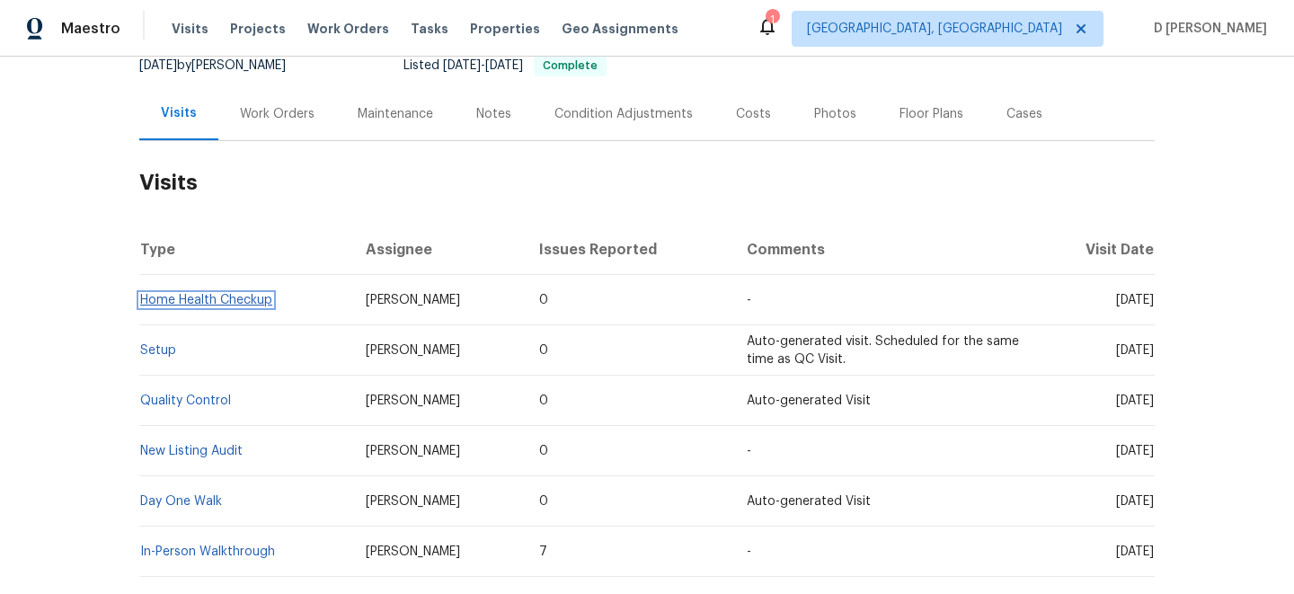
click at [242, 297] on link "Home Health Checkup" at bounding box center [206, 300] width 132 height 13
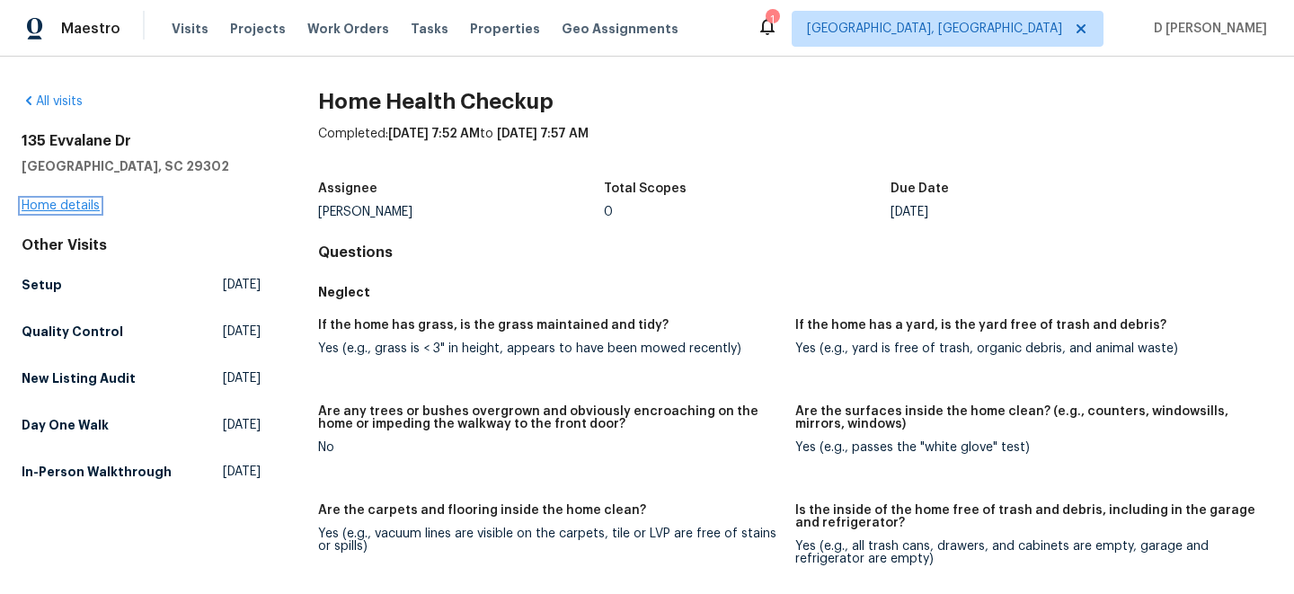
click at [85, 211] on link "Home details" at bounding box center [61, 206] width 78 height 13
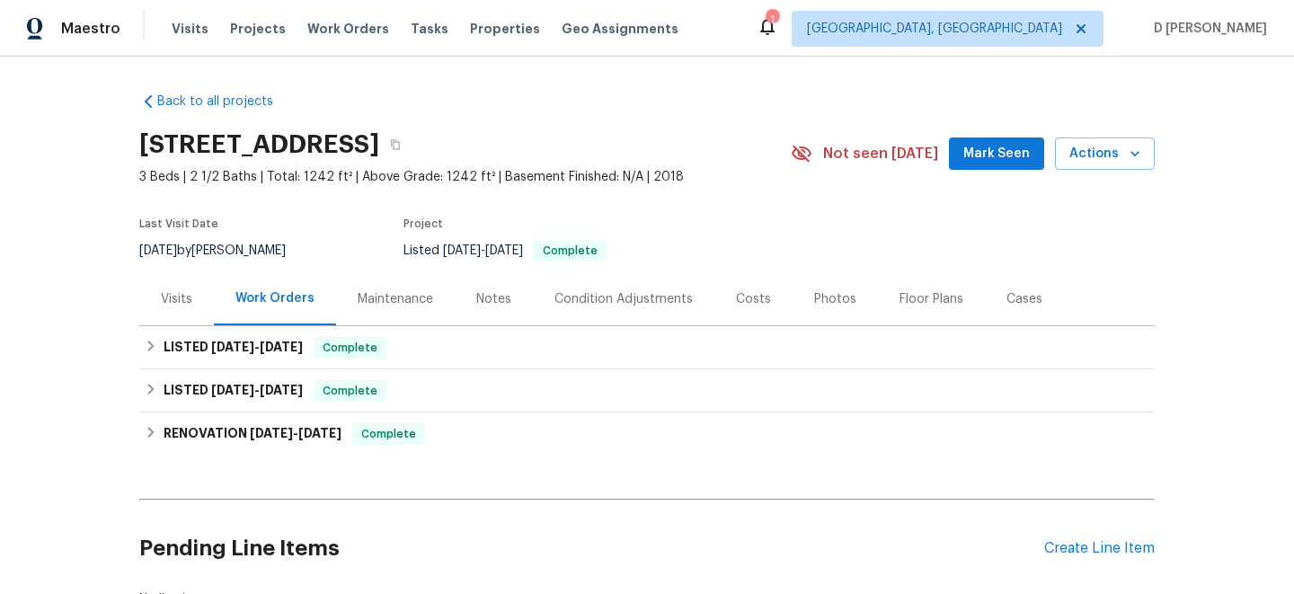
click at [177, 303] on div "Visits" at bounding box center [176, 299] width 31 height 18
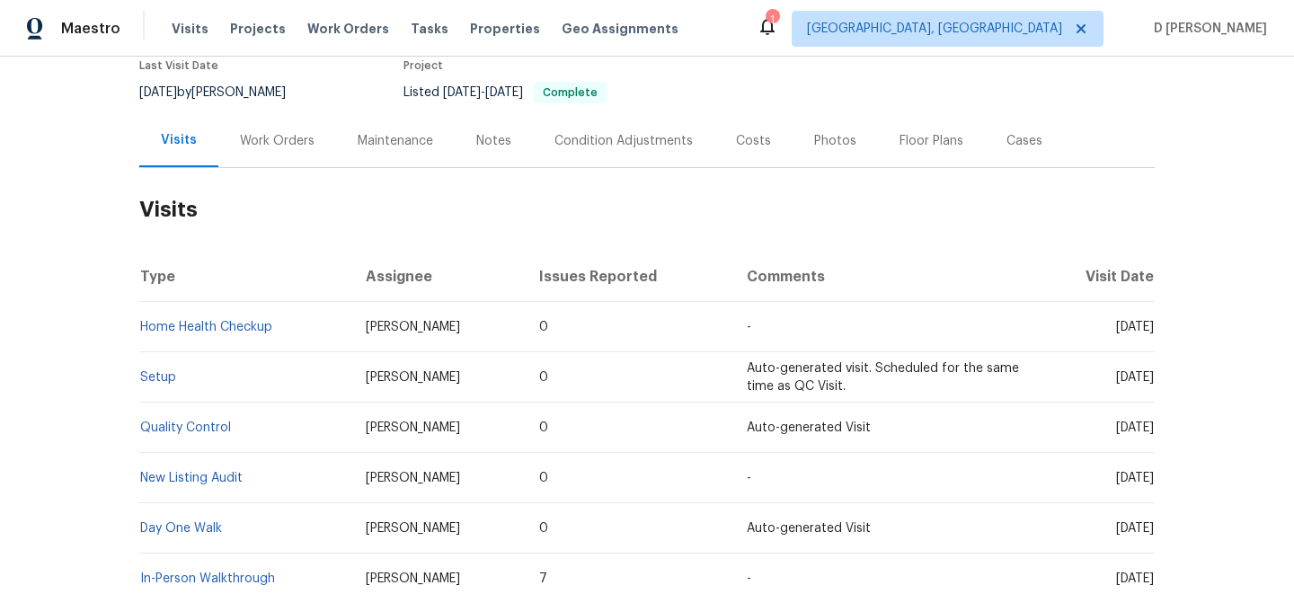
scroll to position [160, 0]
click at [302, 135] on div "Work Orders" at bounding box center [277, 139] width 75 height 18
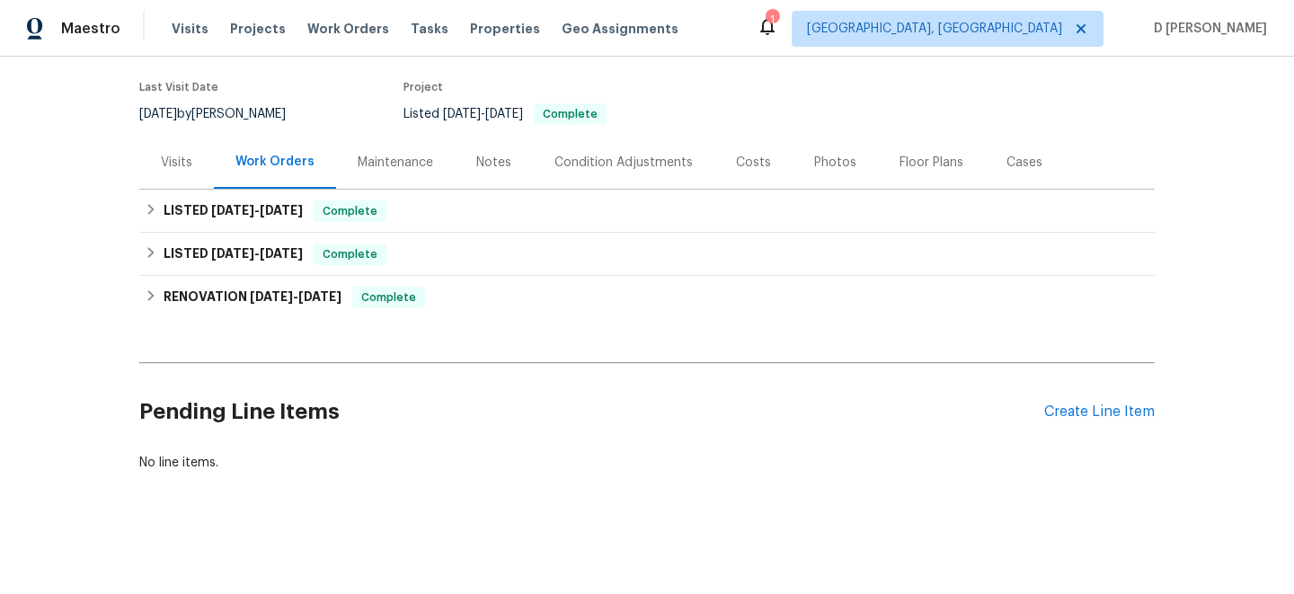
click at [169, 163] on div "Visits" at bounding box center [176, 163] width 31 height 18
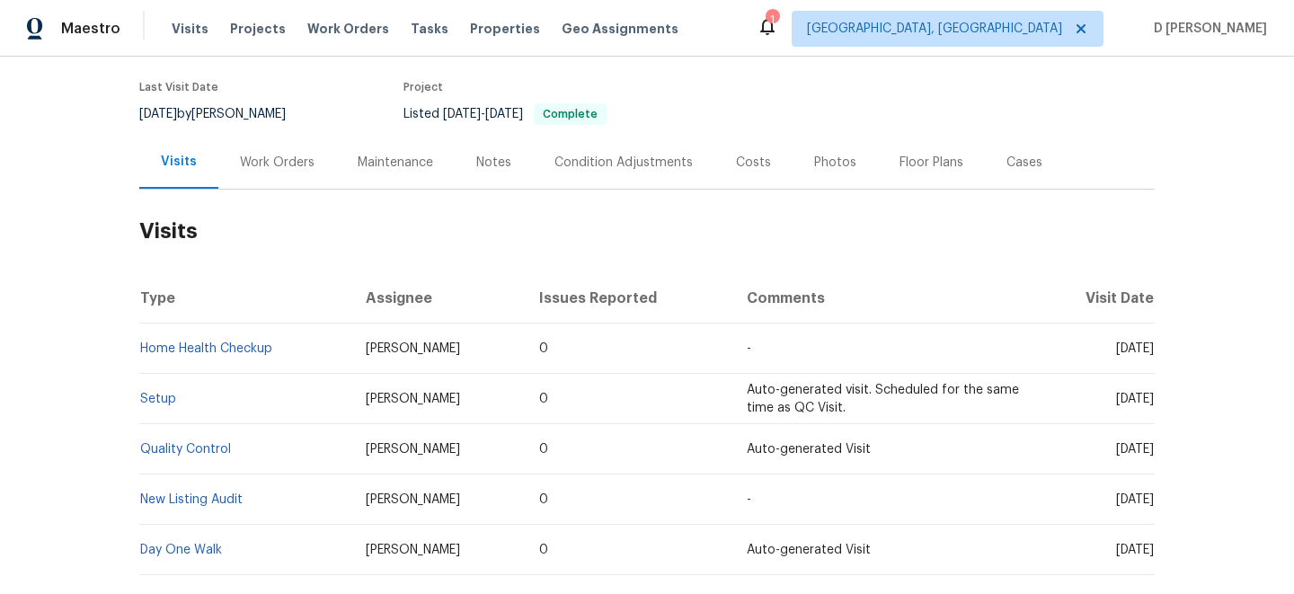
scroll to position [160, 0]
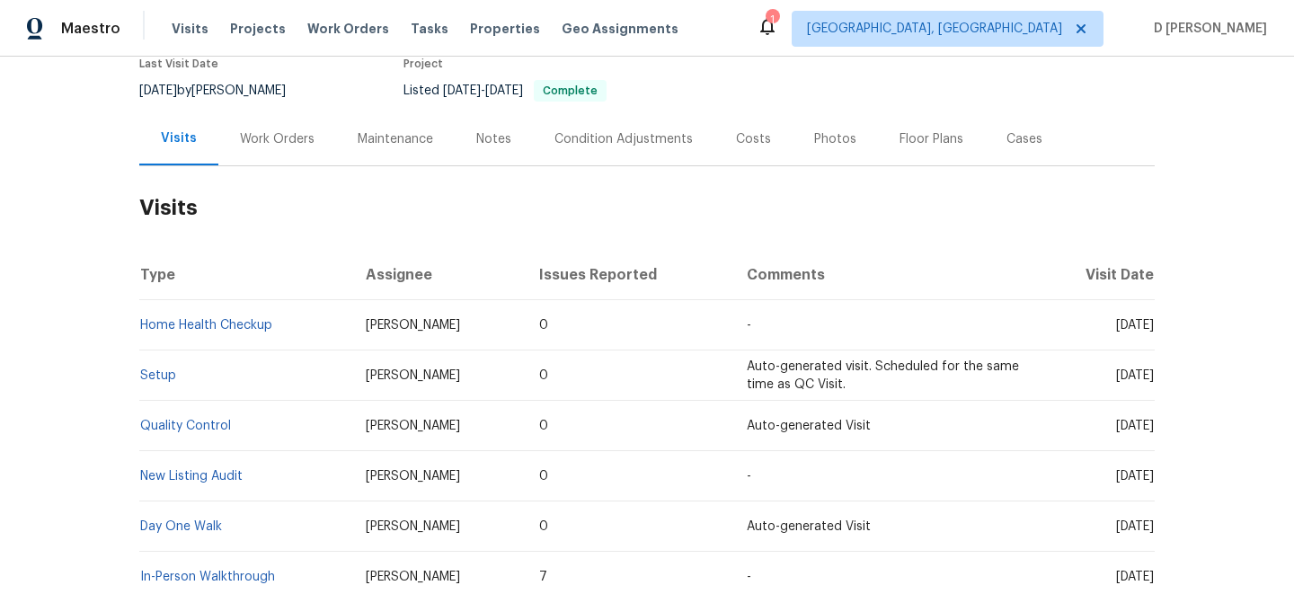
click at [281, 135] on div "Work Orders" at bounding box center [277, 139] width 75 height 18
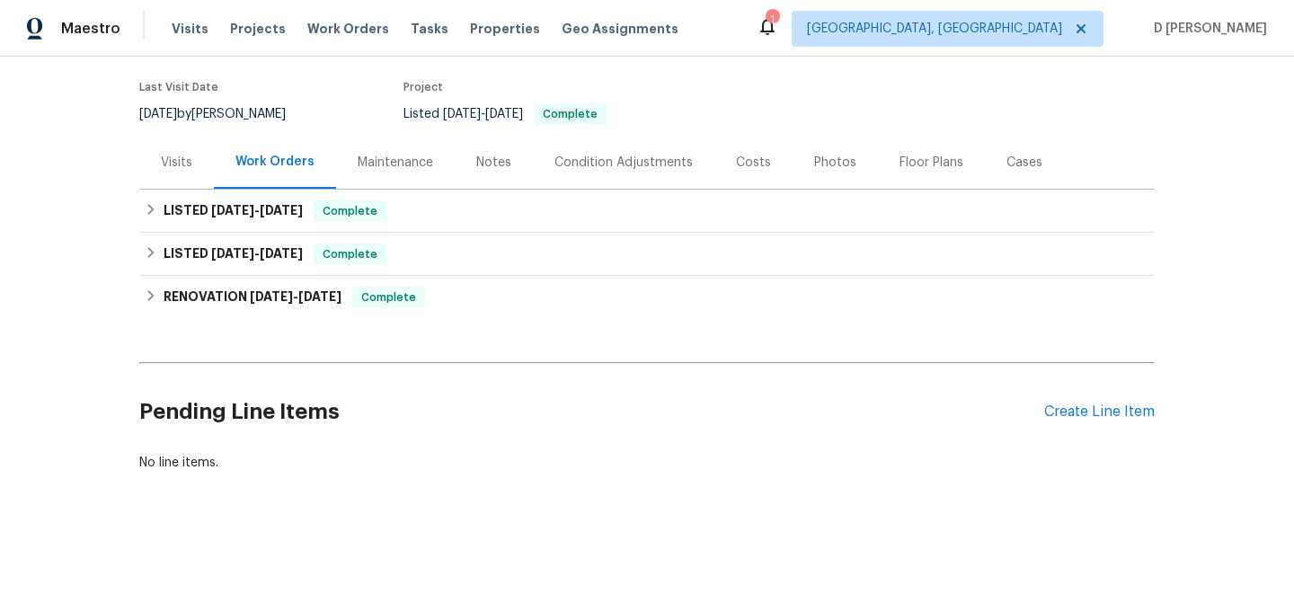
click at [167, 160] on div "Visits" at bounding box center [176, 163] width 31 height 18
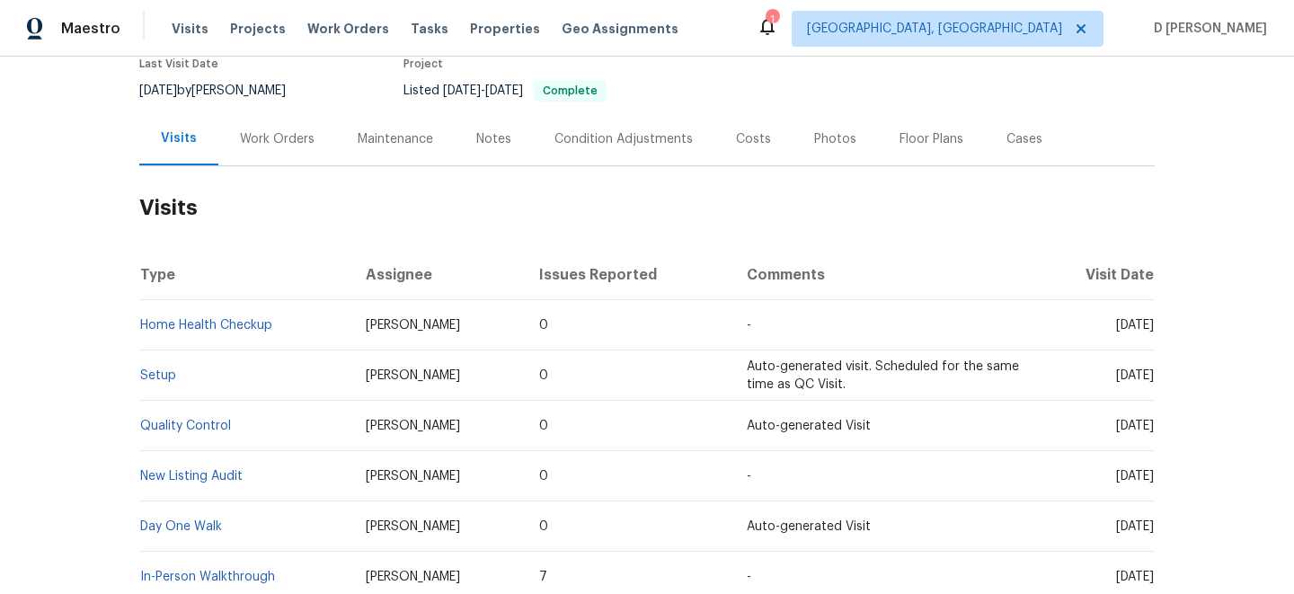
click at [1012, 140] on div "Cases" at bounding box center [1025, 139] width 36 height 18
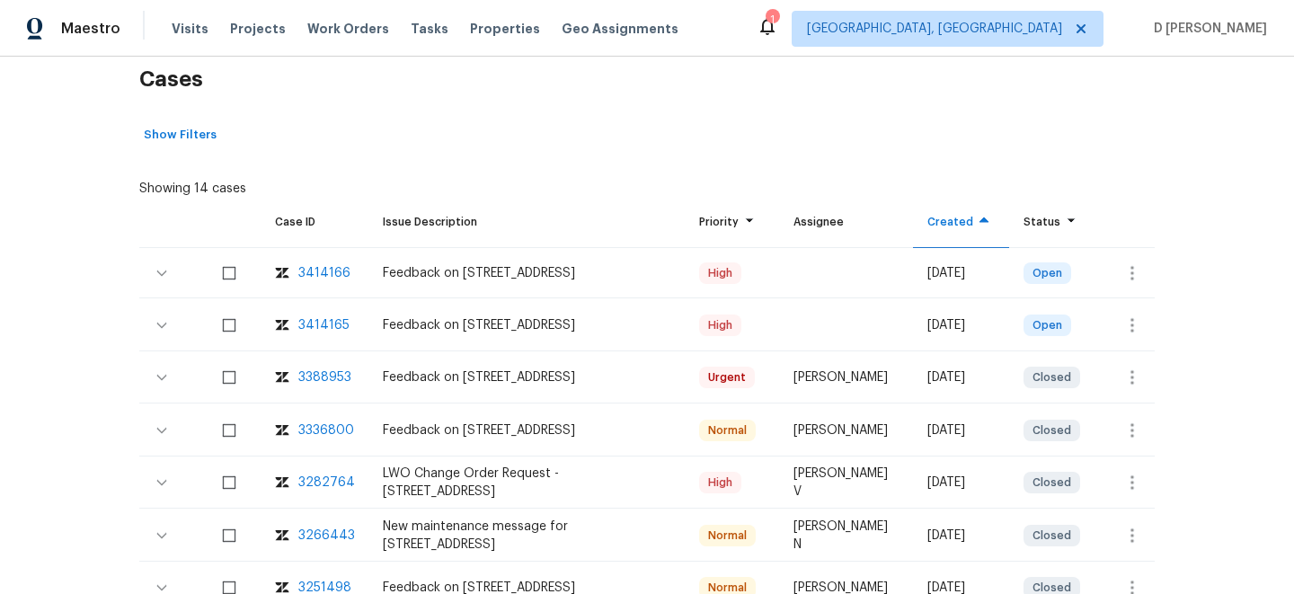
scroll to position [289, 0]
click at [1125, 317] on icon "button" at bounding box center [1133, 325] width 22 height 22
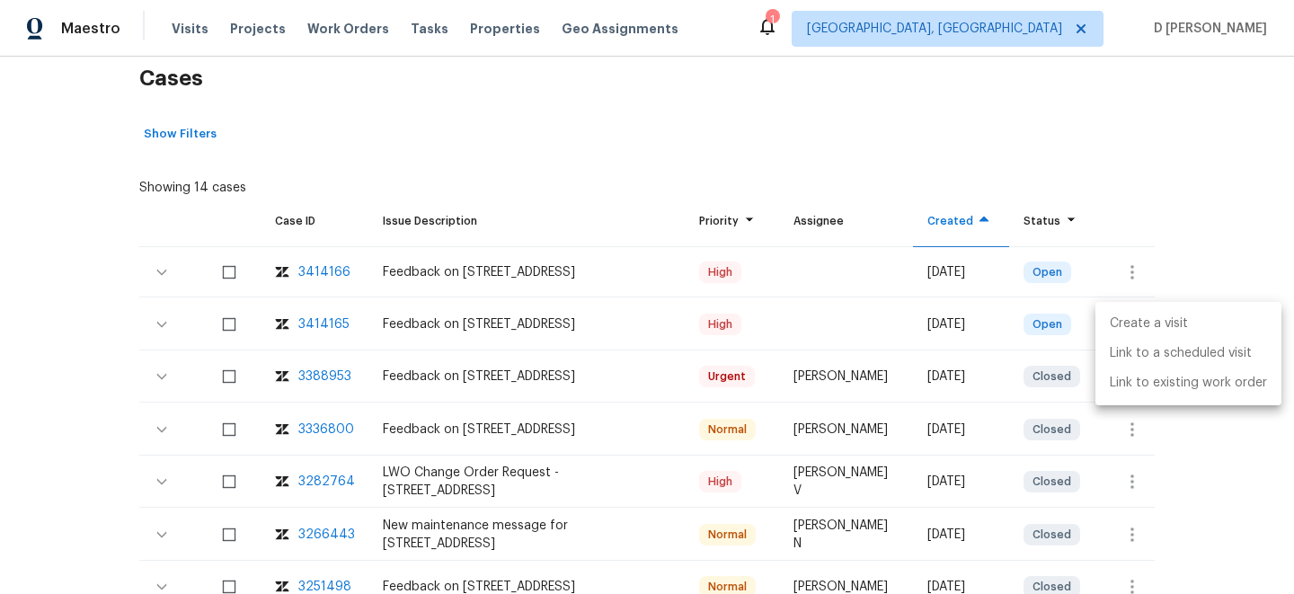
click at [1152, 327] on li "Create a visit" at bounding box center [1189, 324] width 186 height 30
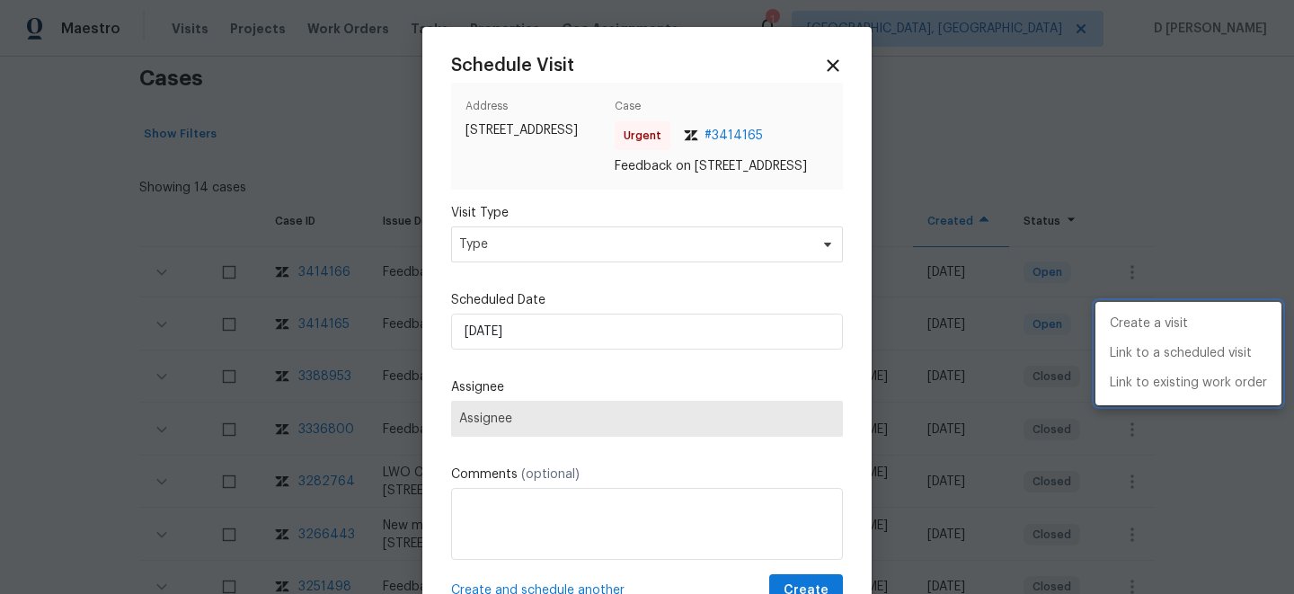
click at [571, 272] on div at bounding box center [647, 297] width 1294 height 594
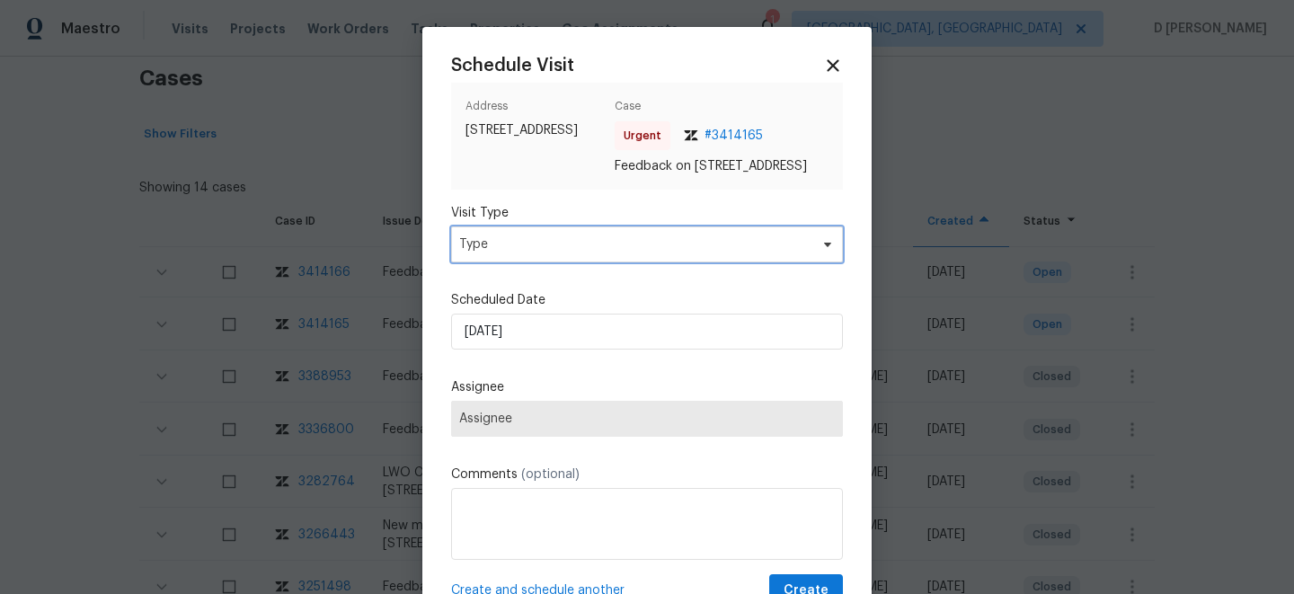
click at [544, 253] on span "Type" at bounding box center [634, 244] width 350 height 18
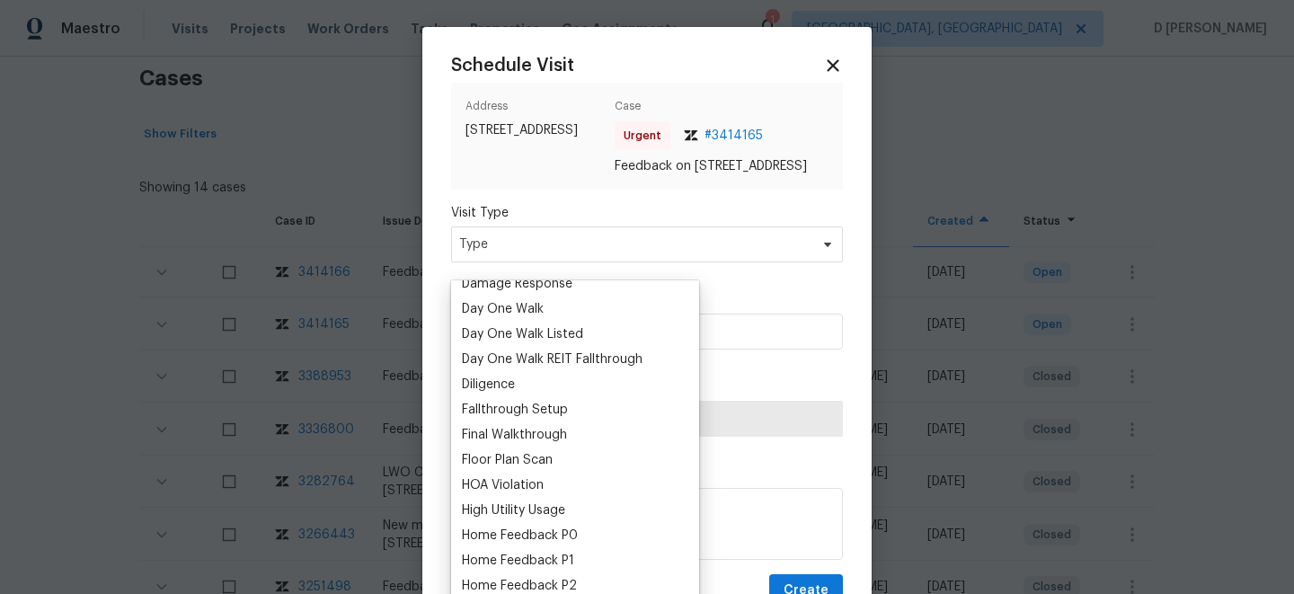
scroll to position [374, 0]
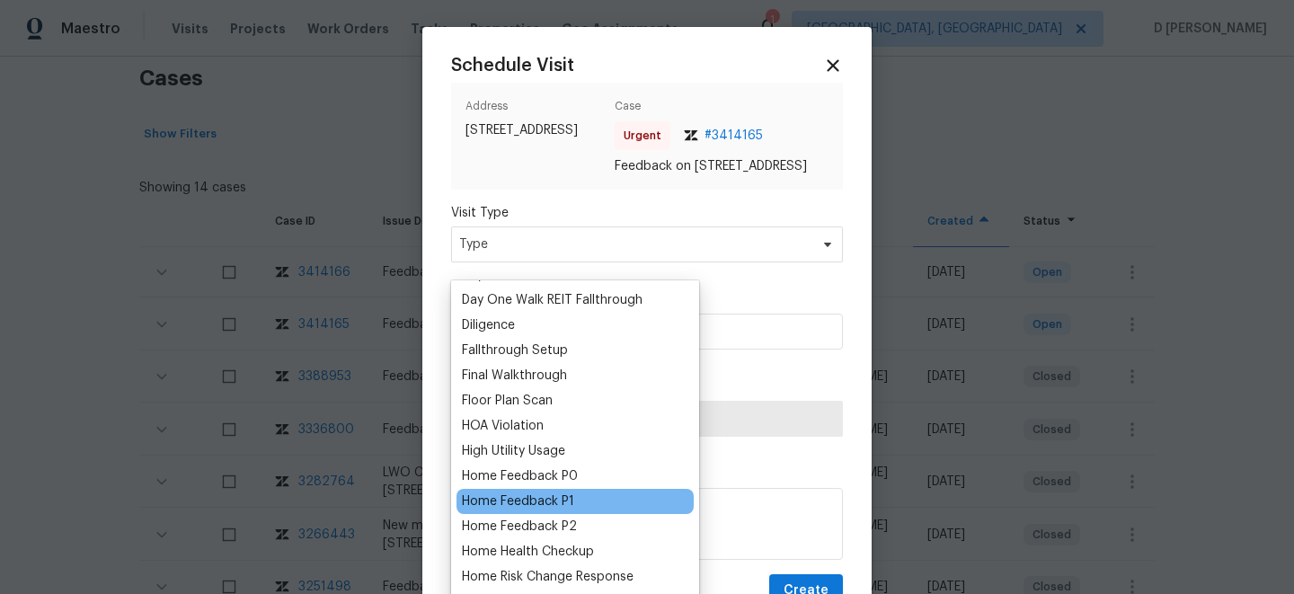
click at [546, 504] on div "Home Feedback P1" at bounding box center [518, 502] width 112 height 18
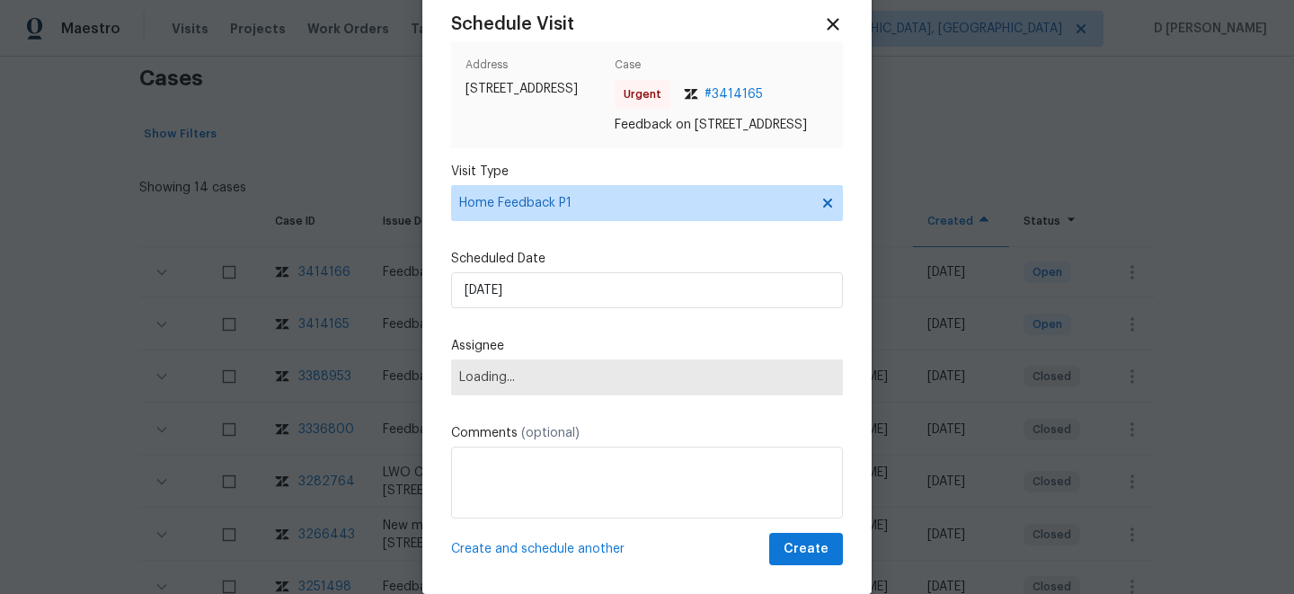
scroll to position [76, 0]
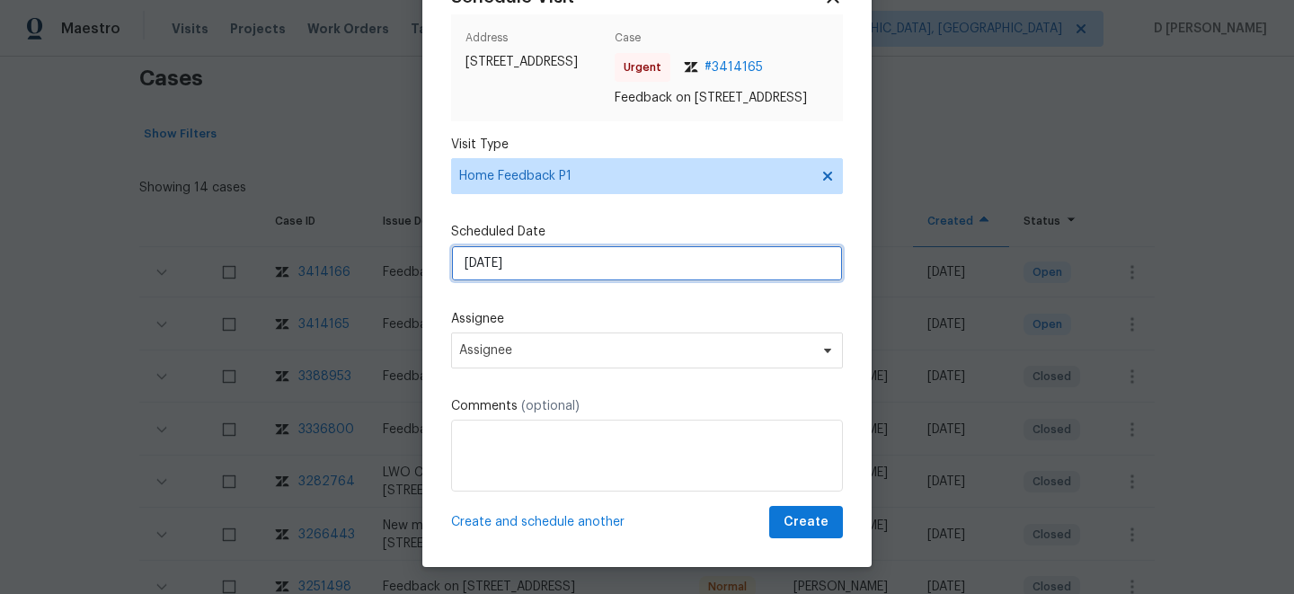
click at [569, 281] on input "14/08/2025" at bounding box center [647, 263] width 392 height 36
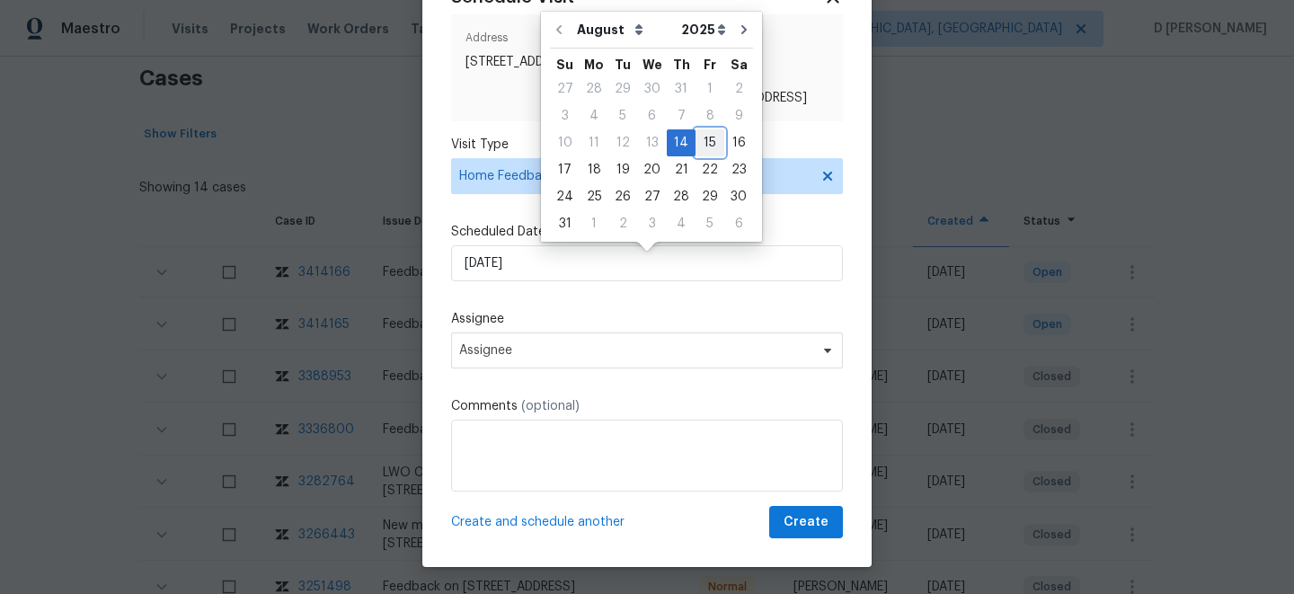
click at [696, 142] on div "15" at bounding box center [710, 142] width 29 height 25
type input "15/08/2025"
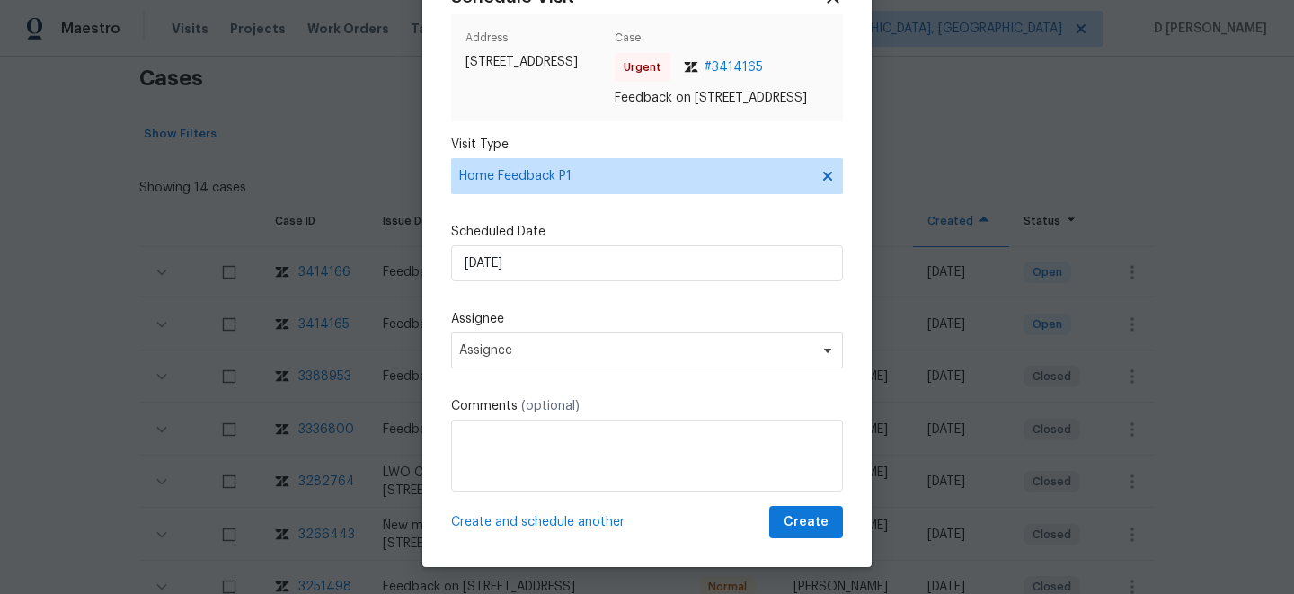
scroll to position [86, 0]
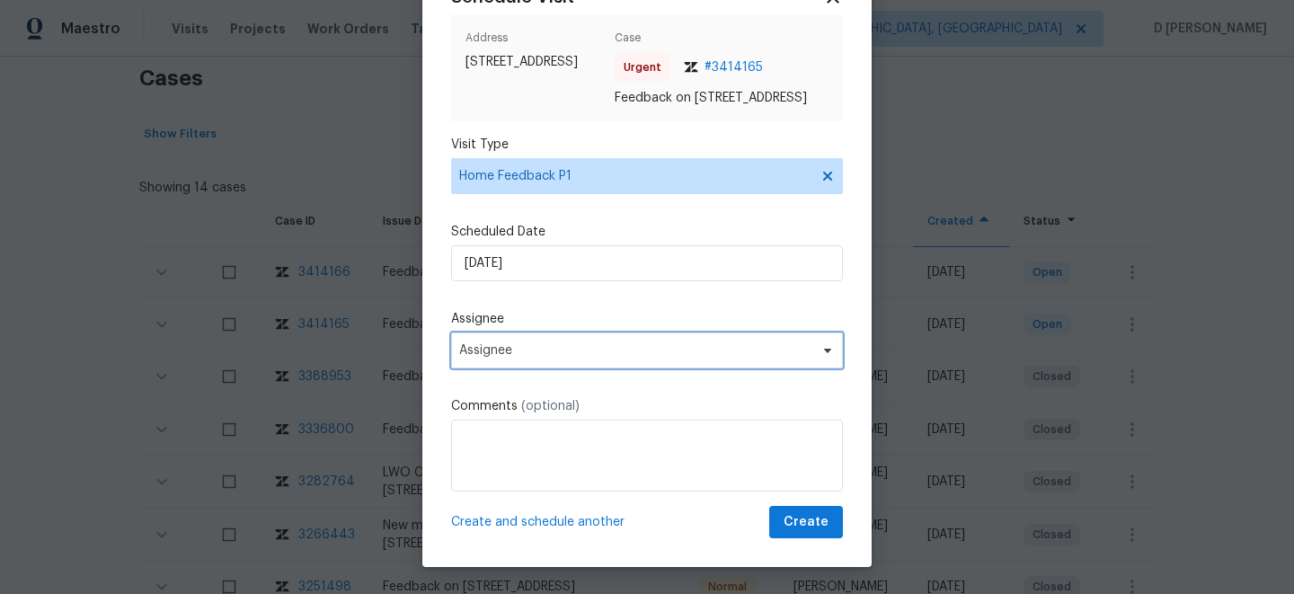
click at [571, 344] on span "Assignee" at bounding box center [635, 350] width 352 height 14
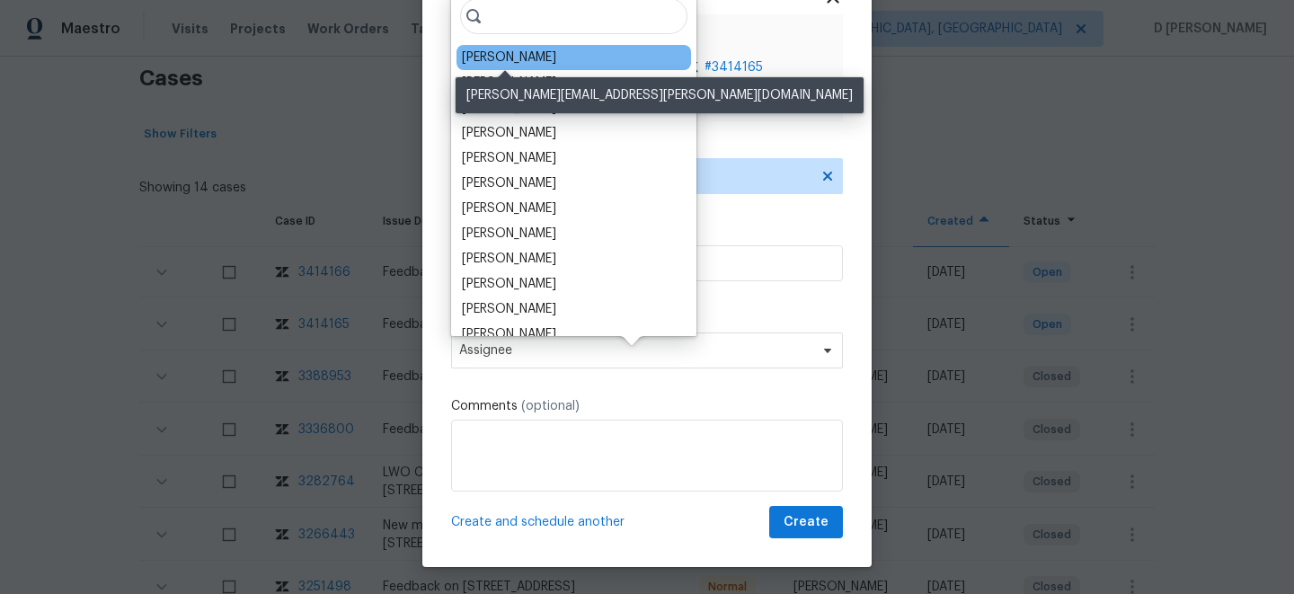
click at [525, 58] on div "William Bynum" at bounding box center [509, 58] width 94 height 18
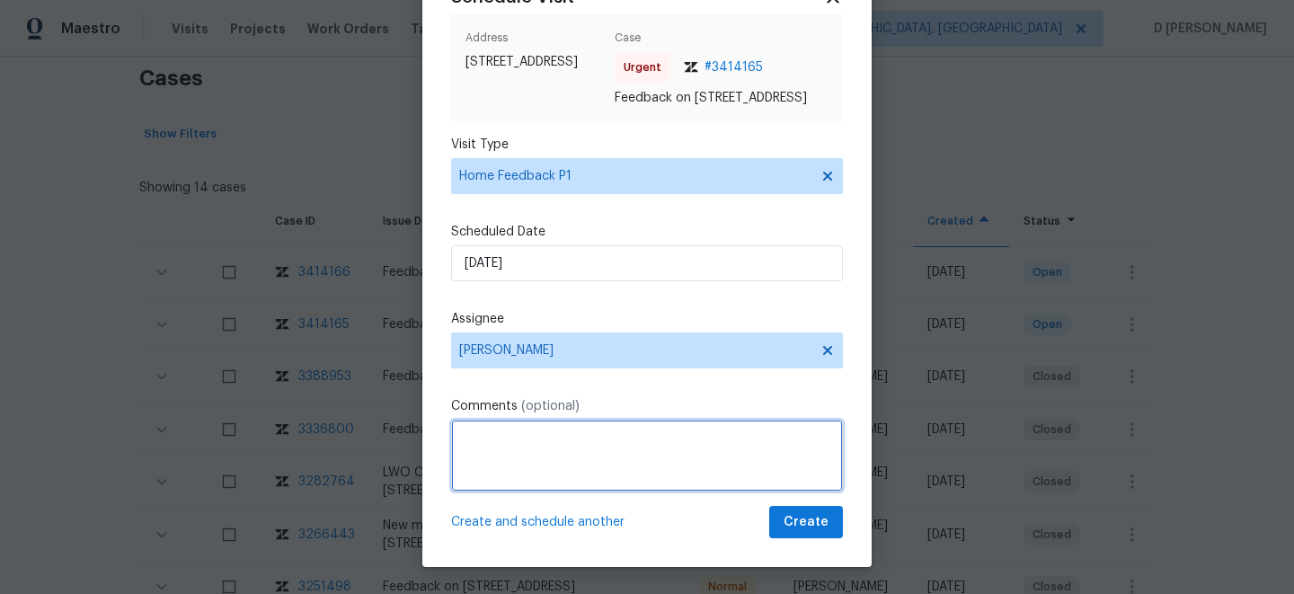
click at [514, 475] on textarea at bounding box center [647, 456] width 392 height 72
paste textarea "mold on bathroom ceiling"
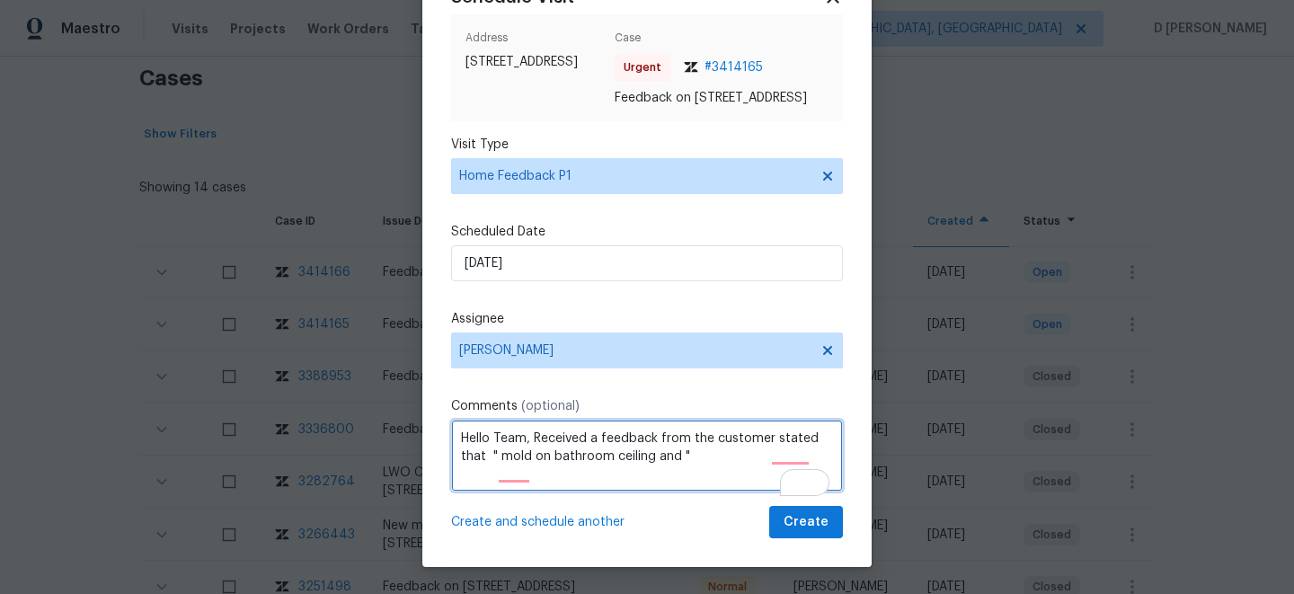
paste textarea "first floor window left unlocked"
click at [567, 467] on textarea "Hello Team, Received a feedback from the customer stated that " mold on bathroo…" at bounding box center [647, 456] width 392 height 72
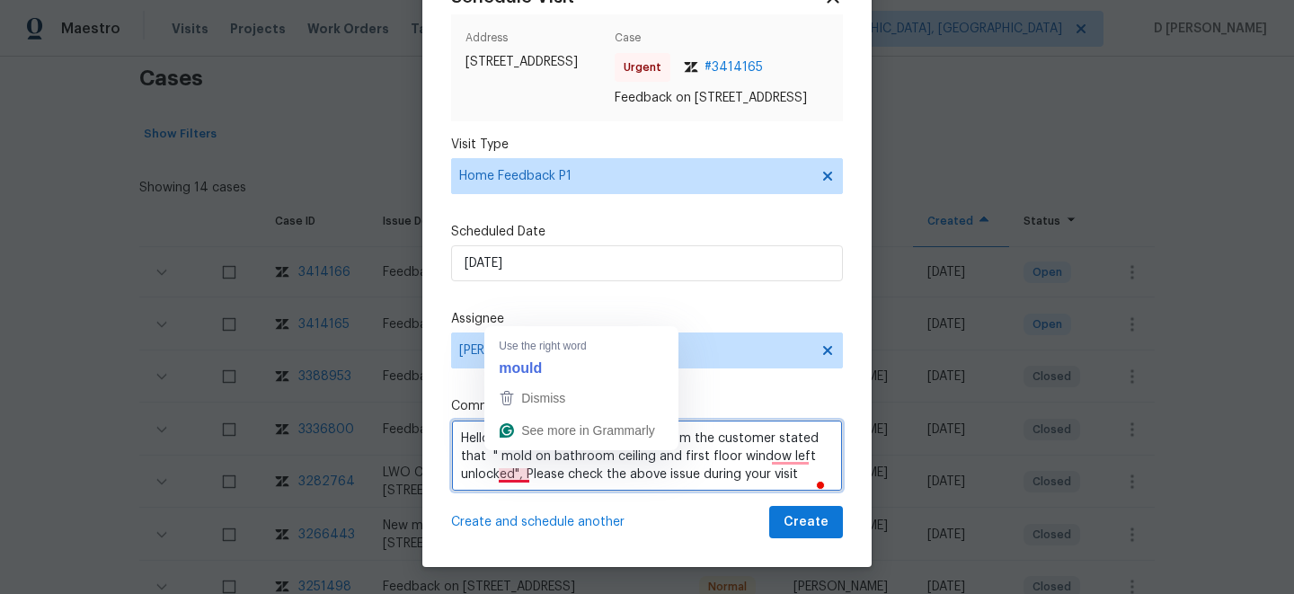
click at [699, 467] on textarea "Hello Team, Received a feedback from the customer stated that " mold on bathroo…" at bounding box center [647, 456] width 392 height 72
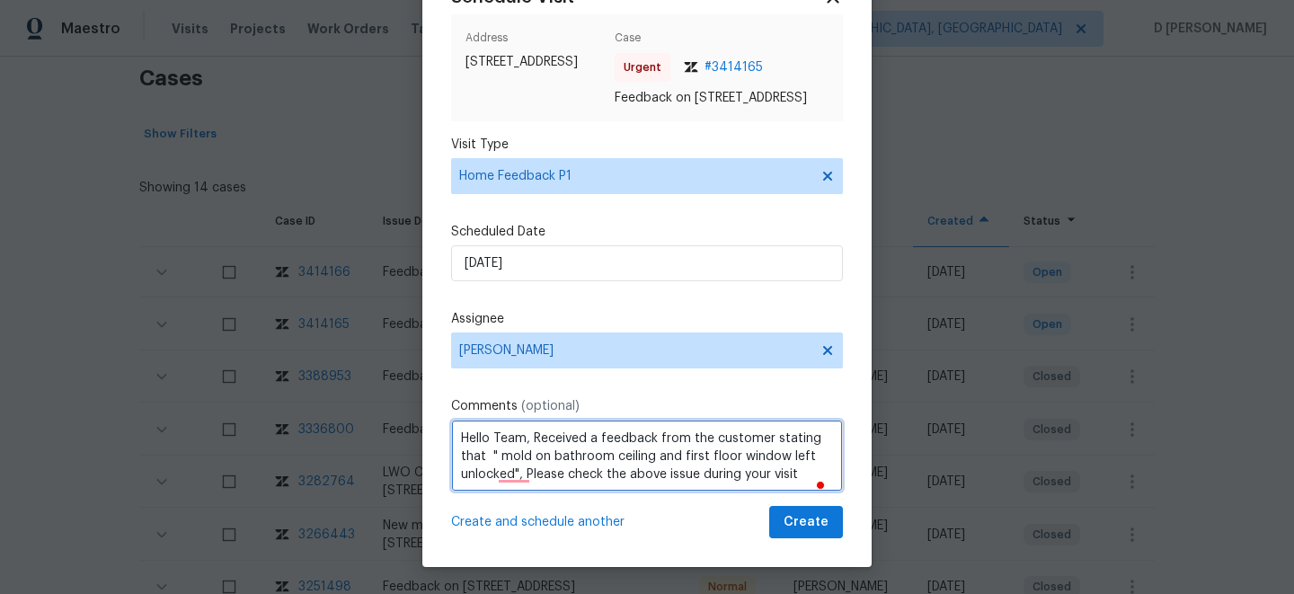
scroll to position [2, 0]
click at [805, 474] on textarea "Hello Team, Received a feedback from the customer stating that " mold on bathro…" at bounding box center [647, 456] width 392 height 72
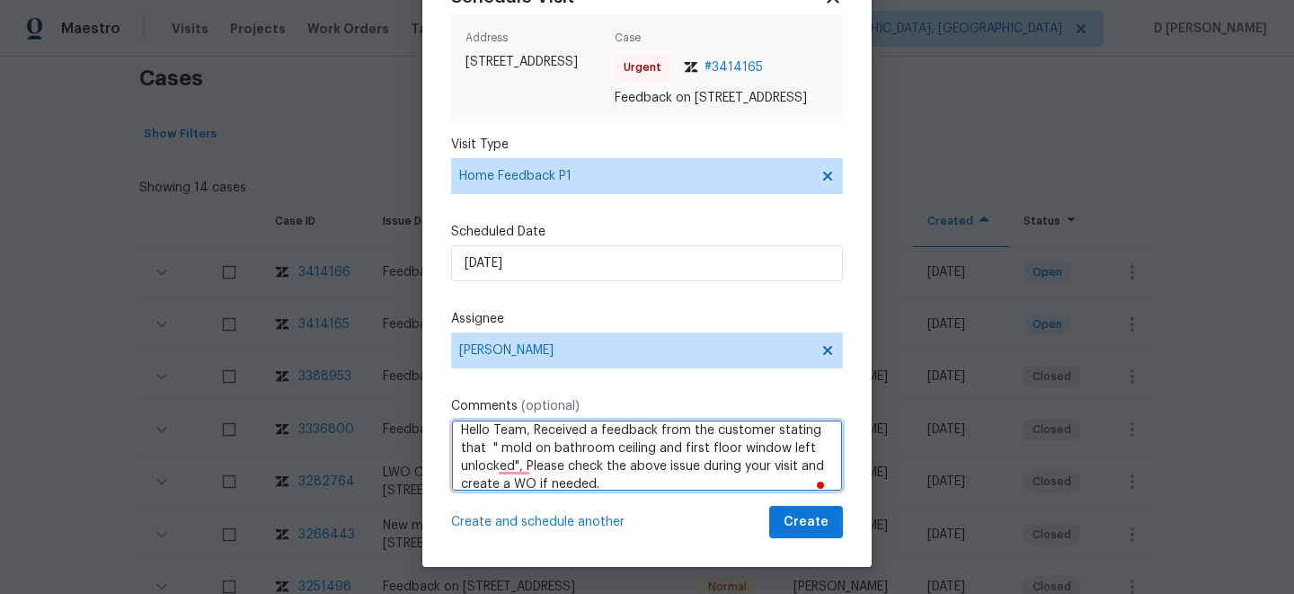
scroll to position [20, 0]
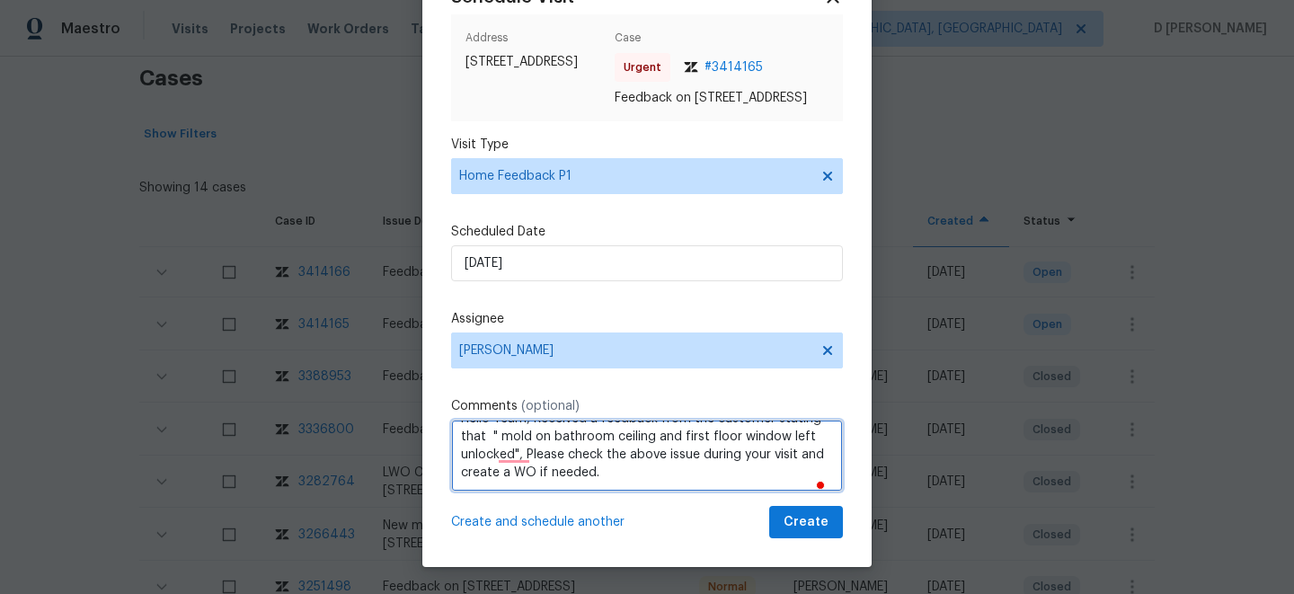
type textarea "Hello Team, Received a feedback from the customer stating that " mold on bathro…"
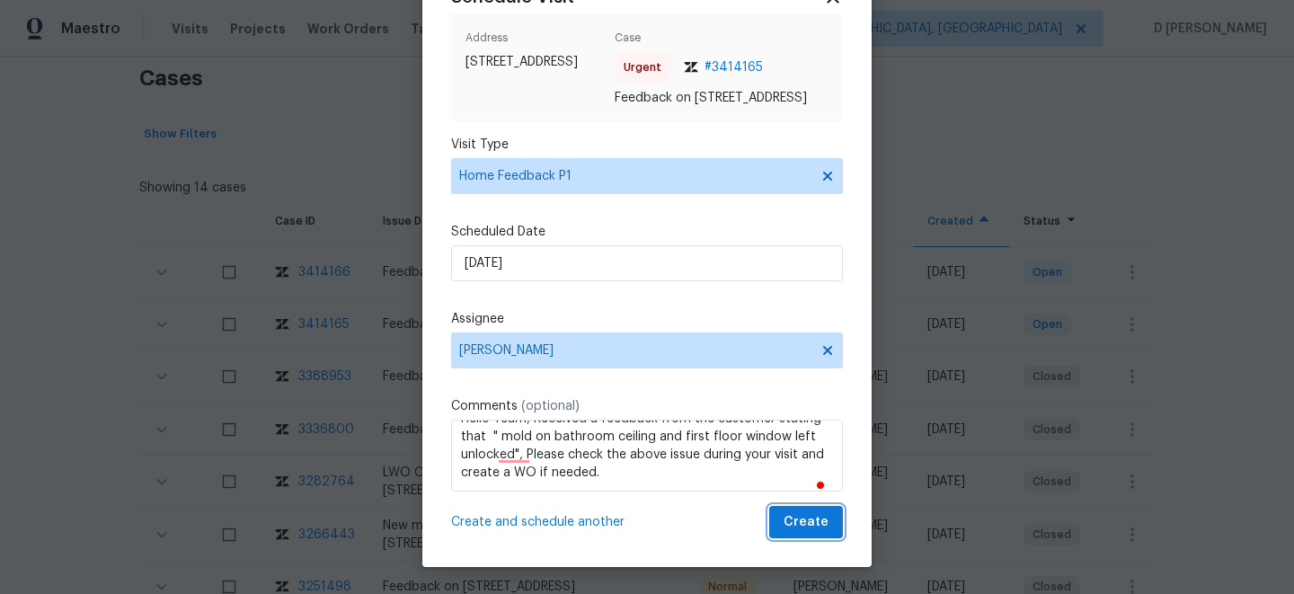
click at [808, 521] on span "Create" at bounding box center [806, 522] width 45 height 22
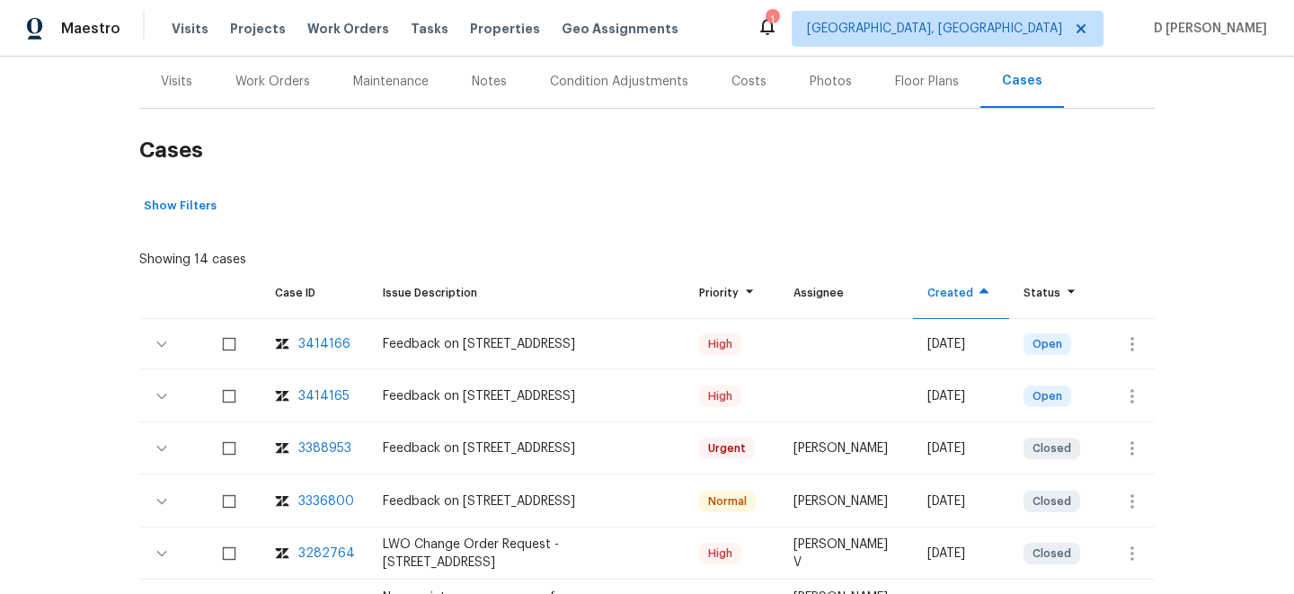
scroll to position [218, 0]
click at [172, 75] on div "Visits" at bounding box center [176, 81] width 31 height 18
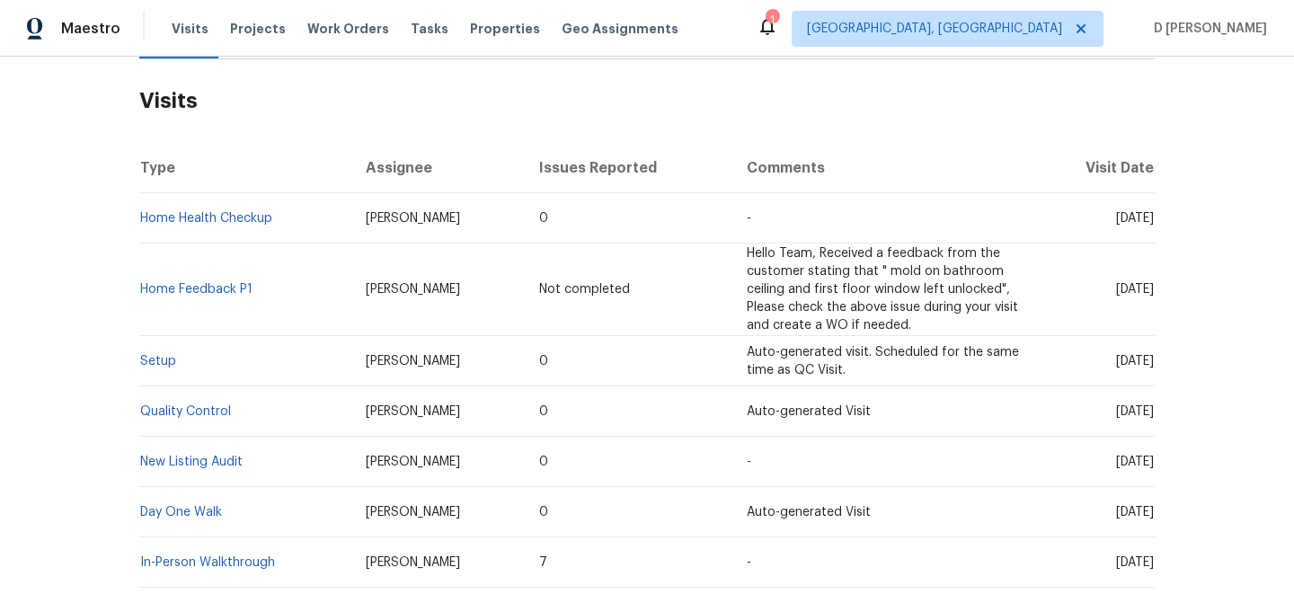
scroll to position [268, 0]
drag, startPoint x: 1084, startPoint y: 288, endPoint x: 1117, endPoint y: 288, distance: 33.3
click at [1117, 288] on span "Fri, Aug 15 2025" at bounding box center [1135, 288] width 38 height 13
copy span "Aug 15"
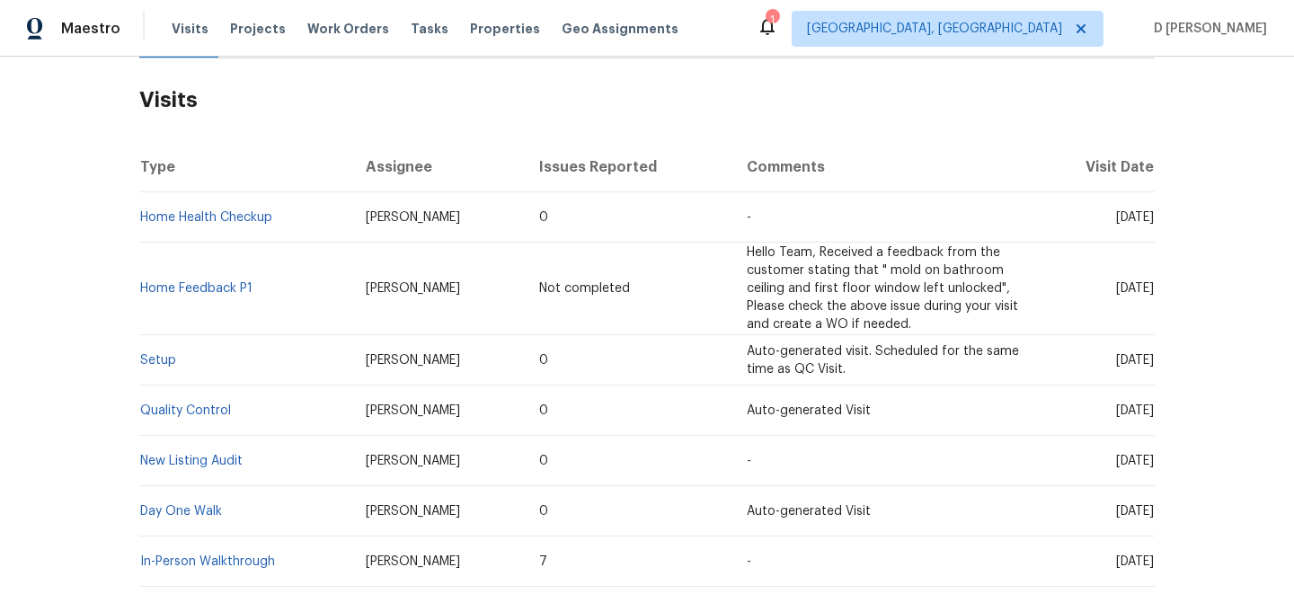
scroll to position [166, 0]
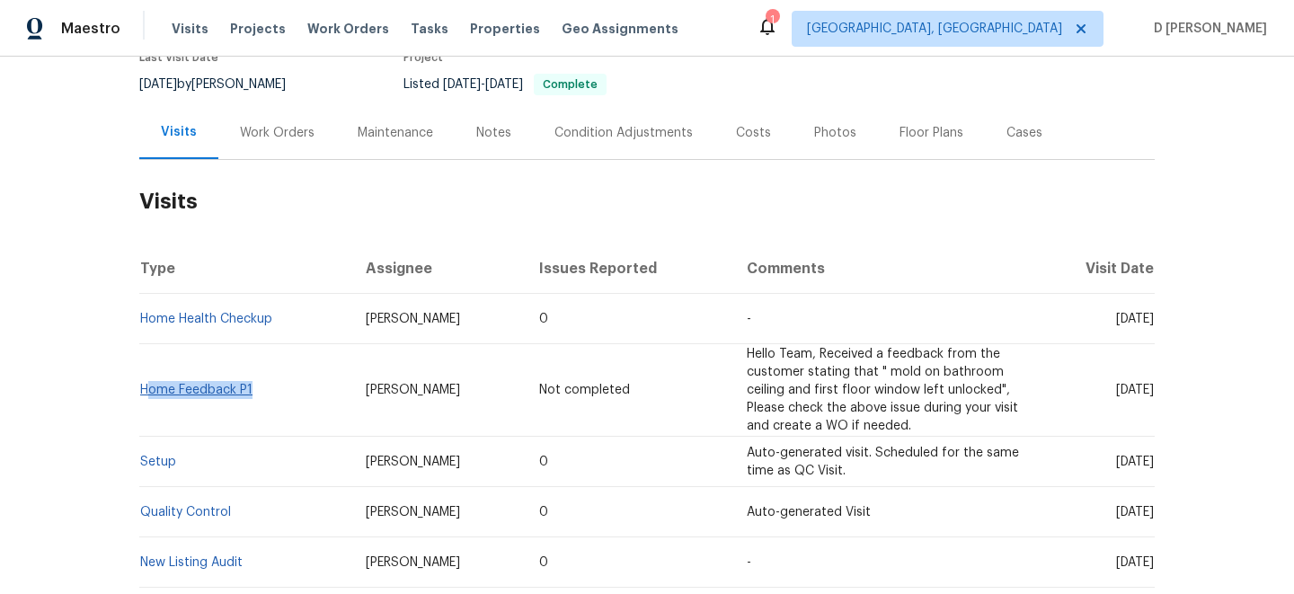
drag, startPoint x: 257, startPoint y: 394, endPoint x: 145, endPoint y: 392, distance: 112.4
click at [145, 392] on td "Home Feedback P1" at bounding box center [245, 390] width 212 height 93
click at [173, 356] on td "Home Feedback P1" at bounding box center [245, 390] width 212 height 93
drag, startPoint x: 254, startPoint y: 388, endPoint x: 140, endPoint y: 392, distance: 114.2
click at [140, 392] on td "Home Feedback P1" at bounding box center [245, 390] width 212 height 93
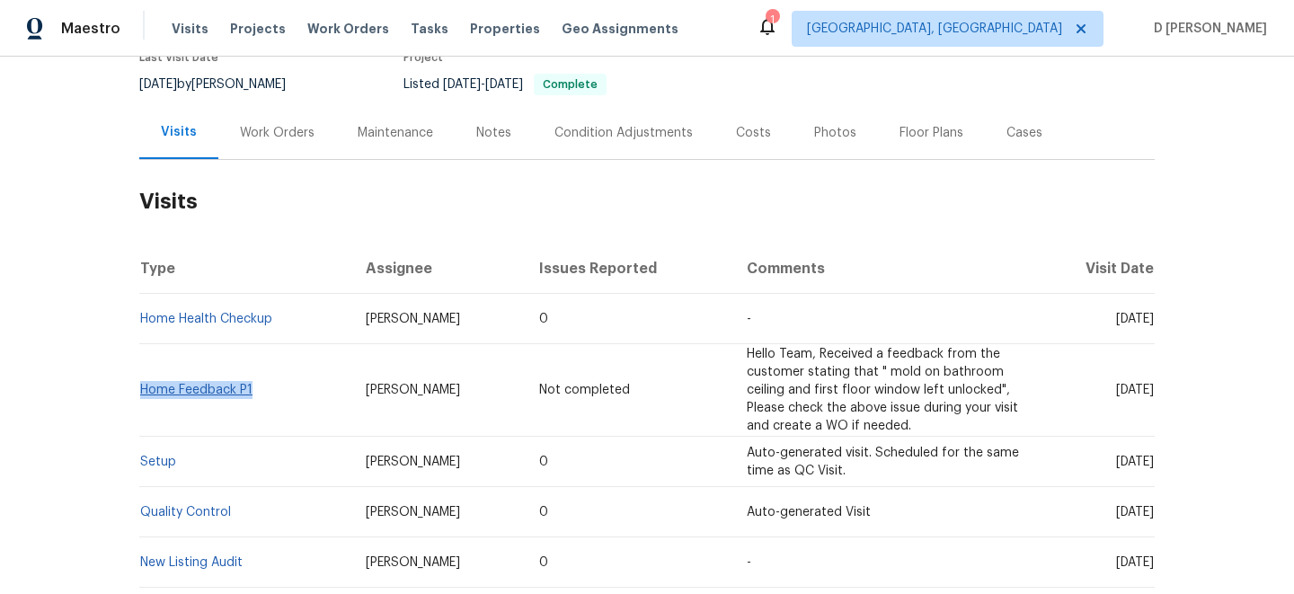
copy link "Home Feedback P1"
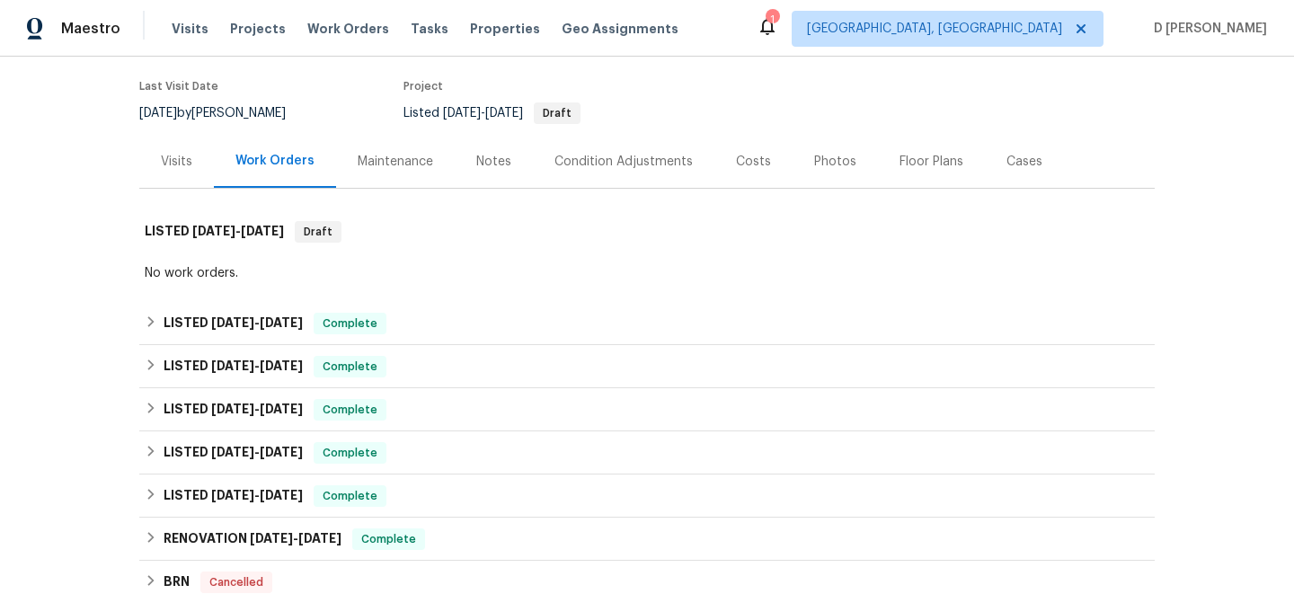
scroll to position [116, 0]
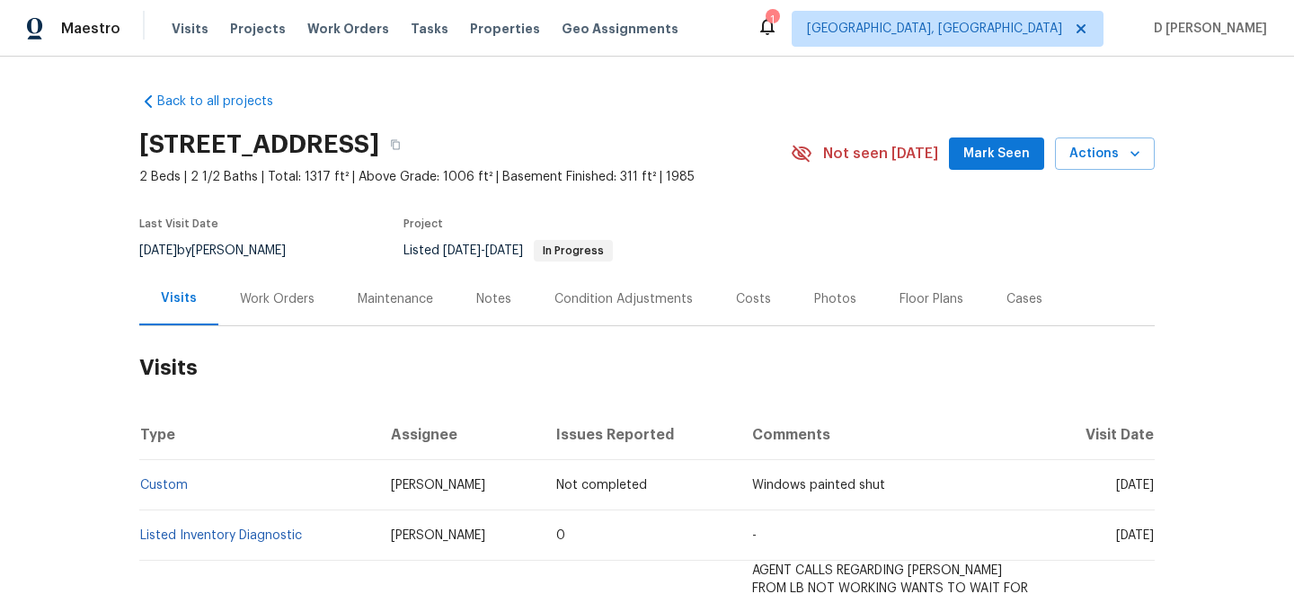
scroll to position [191, 0]
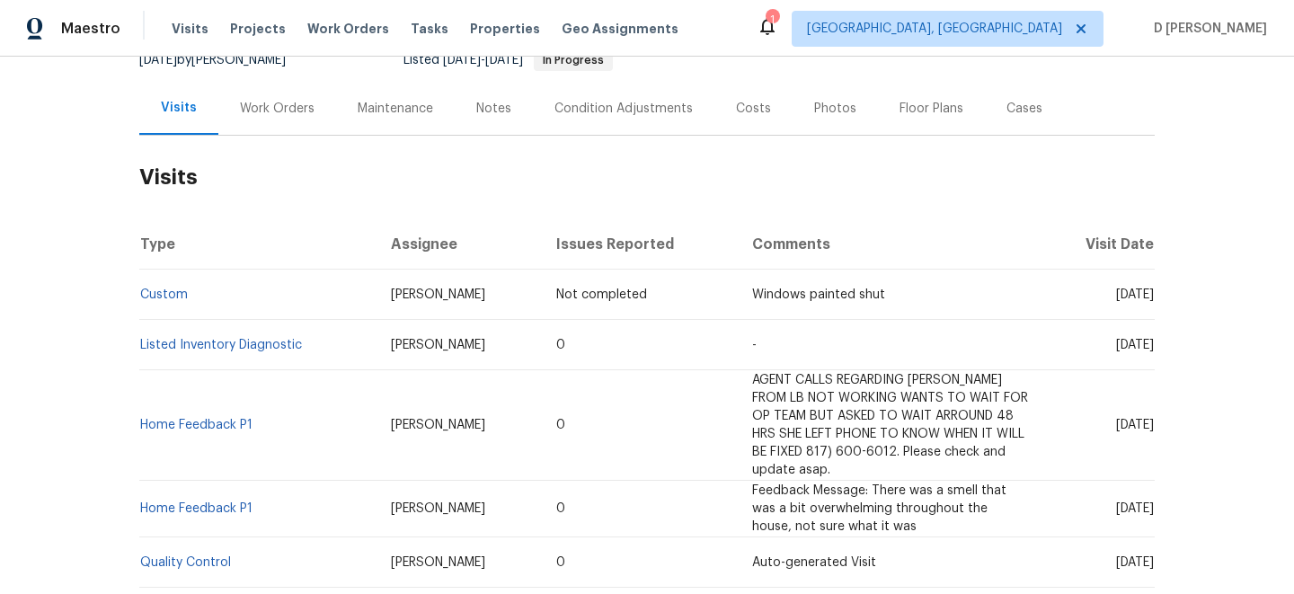
drag, startPoint x: 472, startPoint y: 296, endPoint x: 368, endPoint y: 296, distance: 103.4
click at [377, 296] on td "Christopher Pace" at bounding box center [459, 295] width 165 height 50
copy span "Christopher Pace"
drag, startPoint x: 190, startPoint y: 294, endPoint x: 142, endPoint y: 290, distance: 47.8
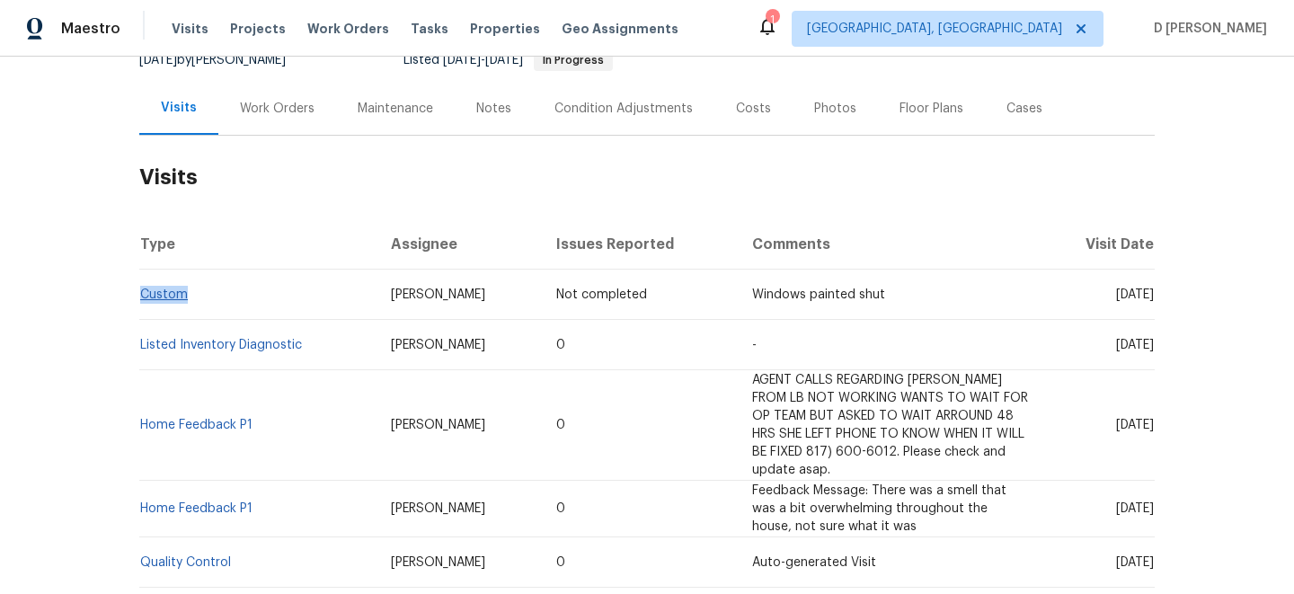
click at [142, 290] on td "Custom" at bounding box center [257, 295] width 237 height 50
copy link "Custom"
drag, startPoint x: 1082, startPoint y: 297, endPoint x: 1121, endPoint y: 297, distance: 38.6
click at [1121, 297] on span "Thu, Aug 14 2025" at bounding box center [1135, 295] width 38 height 13
copy span "Aug 14"
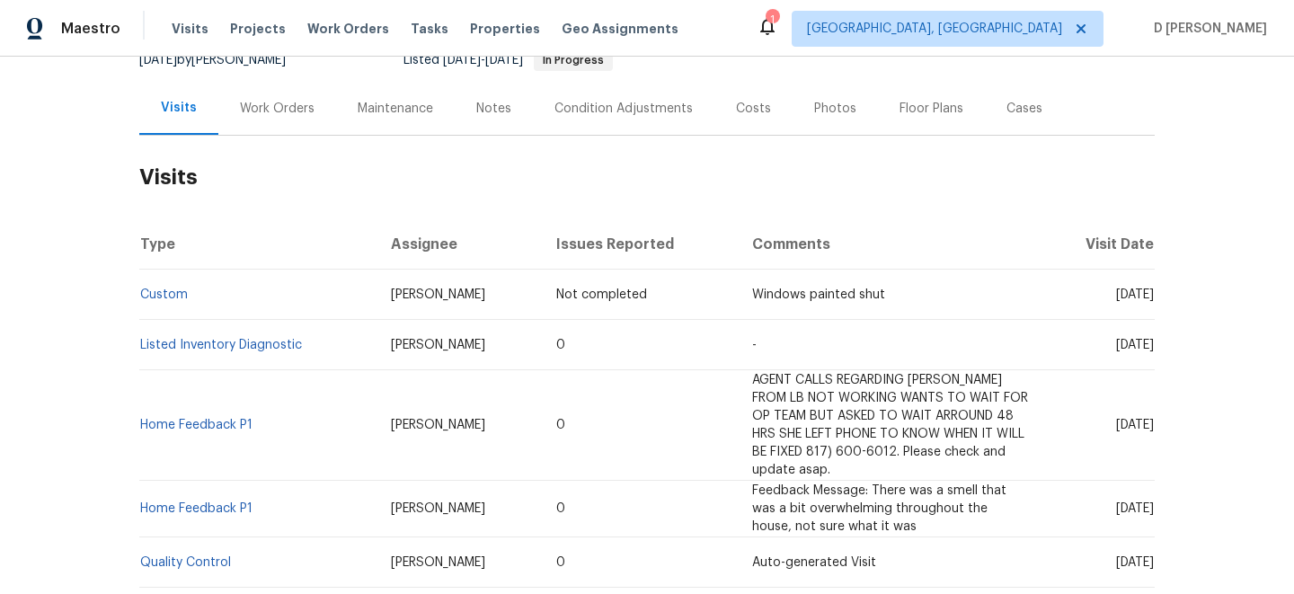
click at [273, 106] on div "Work Orders" at bounding box center [277, 109] width 75 height 18
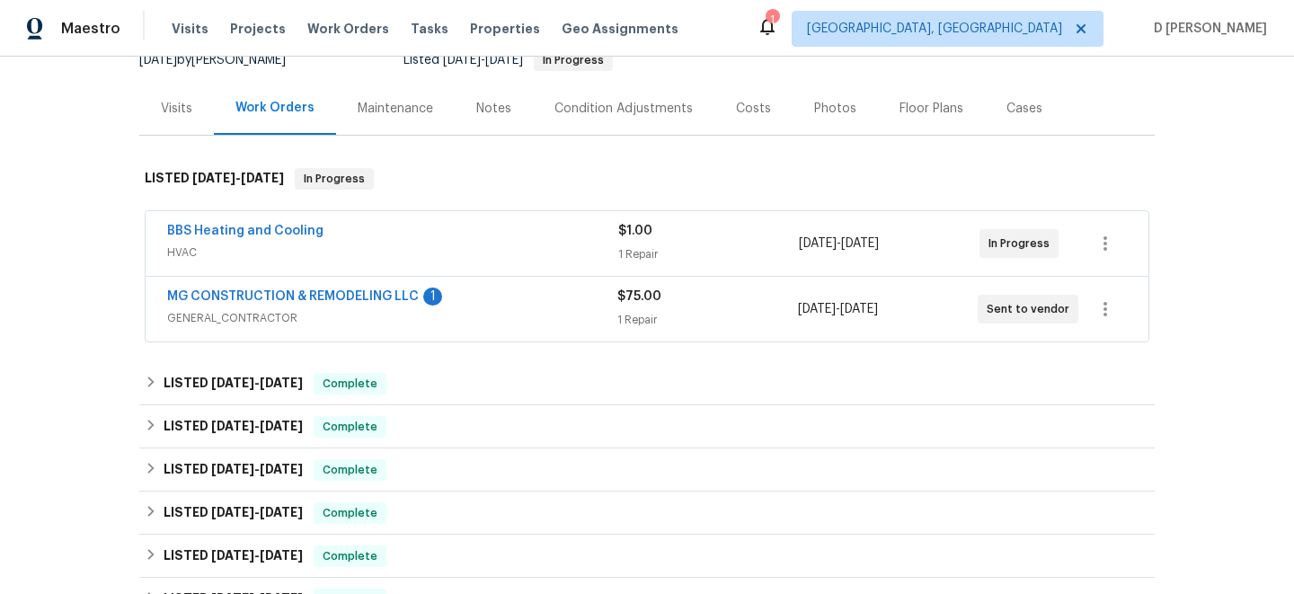
click at [209, 335] on div "MG CONSTRUCTION & REMODELING LLC 1 GENERAL_CONTRACTOR $75.00 1 Repair 8/13/2025…" at bounding box center [647, 309] width 1003 height 65
click at [225, 328] on div "MG CONSTRUCTION & REMODELING LLC 1 GENERAL_CONTRACTOR" at bounding box center [392, 309] width 450 height 43
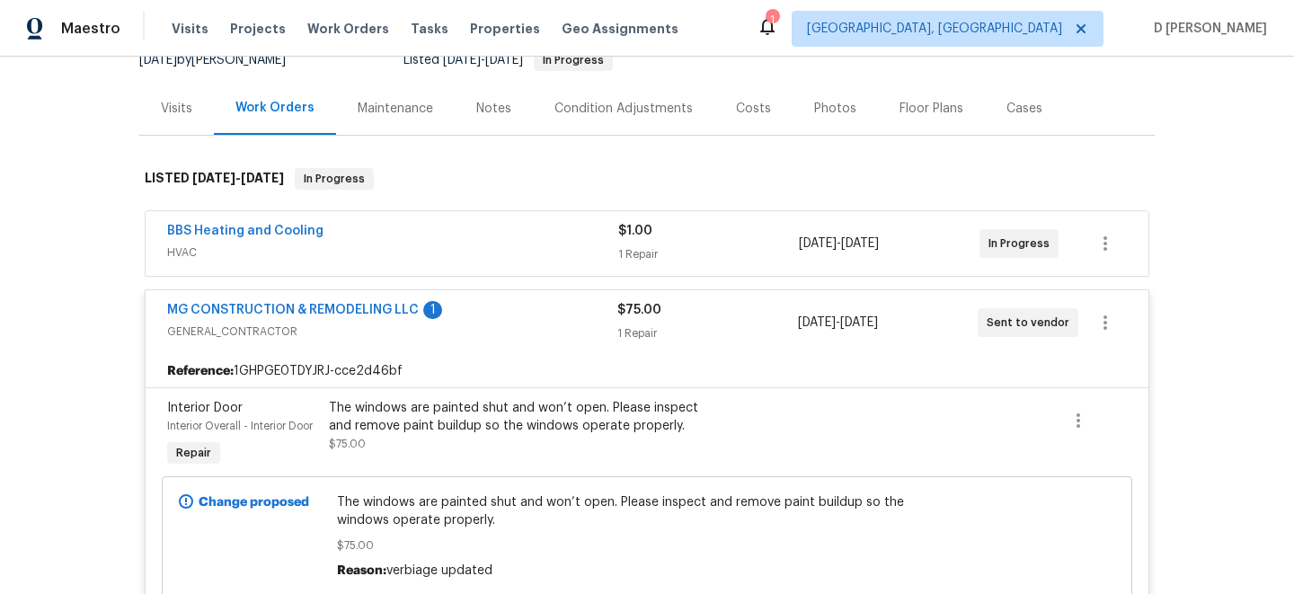
click at [331, 256] on span "HVAC" at bounding box center [392, 253] width 451 height 18
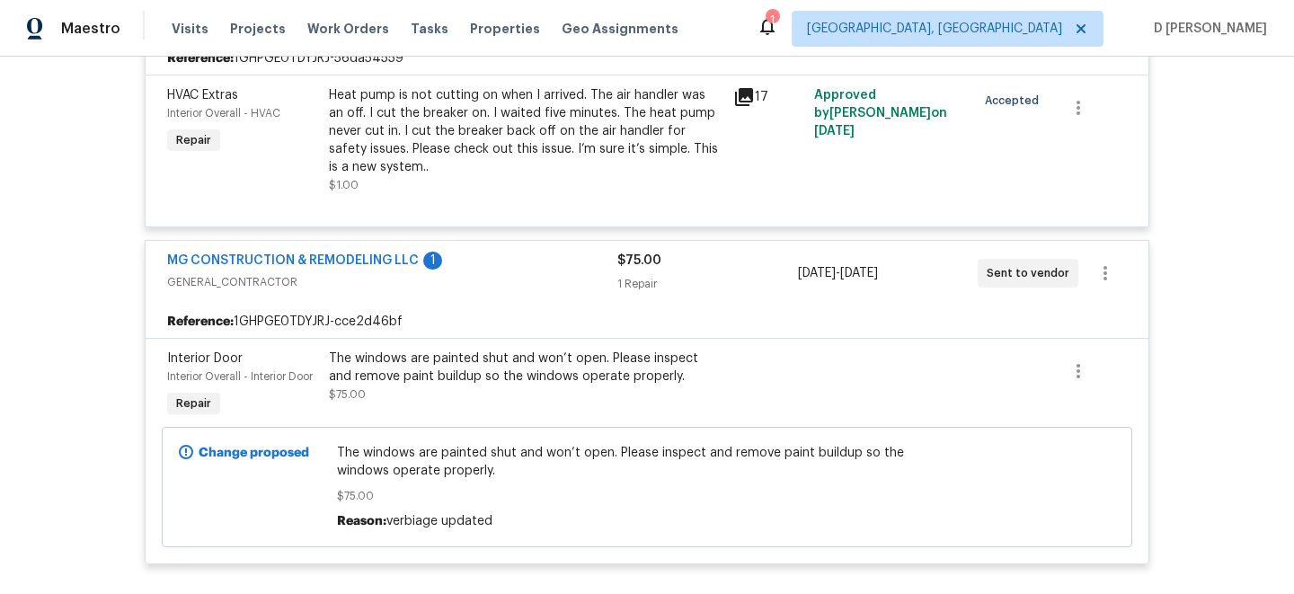
scroll to position [409, 0]
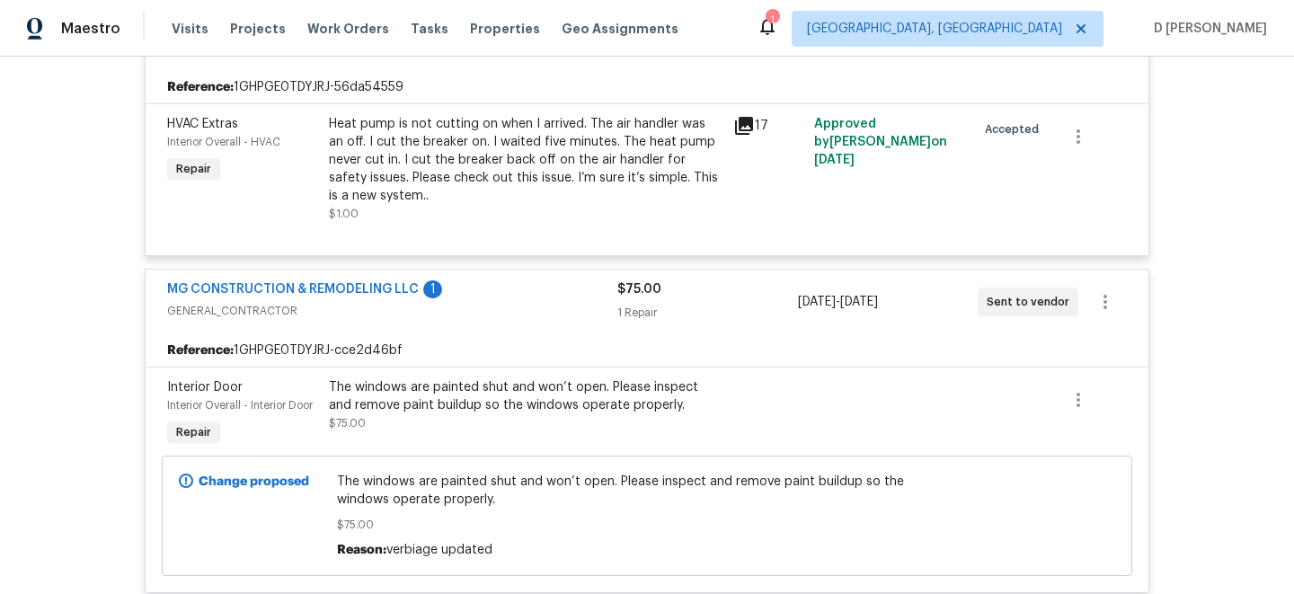
click at [282, 312] on span "GENERAL_CONTRACTOR" at bounding box center [392, 311] width 450 height 18
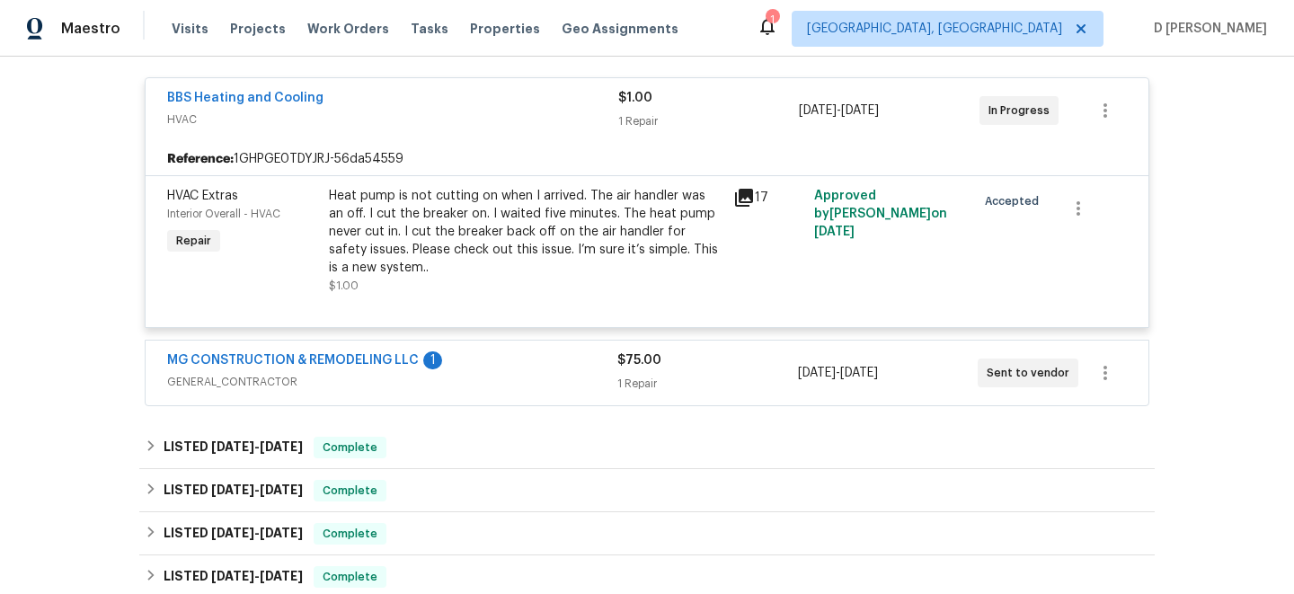
scroll to position [306, 0]
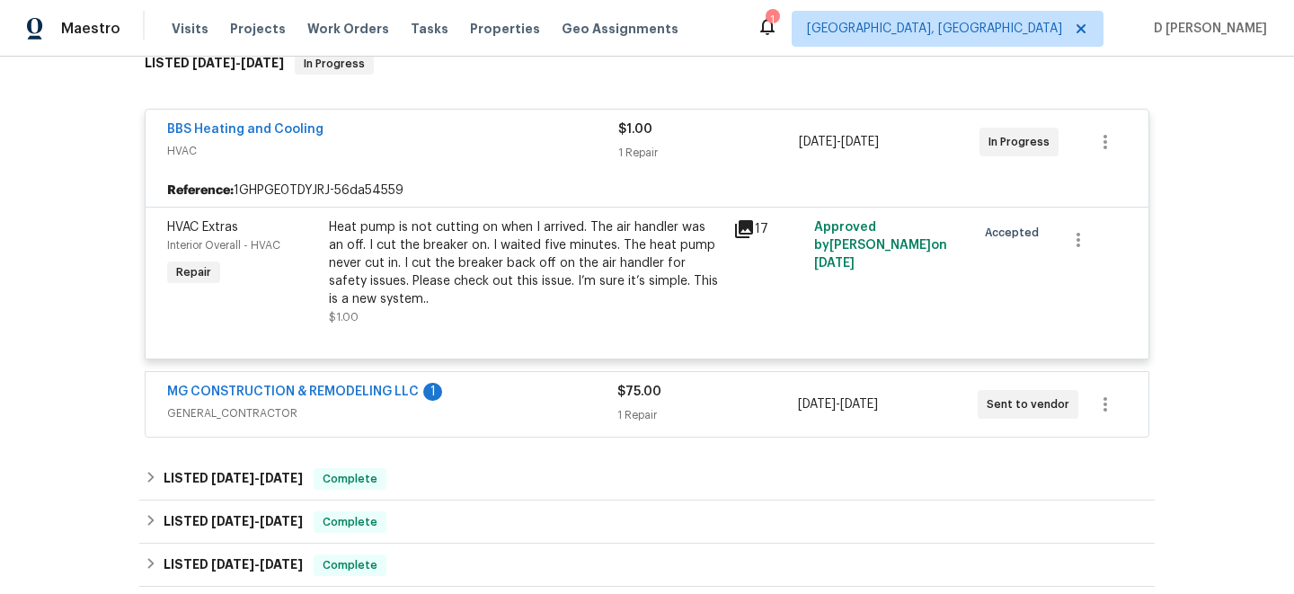
click at [246, 160] on div "BBS Heating and Cooling HVAC" at bounding box center [392, 141] width 451 height 43
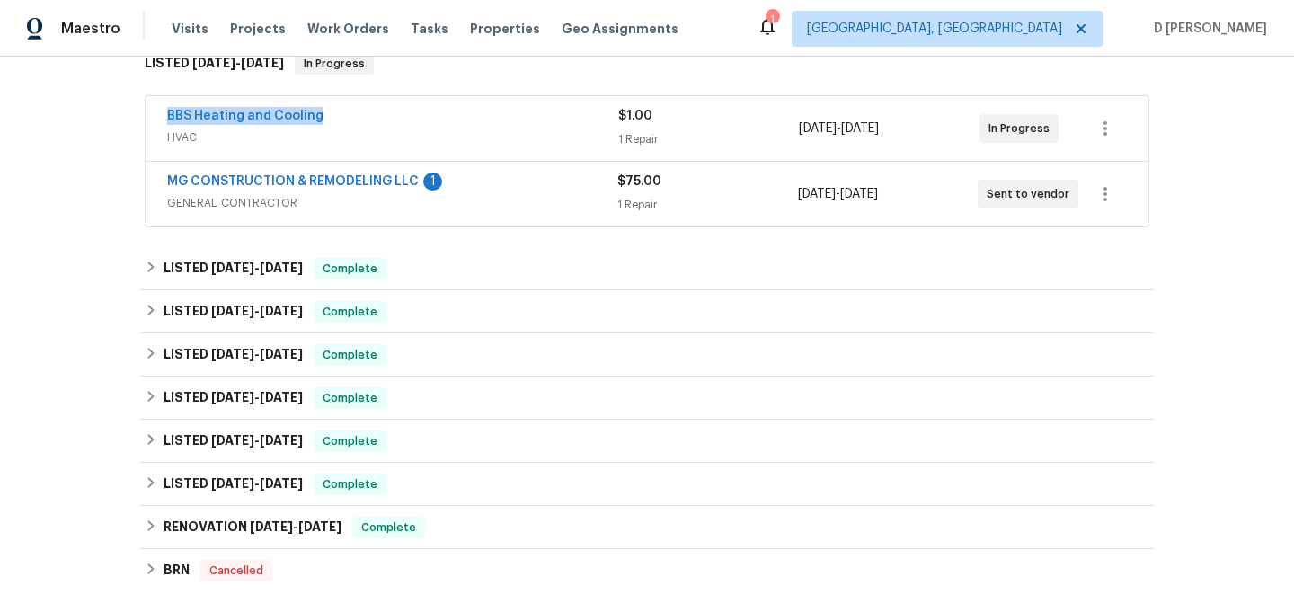
drag, startPoint x: 157, startPoint y: 113, endPoint x: 402, endPoint y: 116, distance: 244.5
click at [402, 116] on div "BBS Heating and Cooling HVAC $1.00 1 Repair 7/30/2025 - 7/30/2025 In Progress" at bounding box center [647, 128] width 1003 height 65
copy link "BBS Heating and Cooling"
click at [321, 211] on span "GENERAL_CONTRACTOR" at bounding box center [392, 203] width 450 height 18
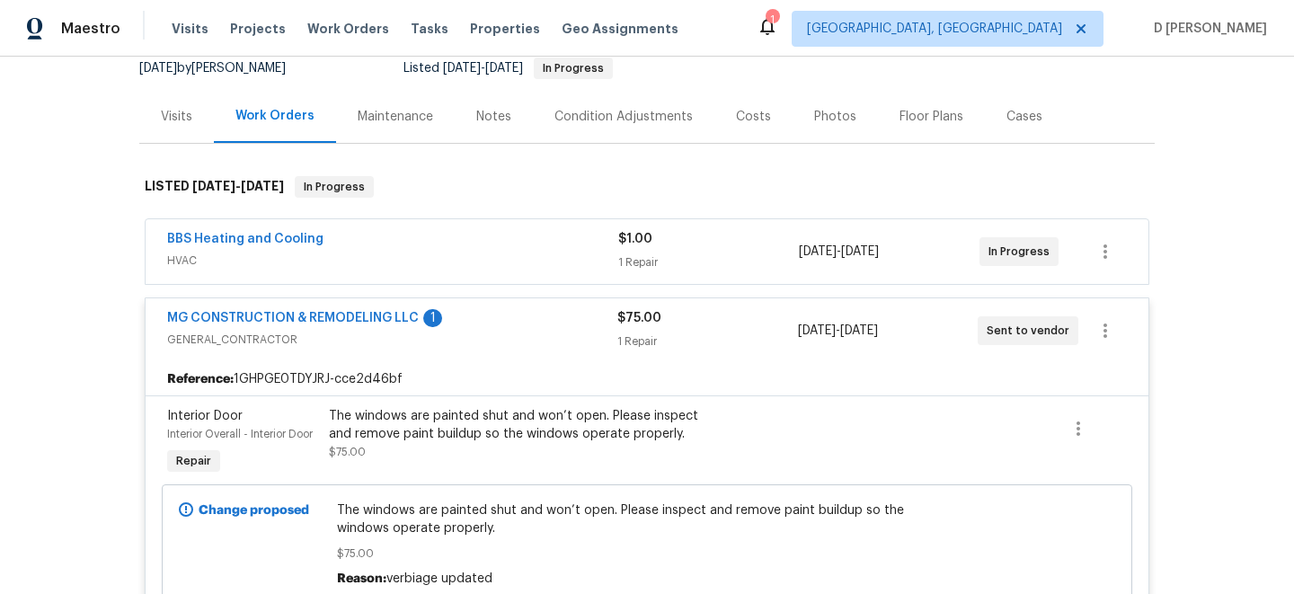
scroll to position [181, 0]
click at [159, 129] on div "Visits" at bounding box center [176, 118] width 75 height 53
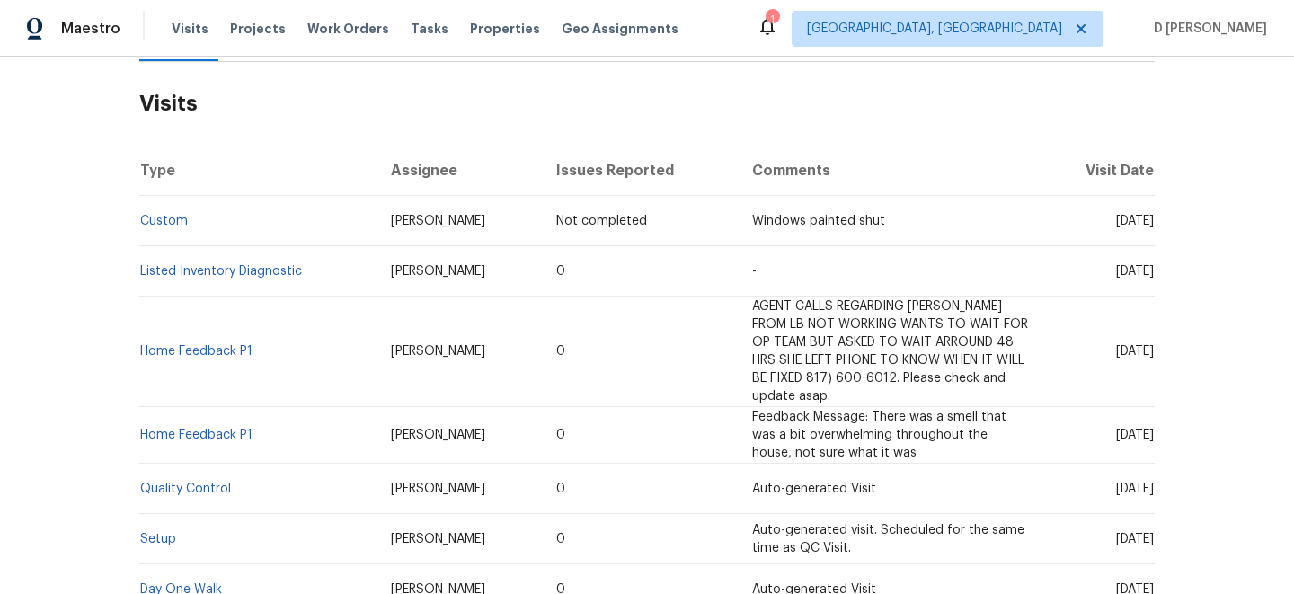
scroll to position [272, 0]
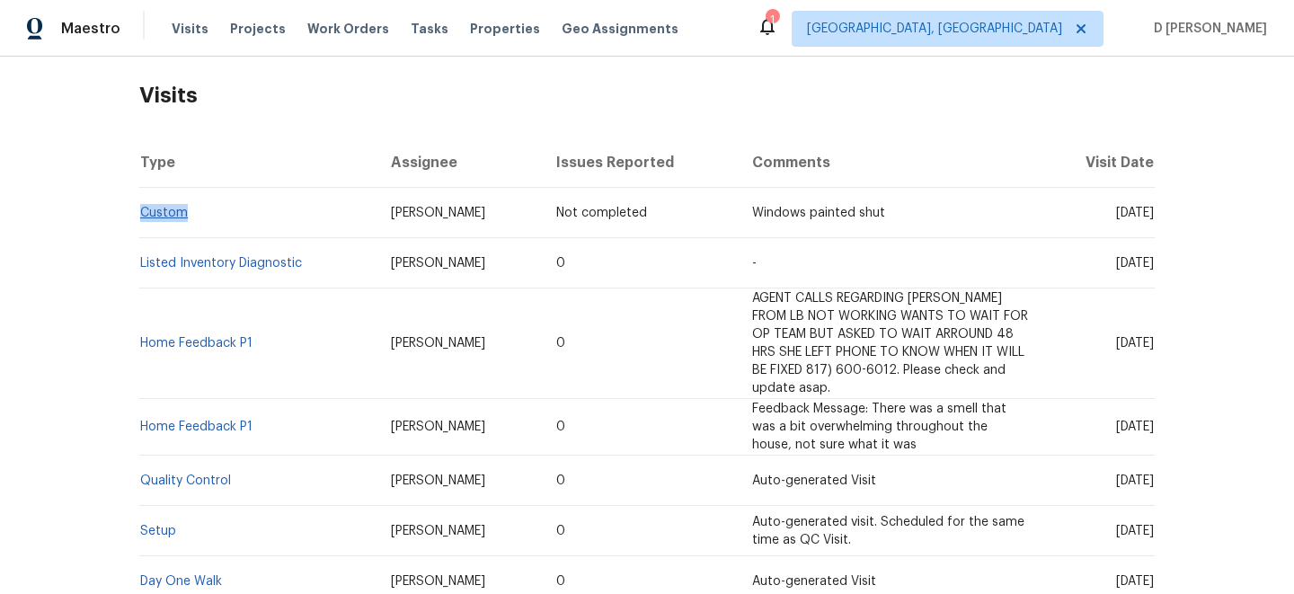
drag, startPoint x: 193, startPoint y: 213, endPoint x: 141, endPoint y: 209, distance: 52.3
click at [141, 209] on td "Custom" at bounding box center [257, 213] width 237 height 50
copy link "Custom"
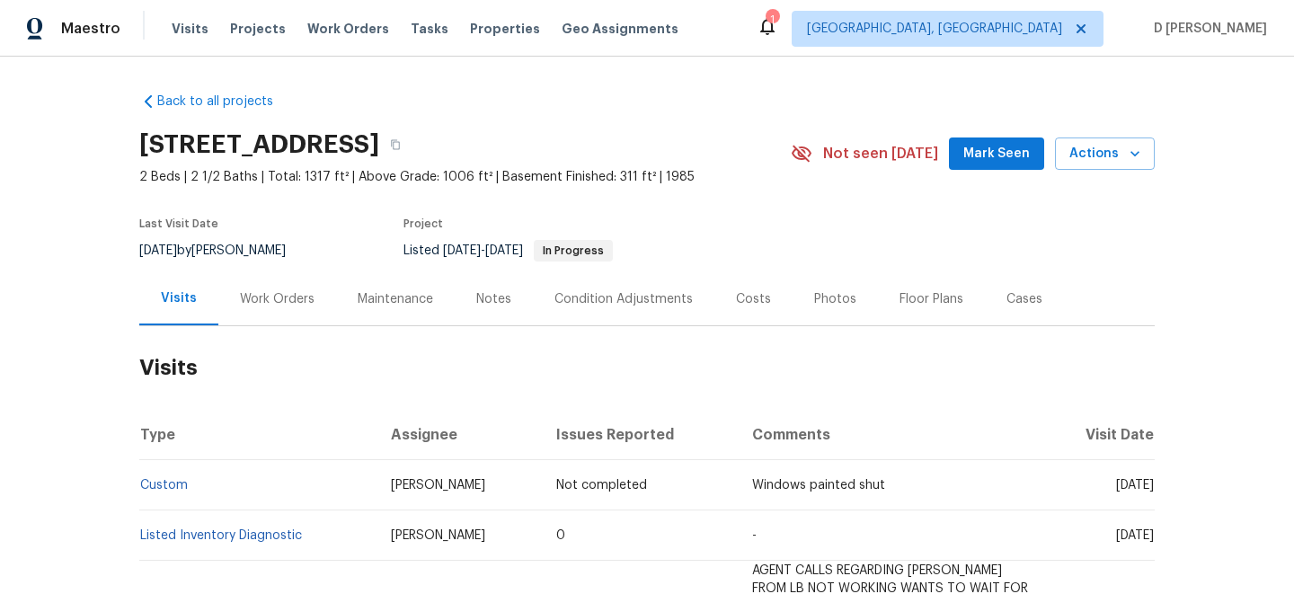
scroll to position [97, 0]
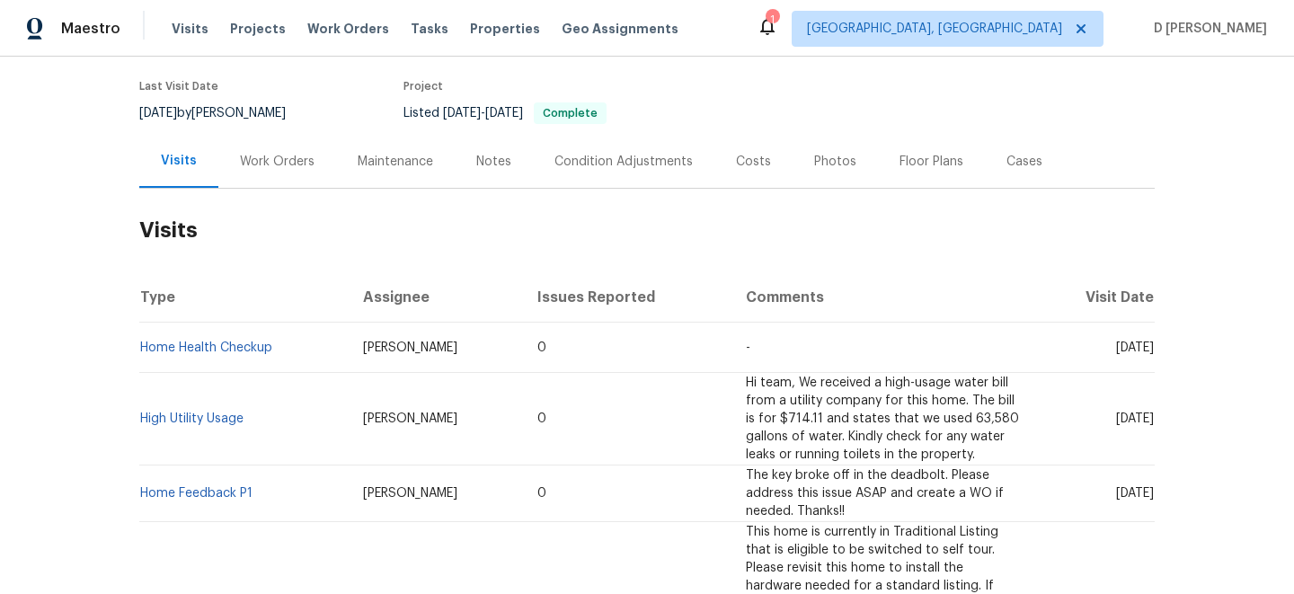
scroll to position [139, 0]
click at [290, 169] on div "Work Orders" at bounding box center [277, 160] width 75 height 18
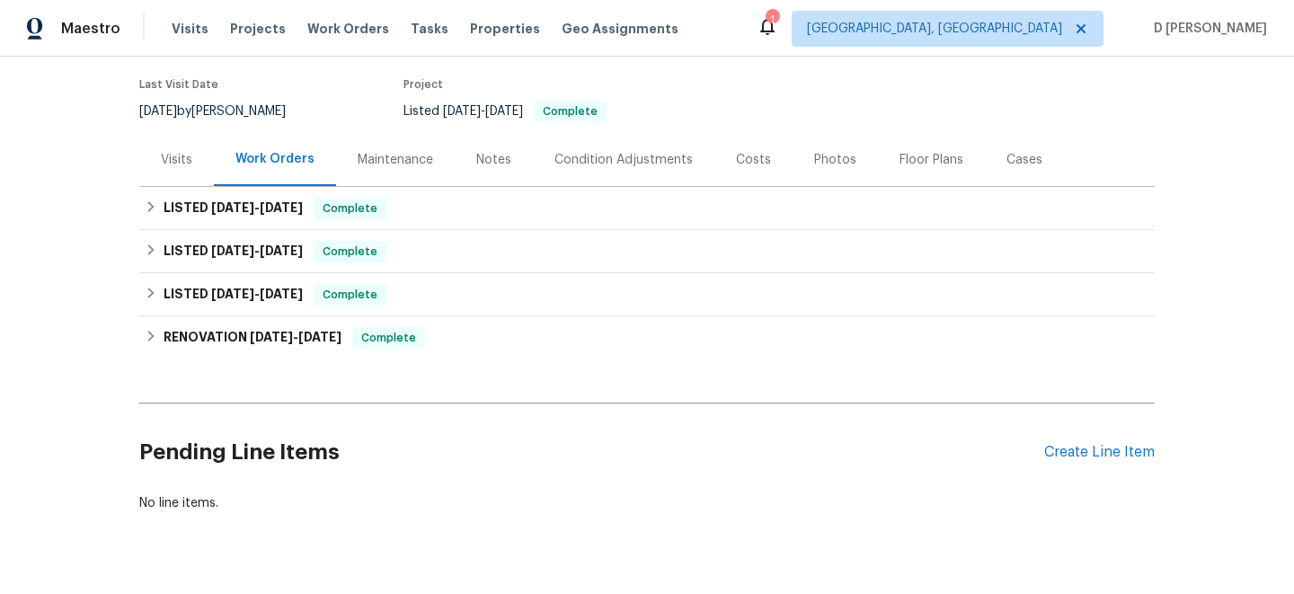
click at [173, 169] on div "Visits" at bounding box center [176, 160] width 31 height 18
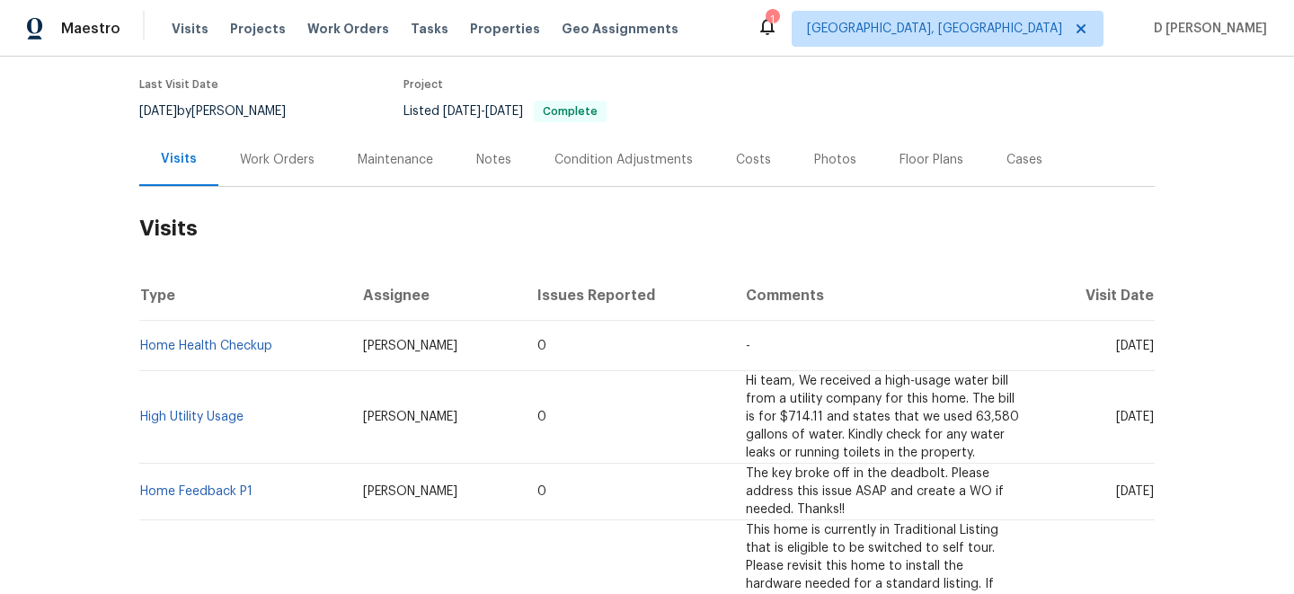
click at [291, 169] on div "Work Orders" at bounding box center [277, 160] width 75 height 18
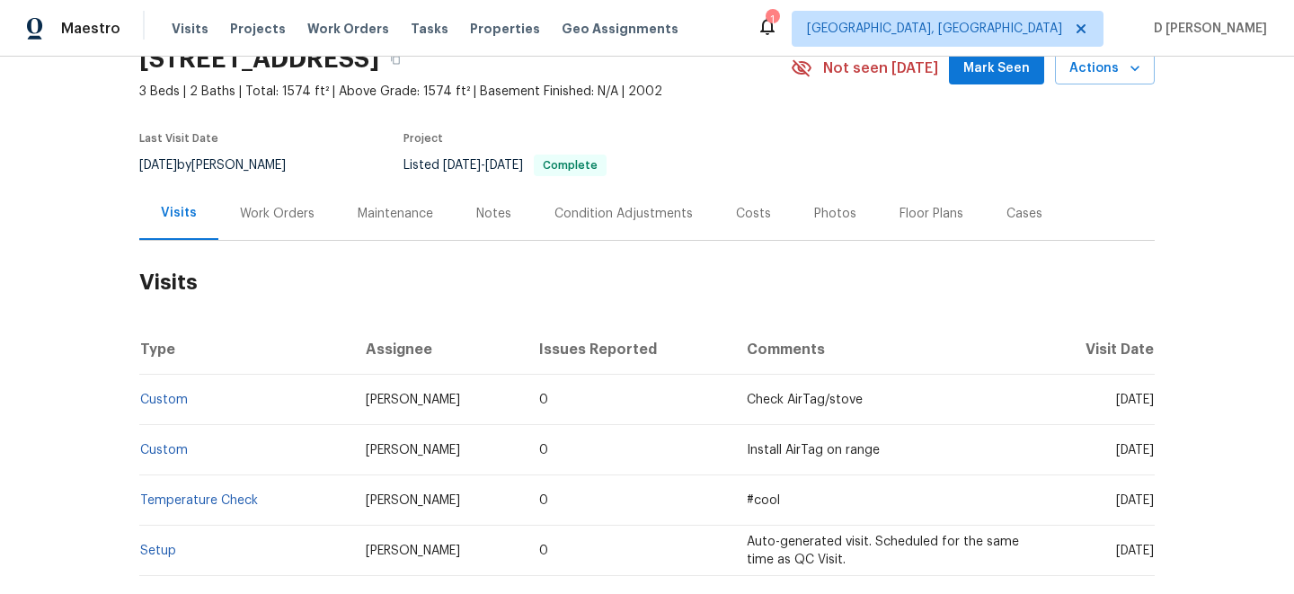
scroll to position [86, 0]
click at [270, 208] on div "Work Orders" at bounding box center [277, 213] width 75 height 18
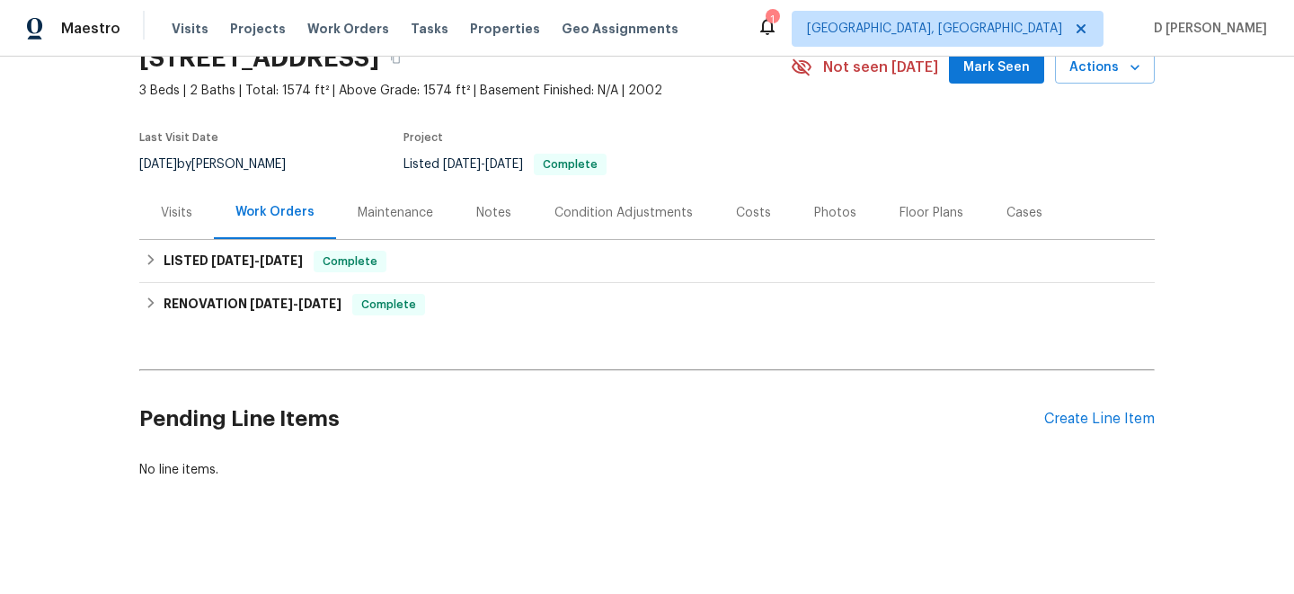
click at [181, 208] on div "Visits" at bounding box center [176, 213] width 31 height 18
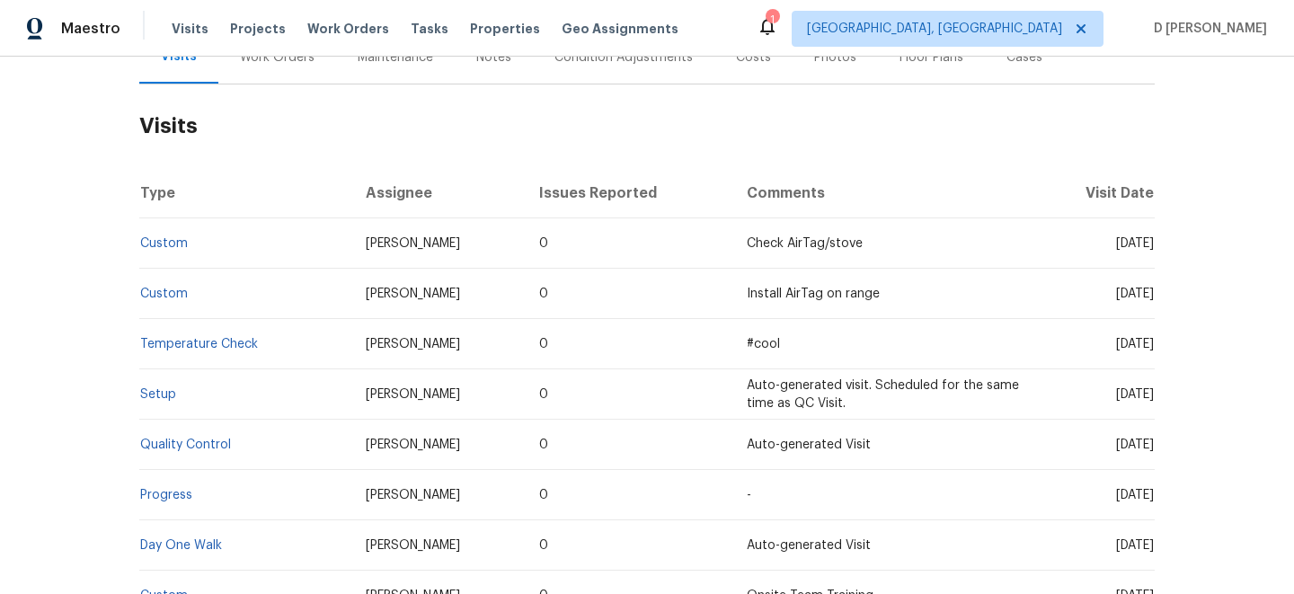
scroll to position [197, 0]
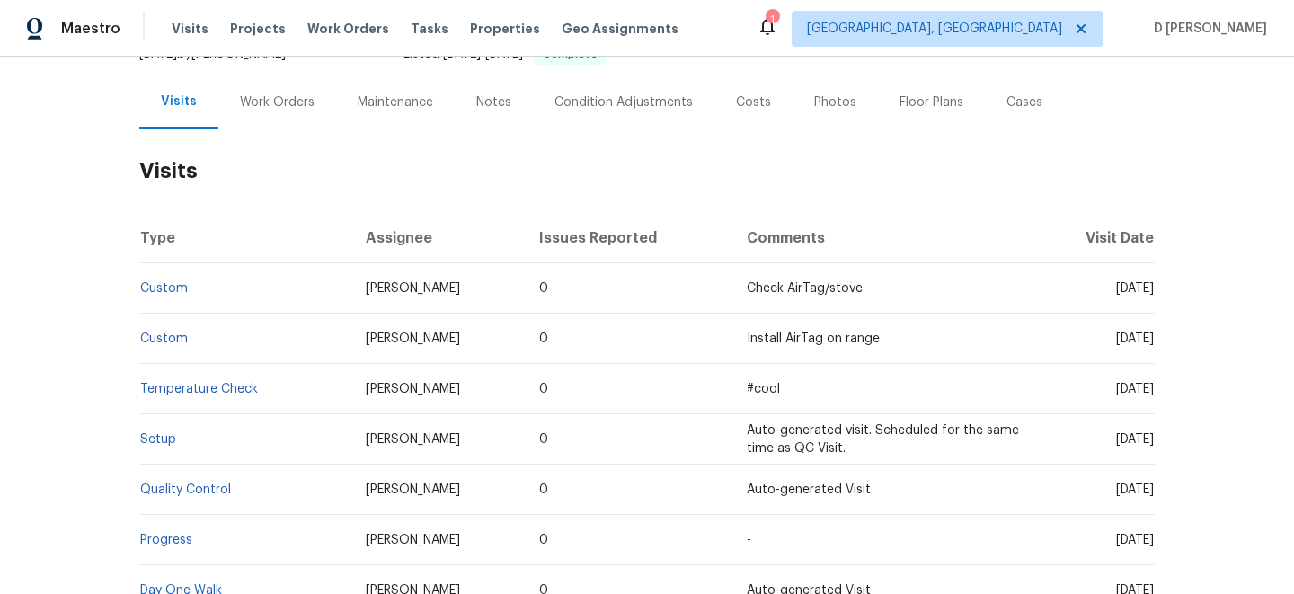
drag, startPoint x: 1085, startPoint y: 286, endPoint x: 1123, endPoint y: 287, distance: 37.8
click at [1123, 287] on span "[DATE]" at bounding box center [1135, 288] width 38 height 13
drag, startPoint x: 1087, startPoint y: 287, endPoint x: 1119, endPoint y: 287, distance: 32.4
click at [1119, 287] on span "[DATE]" at bounding box center [1135, 288] width 38 height 13
copy span "[DATE]"
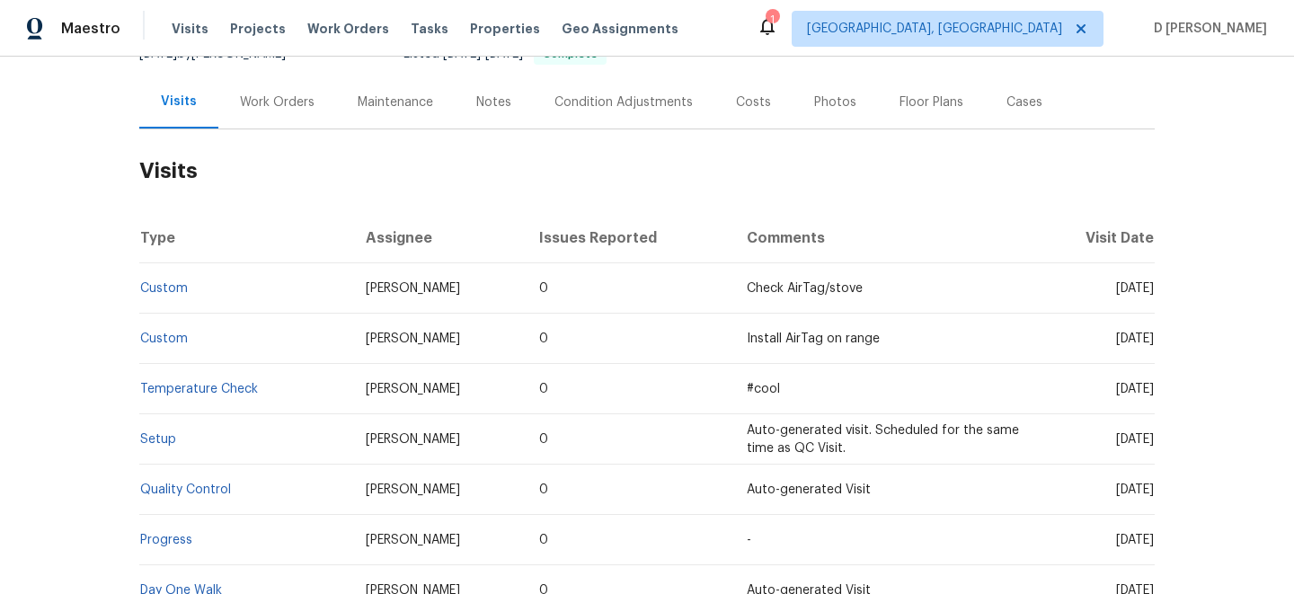
click at [262, 102] on div "Work Orders" at bounding box center [277, 102] width 75 height 18
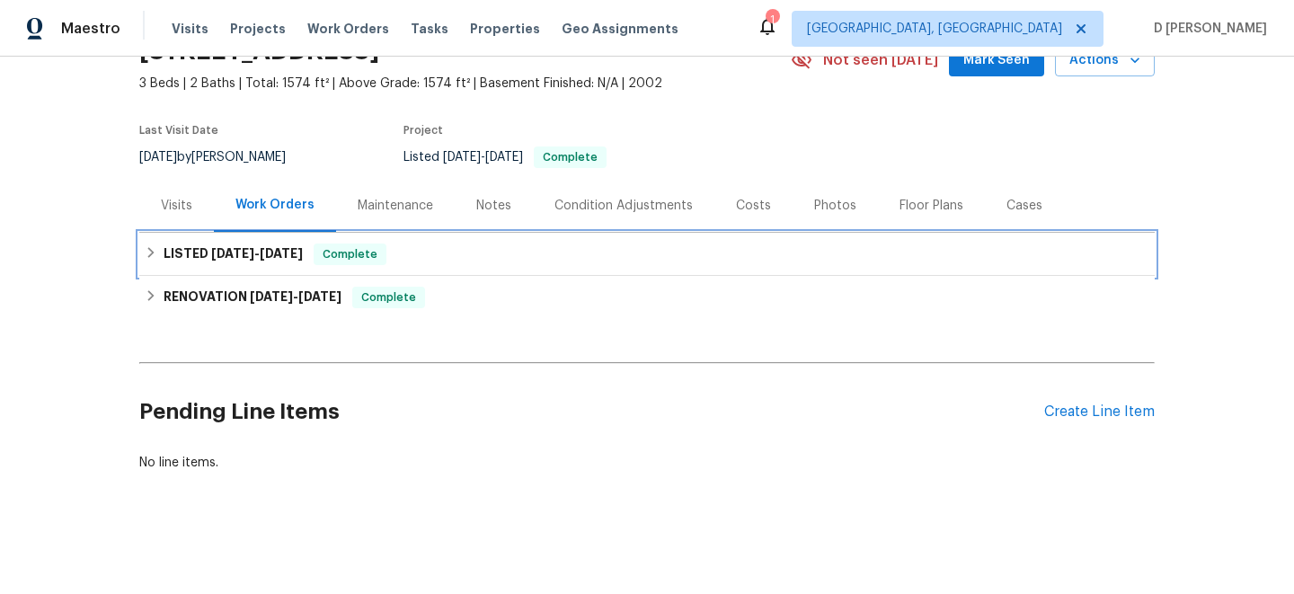
click at [166, 259] on h6 "LISTED [DATE] - [DATE]" at bounding box center [233, 255] width 139 height 22
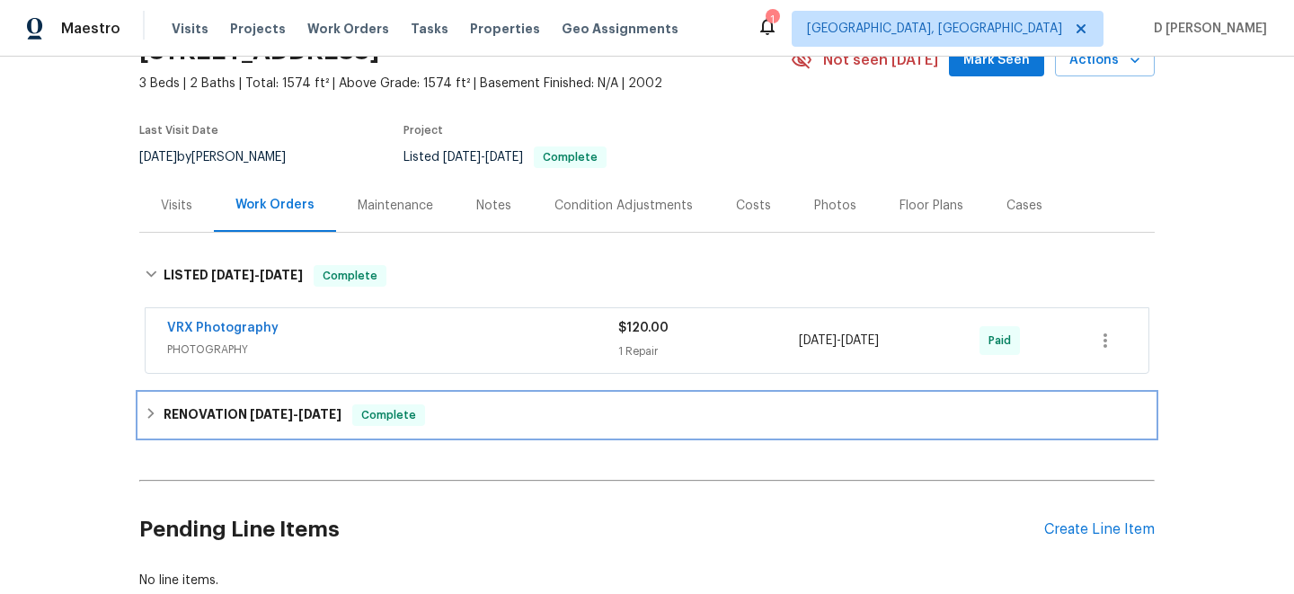
click at [152, 420] on icon at bounding box center [151, 413] width 13 height 13
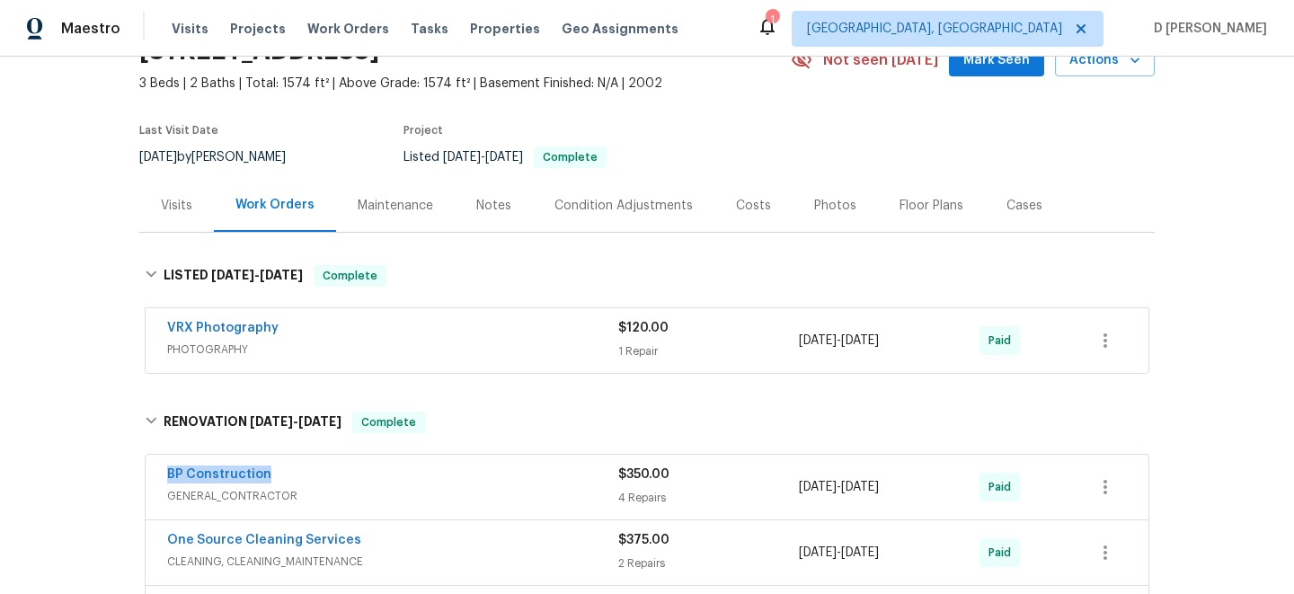
drag, startPoint x: 149, startPoint y: 478, endPoint x: 308, endPoint y: 477, distance: 159.1
click at [308, 477] on div "BP Construction GENERAL_CONTRACTOR $350.00 4 Repairs [DATE] - [DATE] Paid" at bounding box center [647, 487] width 1003 height 65
copy link "BP Construction"
